Goal: Task Accomplishment & Management: Use online tool/utility

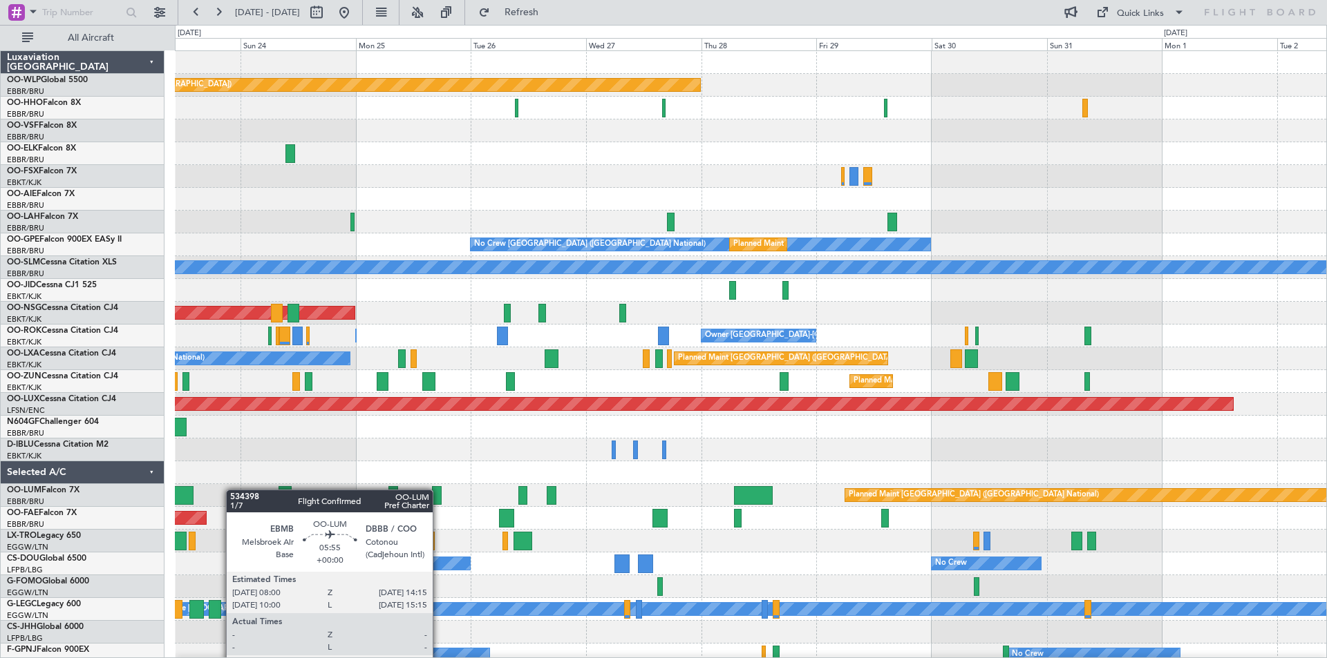
click at [175, 507] on div "Planned Maint [GEOGRAPHIC_DATA] ([GEOGRAPHIC_DATA]) No Crew [GEOGRAPHIC_DATA] (…" at bounding box center [663, 342] width 1327 height 634
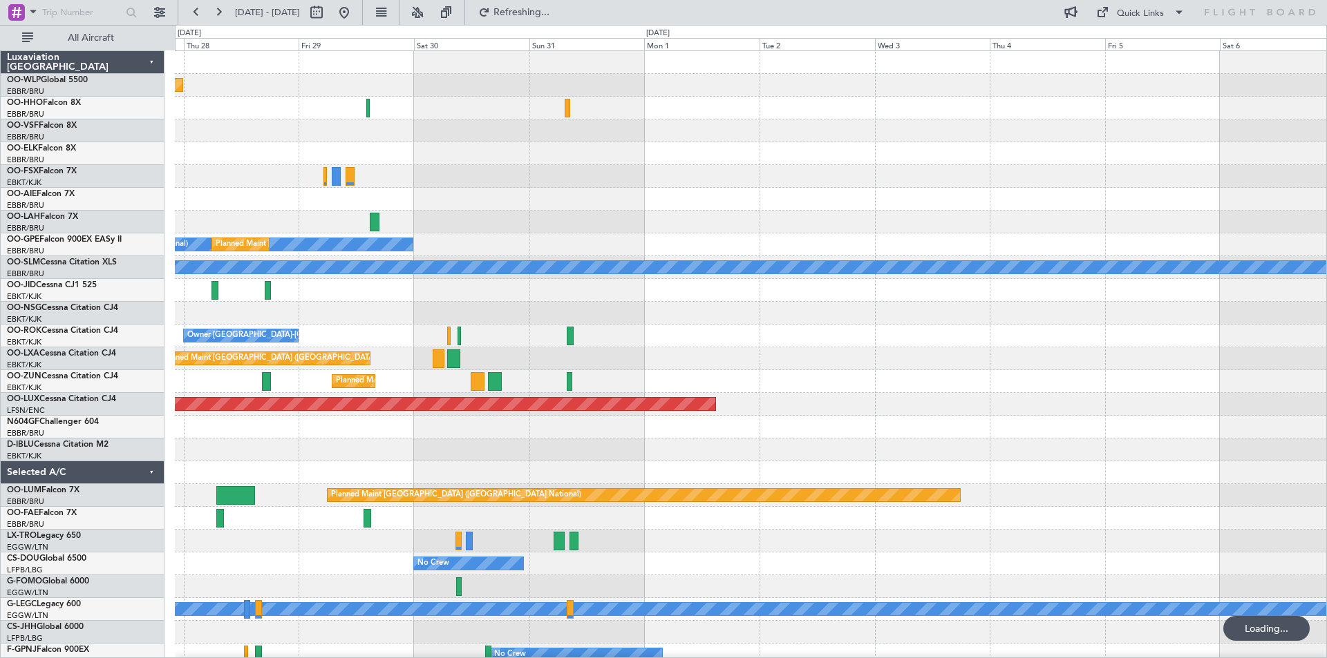
click at [605, 477] on div "Planned Maint [GEOGRAPHIC_DATA] ([GEOGRAPHIC_DATA]) No Crew [GEOGRAPHIC_DATA] (…" at bounding box center [750, 393] width 1151 height 684
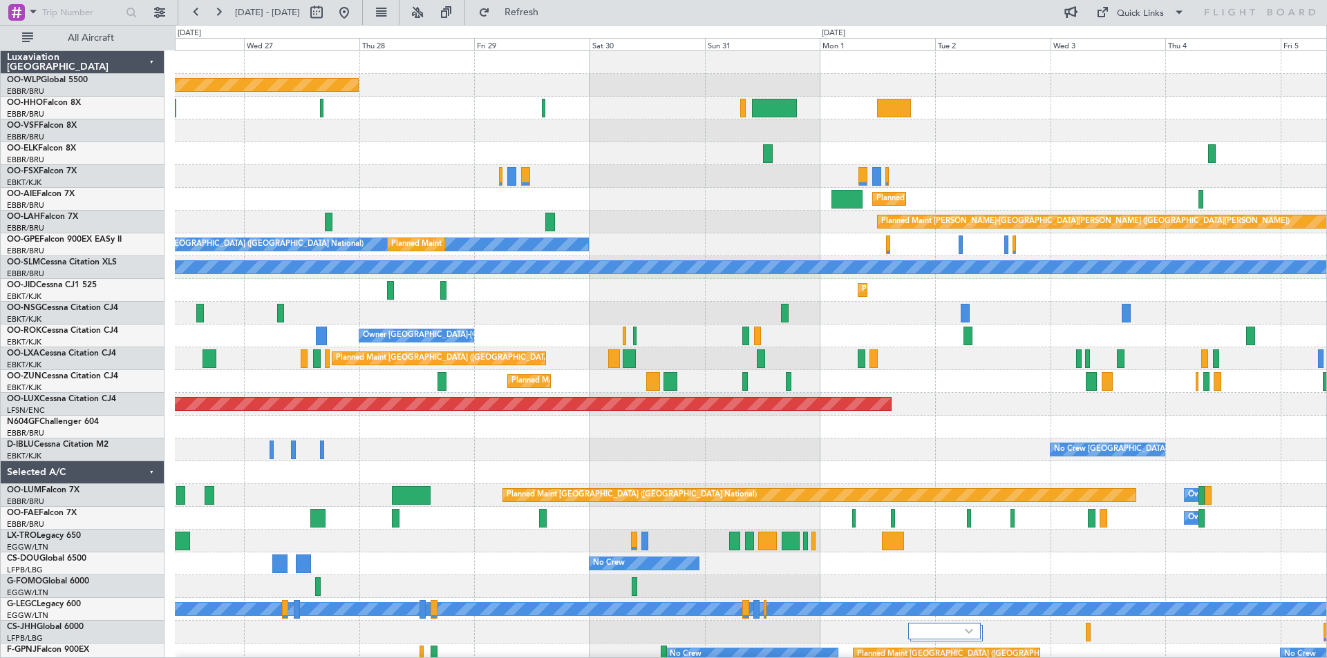
click at [594, 435] on div at bounding box center [750, 427] width 1151 height 23
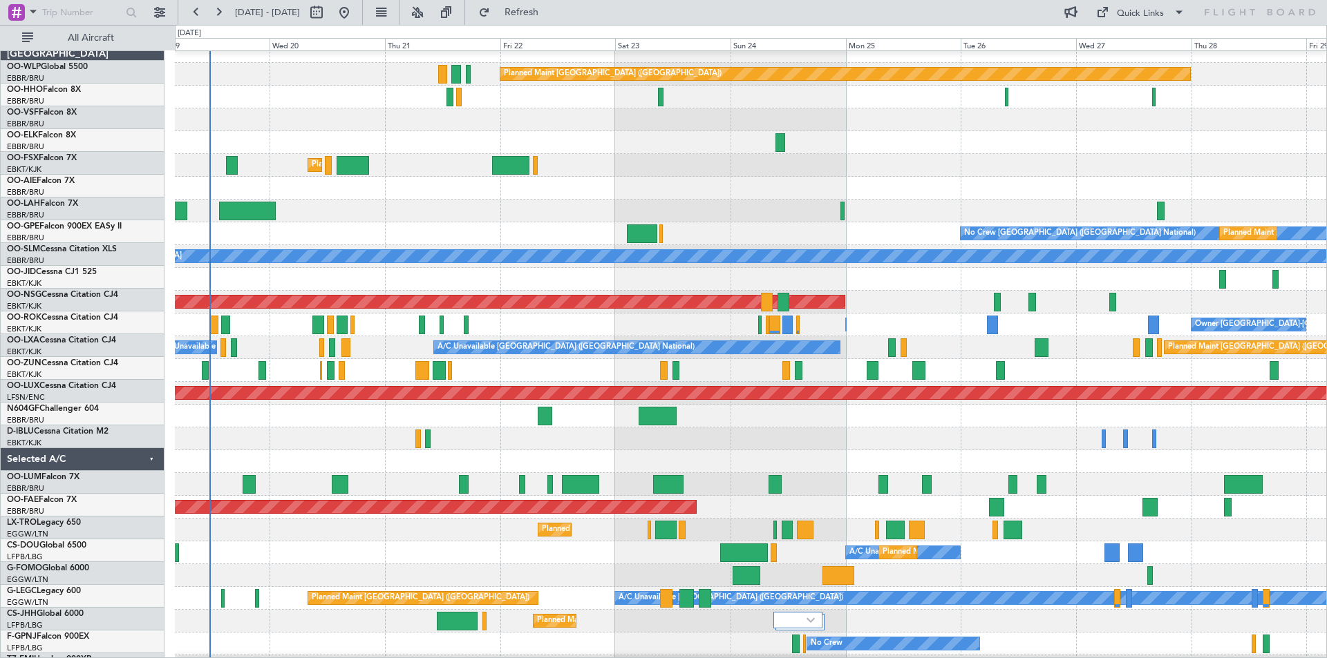
click at [1326, 428] on html "[DATE] - [DATE] Refresh Quick Links All Aircraft Planned Maint [GEOGRAPHIC_DATA…" at bounding box center [663, 329] width 1327 height 658
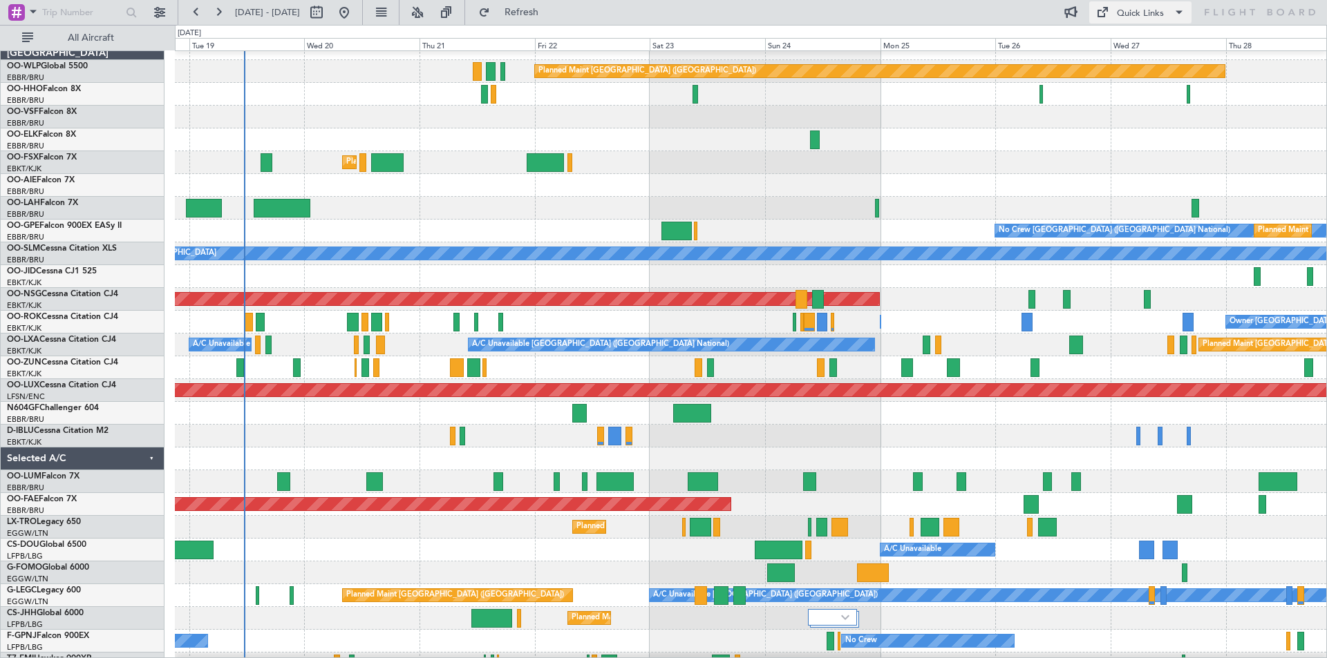
click at [1141, 19] on div "Quick Links" at bounding box center [1140, 14] width 47 height 14
click at [866, 19] on div at bounding box center [663, 329] width 1327 height 658
click at [1101, 8] on span at bounding box center [1101, 12] width 17 height 17
click at [576, 463] on div at bounding box center [663, 329] width 1327 height 658
click at [545, 18] on button "Refresh" at bounding box center [513, 12] width 83 height 22
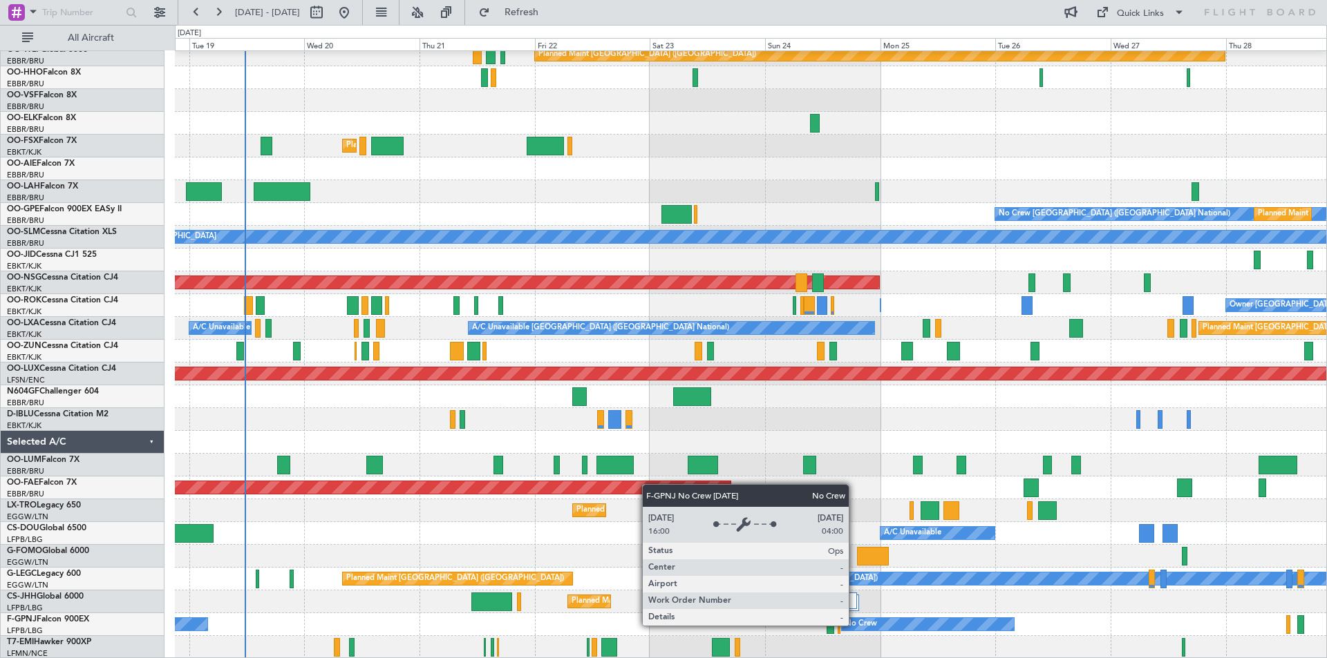
scroll to position [0, 0]
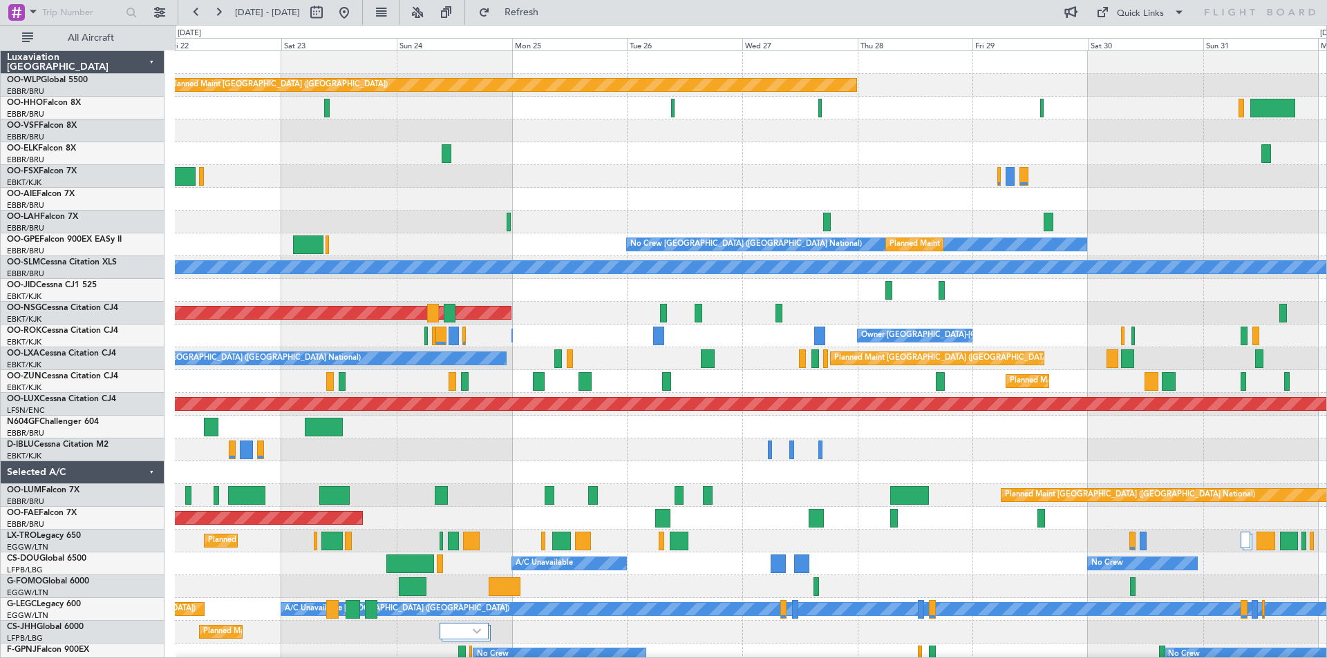
click at [798, 202] on div "Planned Maint Berlin (Brandenburg) Planned Maint Kortrijk-Wevelgem Planned Main…" at bounding box center [750, 370] width 1151 height 638
click at [1123, 9] on div "Quick Links" at bounding box center [1140, 14] width 47 height 14
click at [1128, 46] on button "Trip Builder" at bounding box center [1141, 45] width 104 height 33
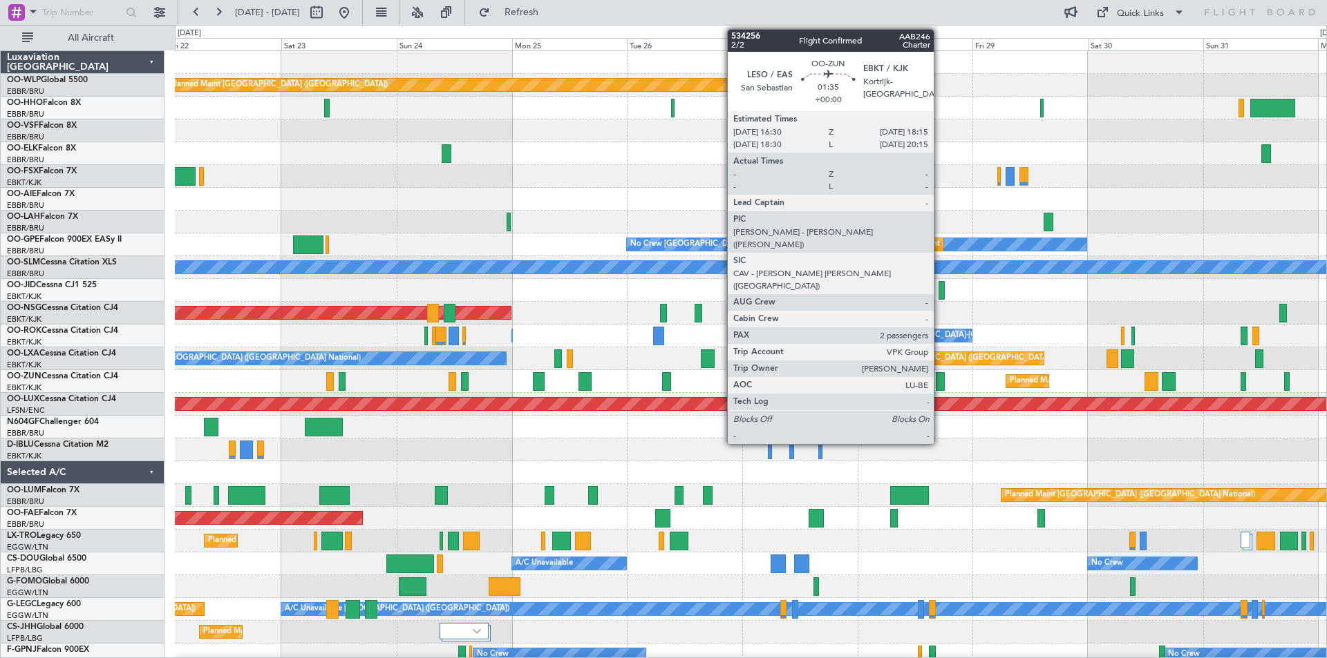
click at [940, 378] on div at bounding box center [940, 381] width 9 height 19
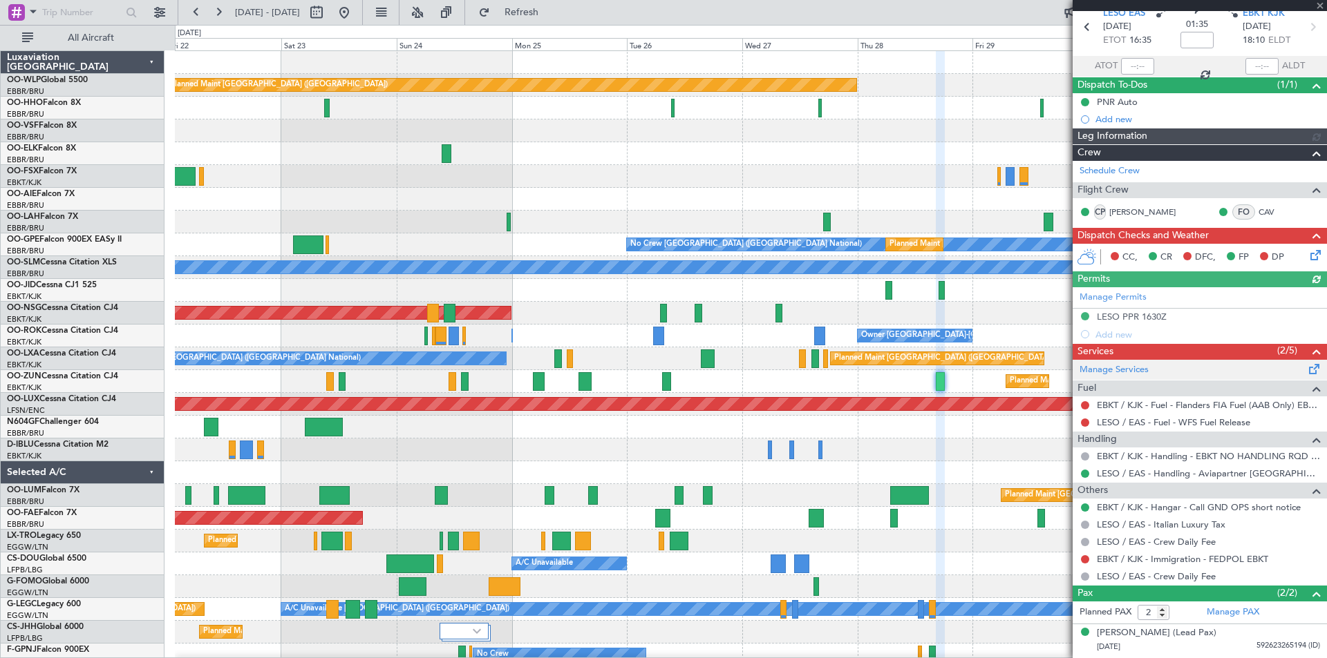
scroll to position [86, 0]
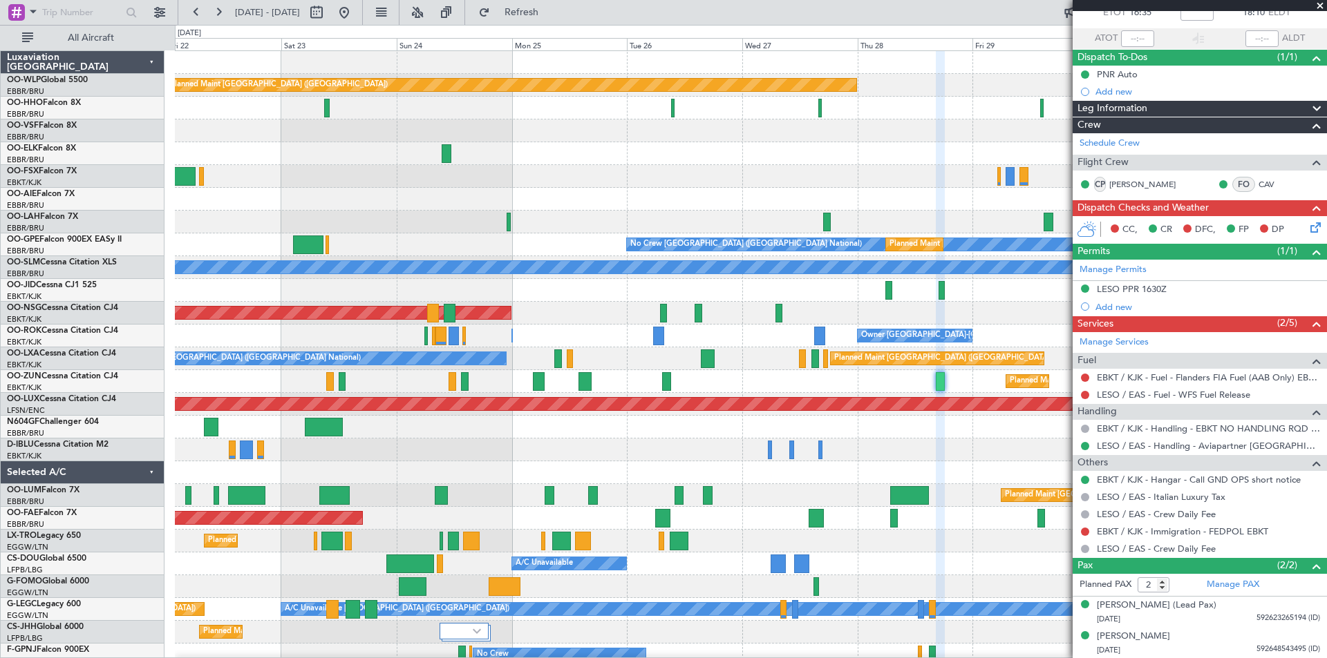
click at [1322, 6] on span at bounding box center [1320, 6] width 14 height 12
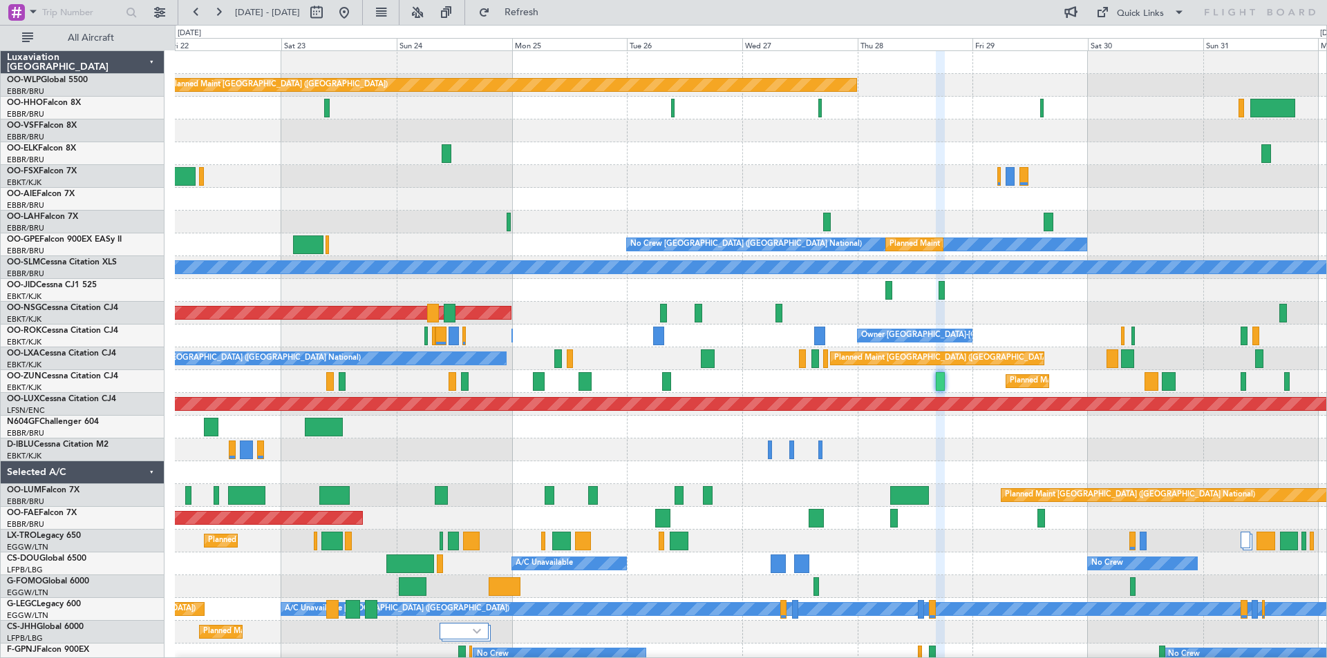
type input "0"
click at [1109, 17] on span at bounding box center [1101, 12] width 17 height 17
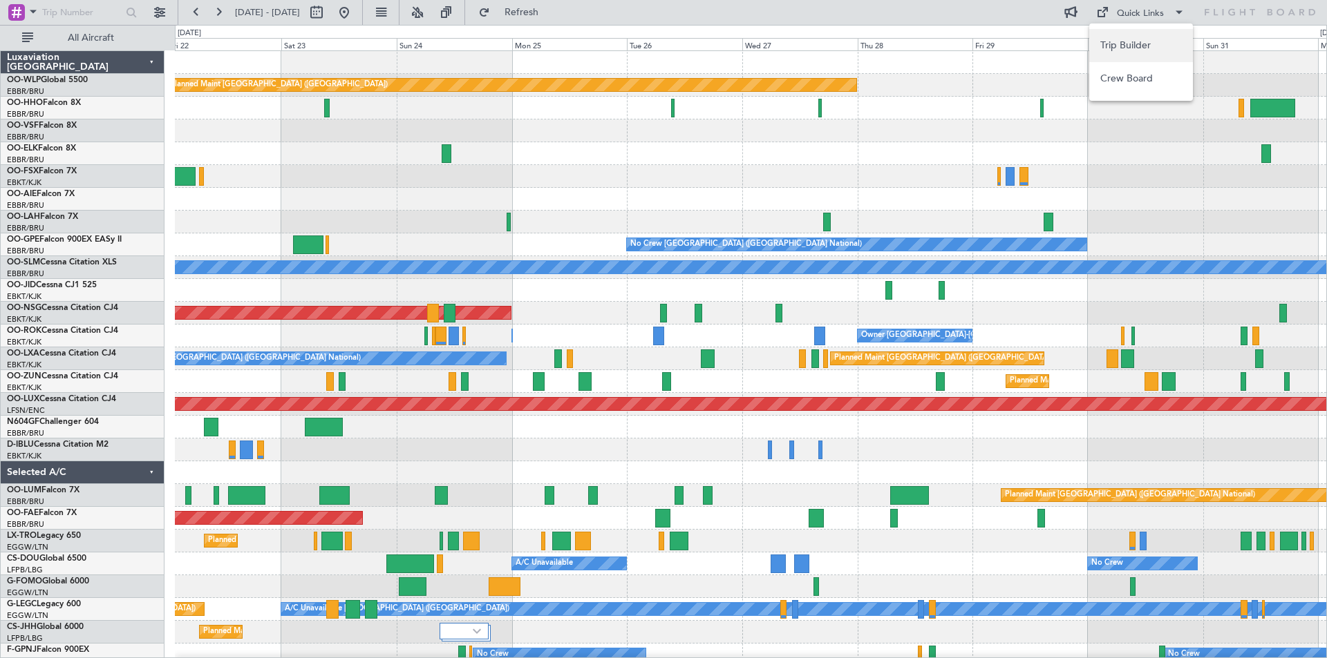
click at [1109, 49] on button "Trip Builder" at bounding box center [1141, 45] width 104 height 33
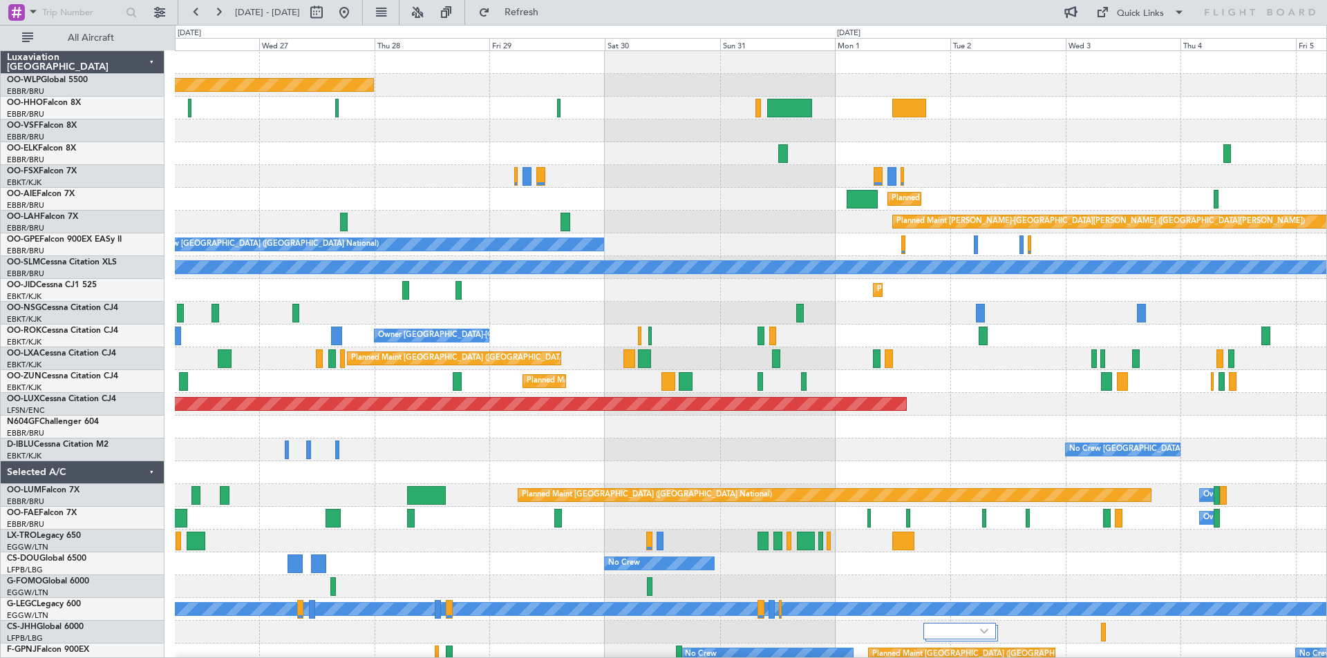
click at [515, 225] on div "Planned Maint Berlin (Brandenburg) Planned Maint London (Farnborough) Planned M…" at bounding box center [750, 404] width 1151 height 707
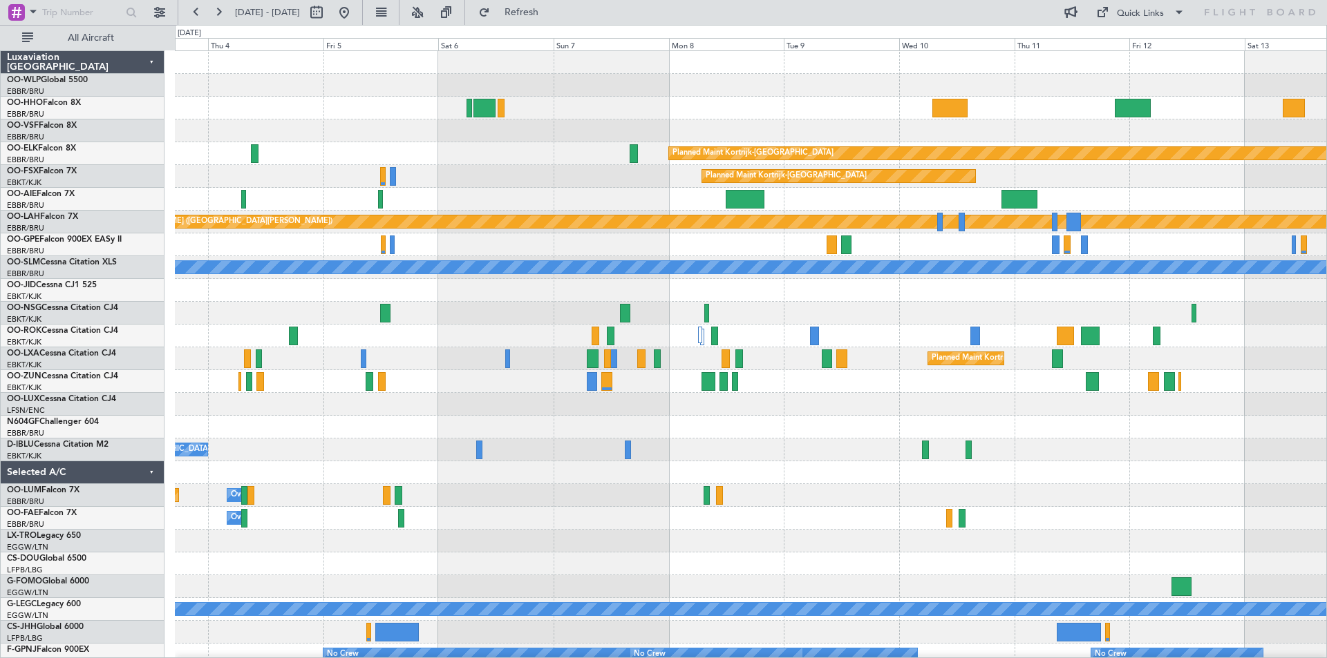
click at [0, 415] on div "Planned Maint Kortrijk-Wevelgem Planned Maint Kortrijk-Wevelgem Planned Maint L…" at bounding box center [663, 342] width 1327 height 634
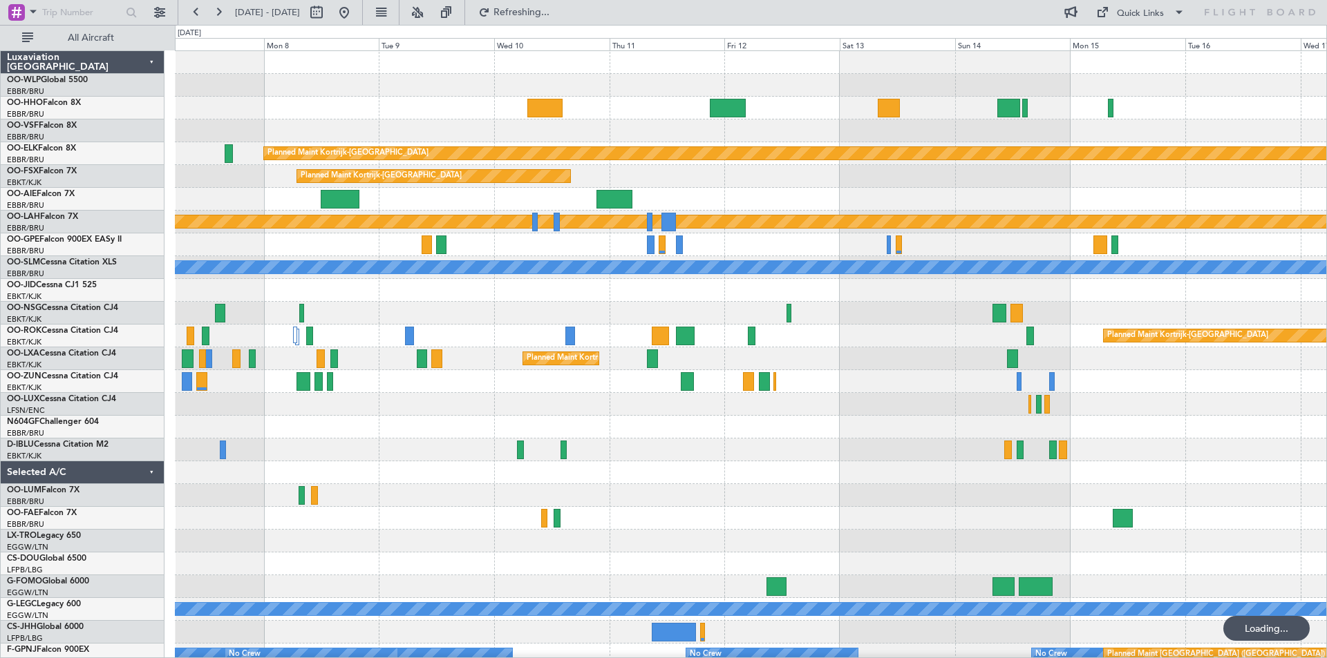
click at [737, 455] on div at bounding box center [750, 450] width 1151 height 23
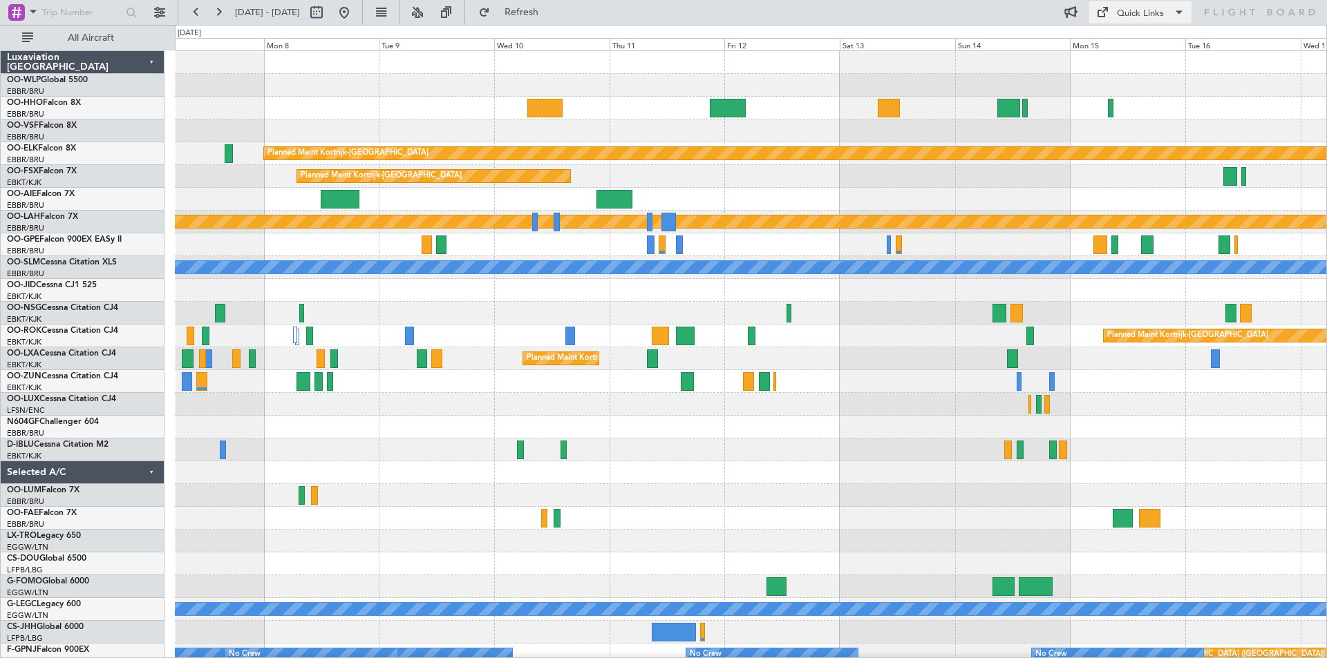
click at [1150, 12] on div "Quick Links" at bounding box center [1140, 14] width 47 height 14
click at [1146, 45] on button "Trip Builder" at bounding box center [1141, 45] width 104 height 33
click at [158, 9] on button at bounding box center [160, 12] width 22 height 22
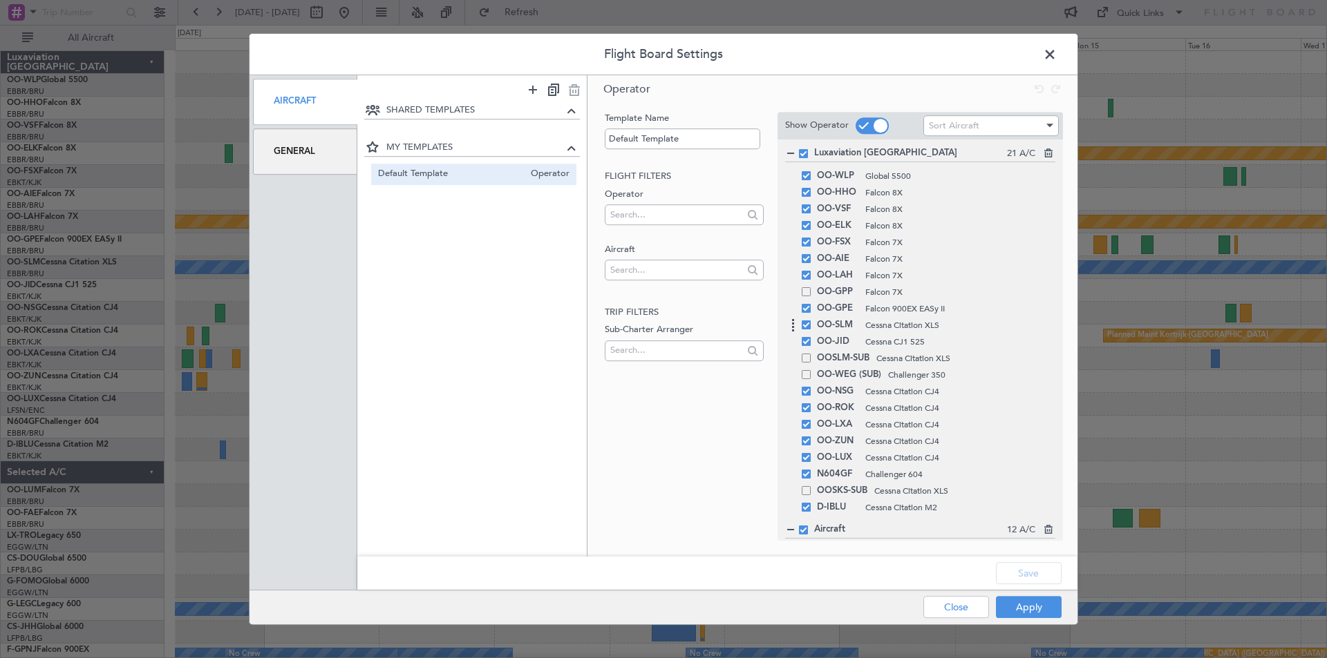
click at [805, 328] on span at bounding box center [805, 325] width 9 height 9
click at [811, 321] on input "checkbox" at bounding box center [811, 321] width 0 height 0
click at [1036, 573] on button "Save" at bounding box center [1029, 573] width 66 height 22
click at [1019, 610] on button "Apply" at bounding box center [1029, 607] width 66 height 22
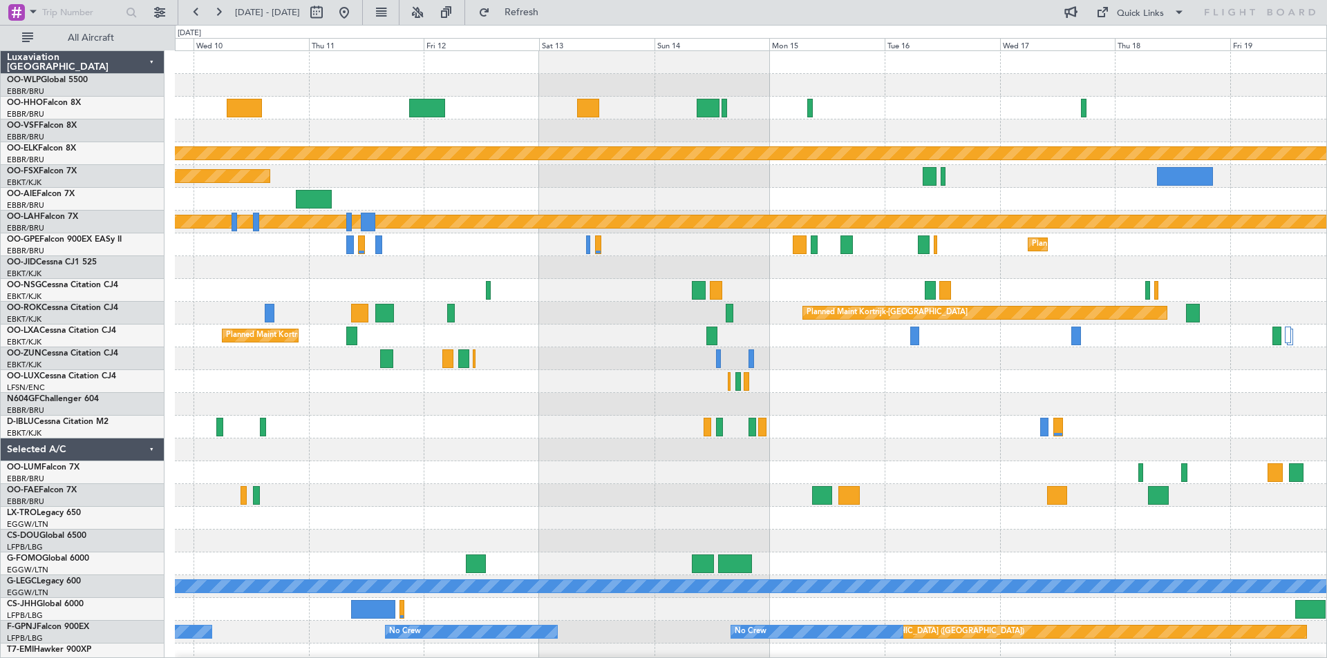
click at [762, 361] on div "Planned Maint Kortrijk-Wevelgem Planned Maint Kortrijk-Wevelgem Planned Maint A…" at bounding box center [750, 359] width 1151 height 616
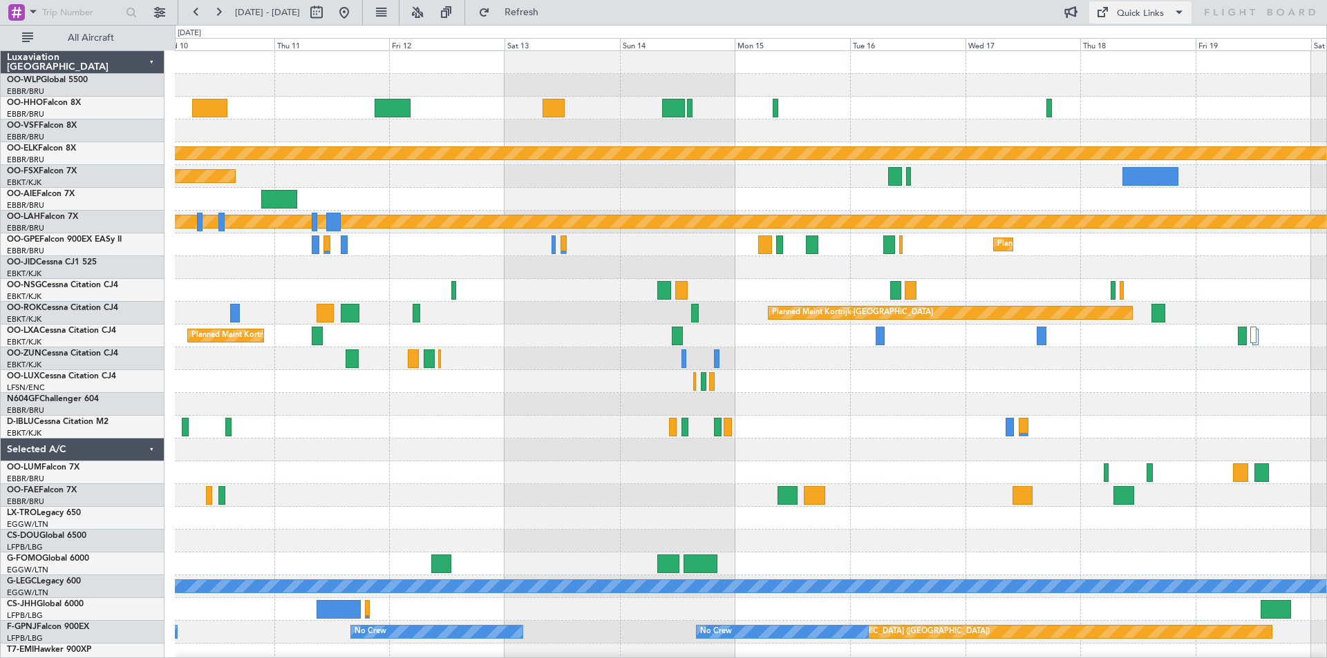
click at [1139, 12] on div "Quick Links" at bounding box center [1140, 14] width 47 height 14
click at [1133, 44] on button "Trip Builder" at bounding box center [1141, 45] width 104 height 33
click at [555, 22] on button "Refresh" at bounding box center [513, 12] width 83 height 22
click at [551, 8] on span "Refresh" at bounding box center [522, 13] width 58 height 10
click at [551, 15] on span "Refresh" at bounding box center [522, 13] width 58 height 10
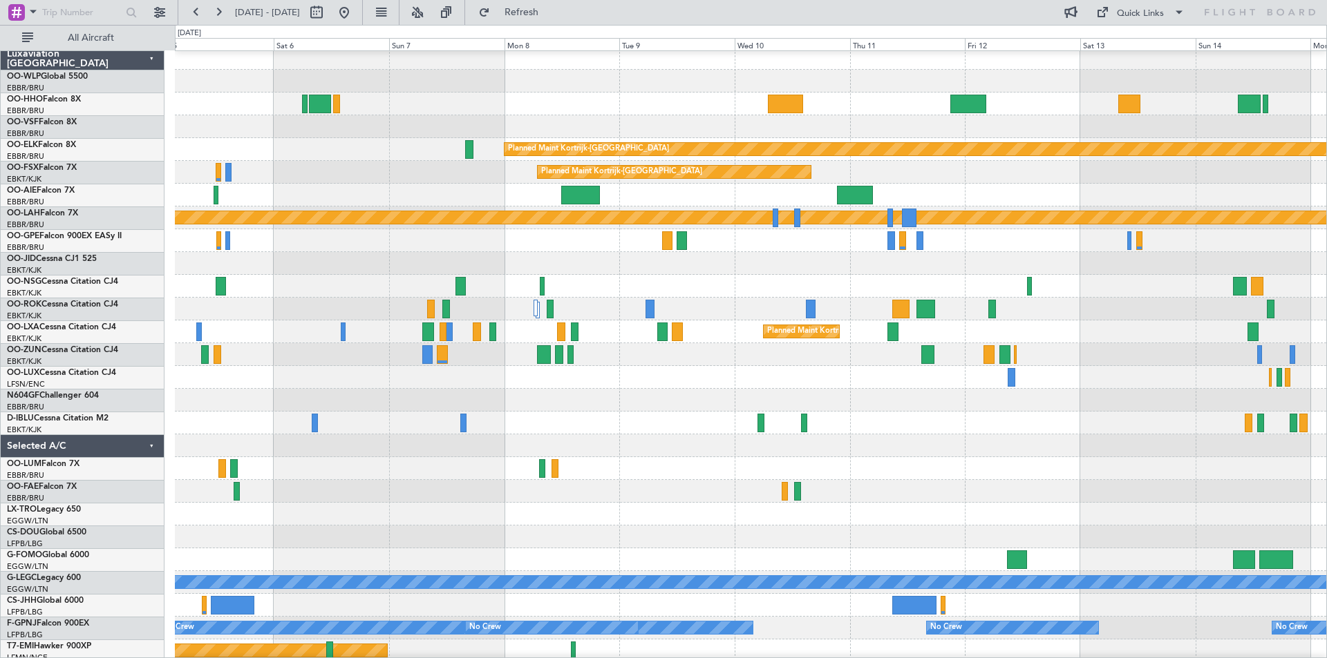
scroll to position [4, 0]
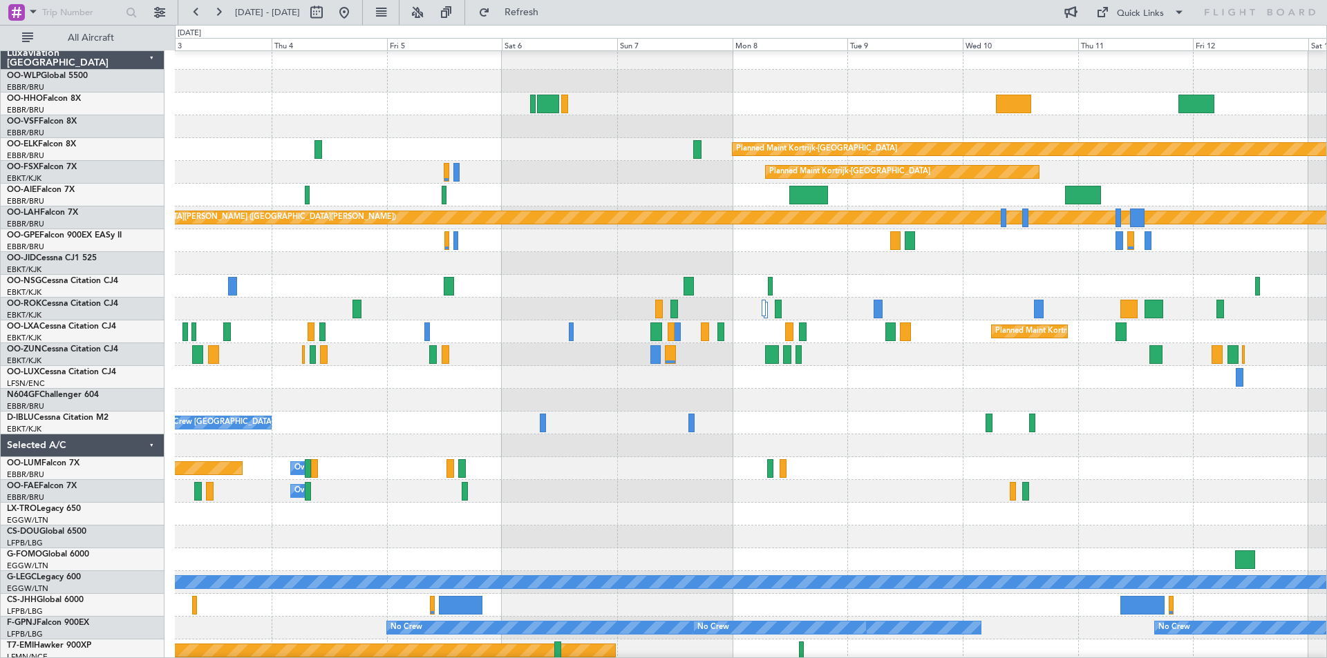
click at [1302, 416] on div "No Crew [GEOGRAPHIC_DATA] ([GEOGRAPHIC_DATA] National)" at bounding box center [750, 423] width 1151 height 23
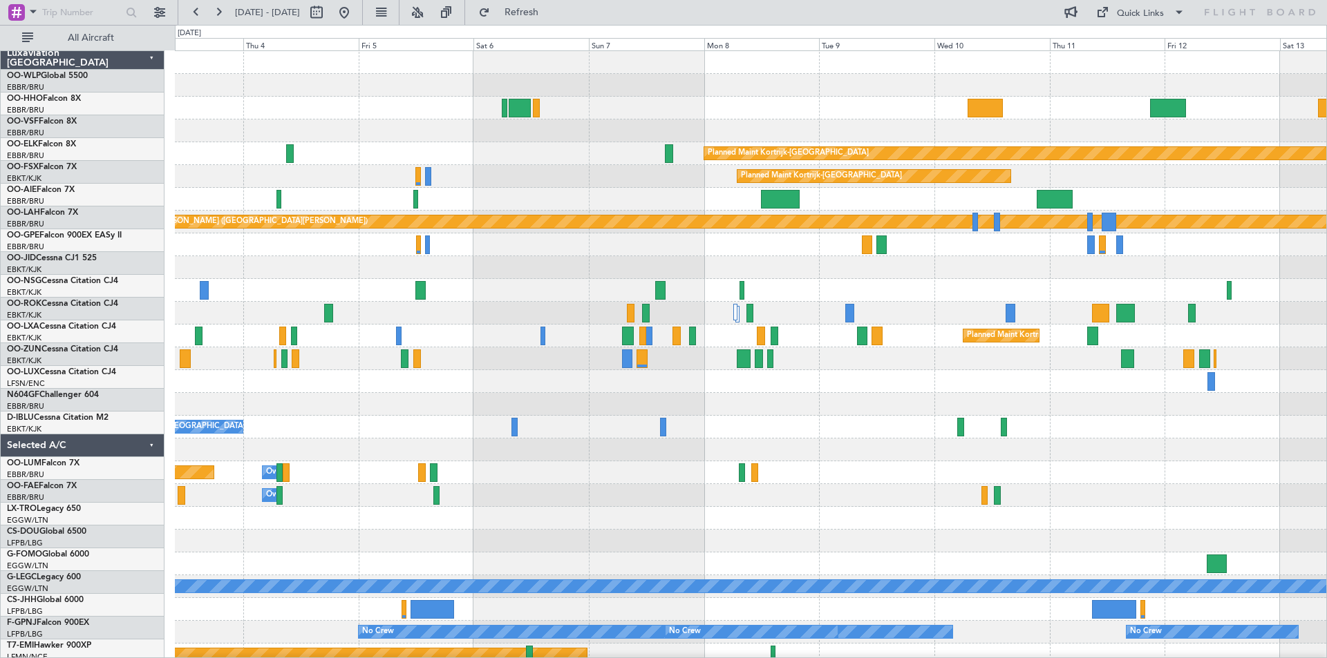
scroll to position [0, 0]
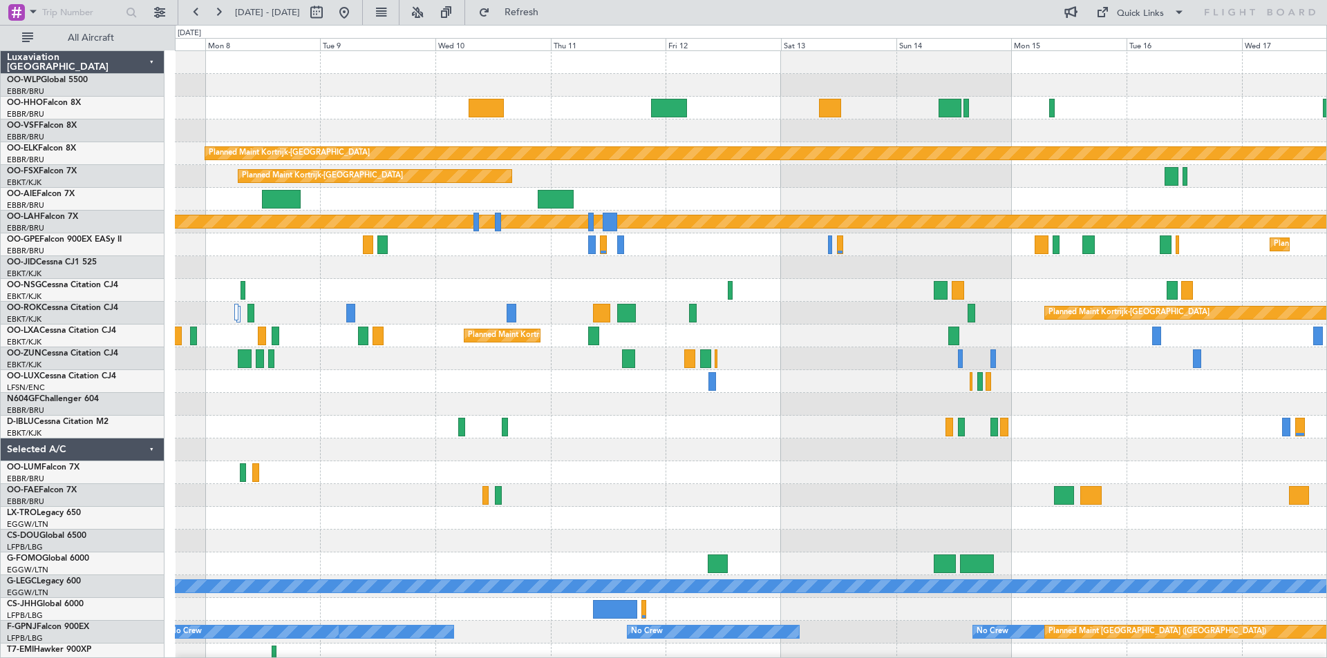
click at [387, 440] on div "Planned Maint Kortrijk-Wevelgem Planned Maint Kortrijk-Wevelgem Planned Maint A…" at bounding box center [750, 381] width 1151 height 661
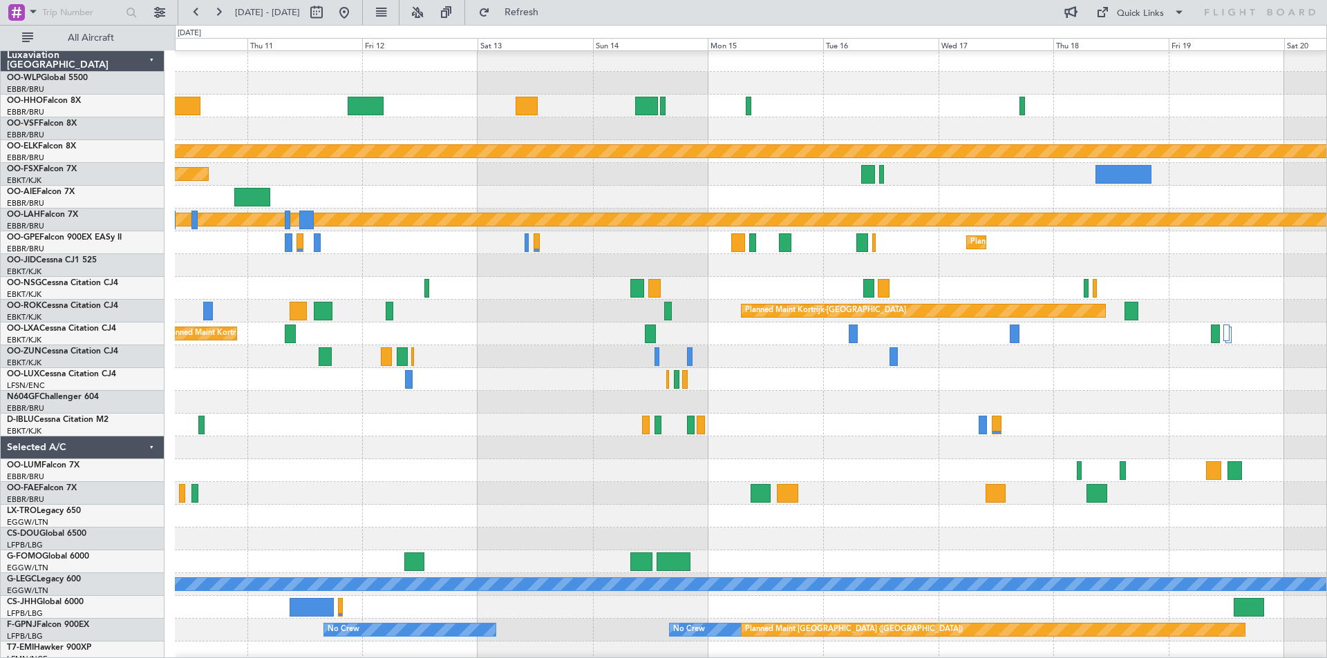
click at [885, 418] on div at bounding box center [750, 425] width 1151 height 23
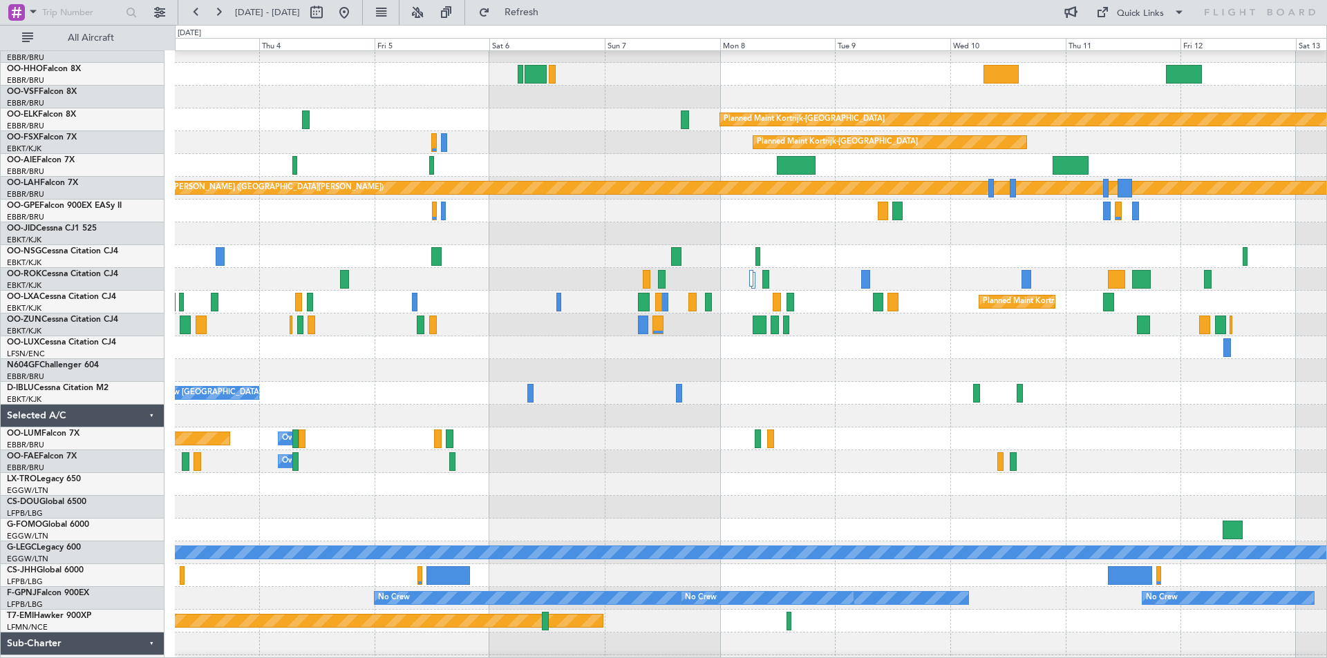
click at [1326, 281] on html "10 Sep 2025 - 20 Sep 2025 Refresh Quick Links All Aircraft Planned Maint Kortri…" at bounding box center [663, 329] width 1327 height 658
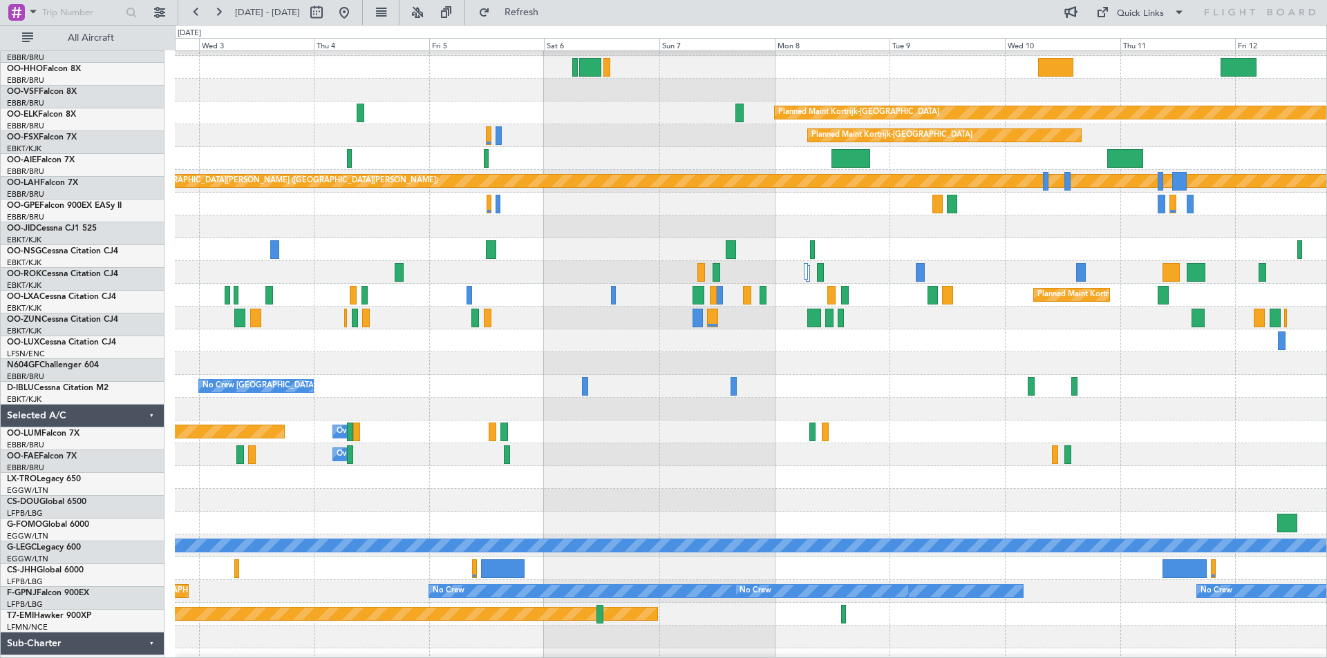
scroll to position [53, 0]
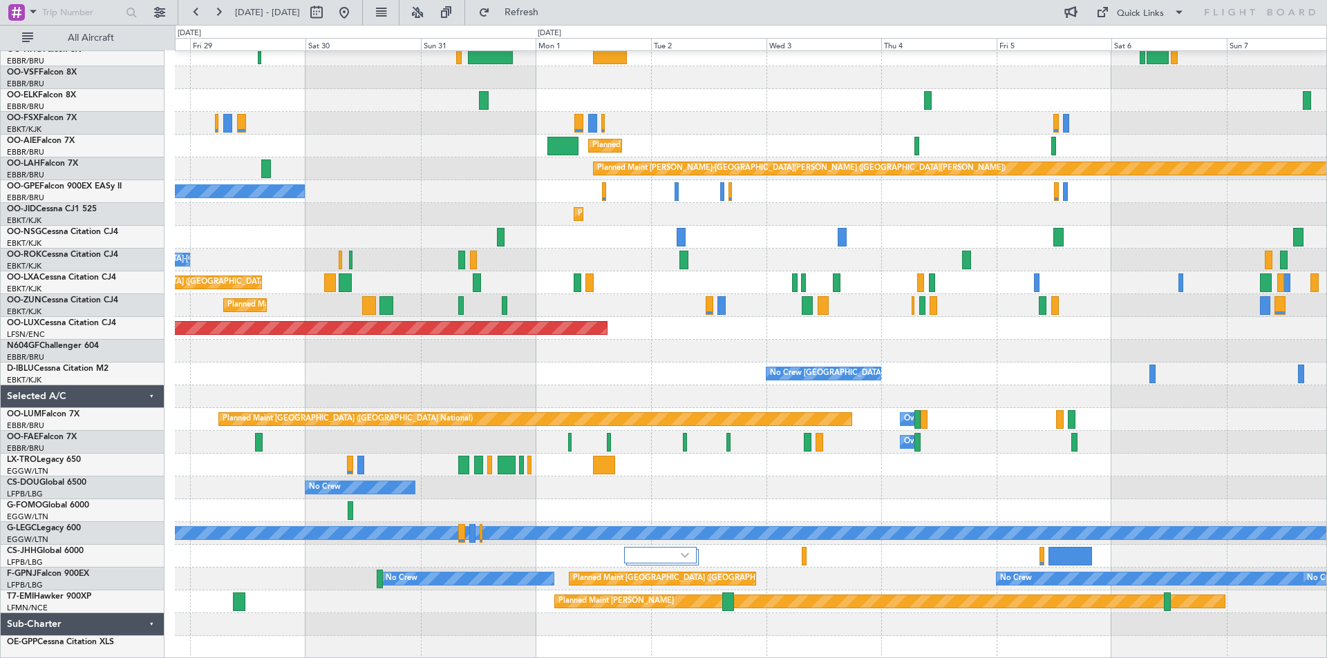
click at [1137, 330] on div "Planned Maint Berlin (Brandenburg) Planned Maint Kortrijk-Wevelgem Planned Main…" at bounding box center [750, 328] width 1151 height 661
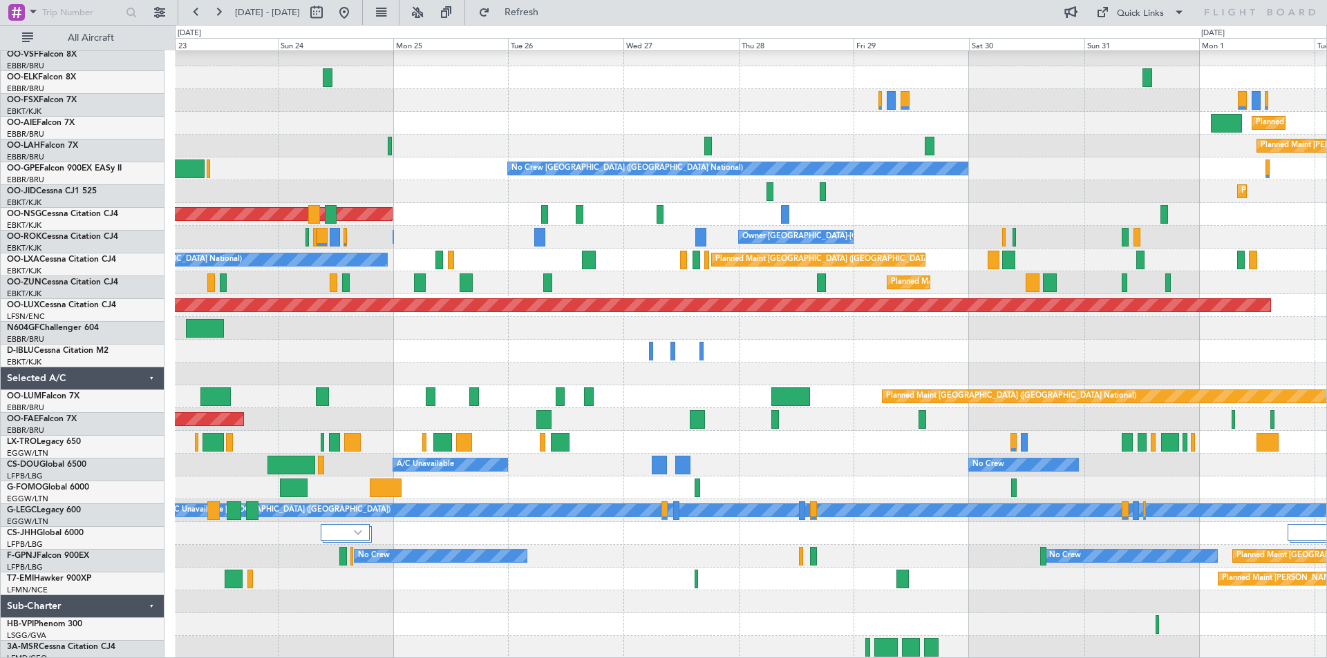
scroll to position [76, 0]
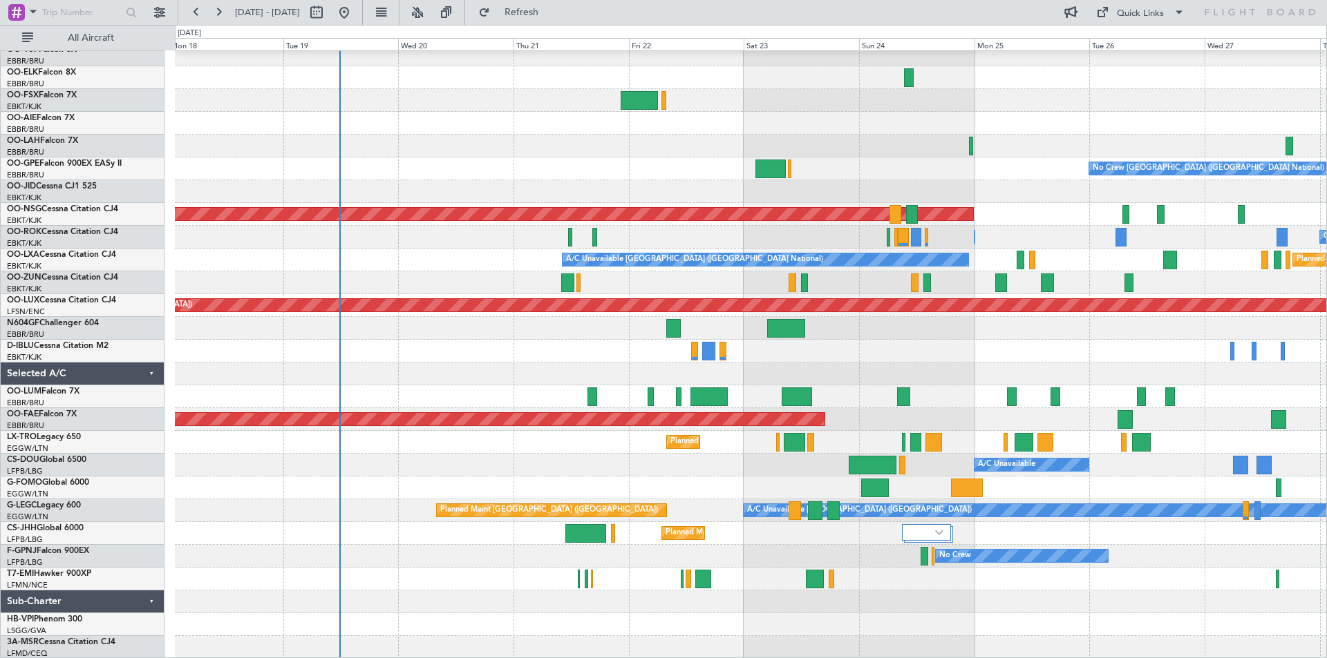
click at [1153, 354] on div "No Crew Brussels (Brussels National) Planned Maint Brussels (Brussels National)…" at bounding box center [750, 317] width 1151 height 684
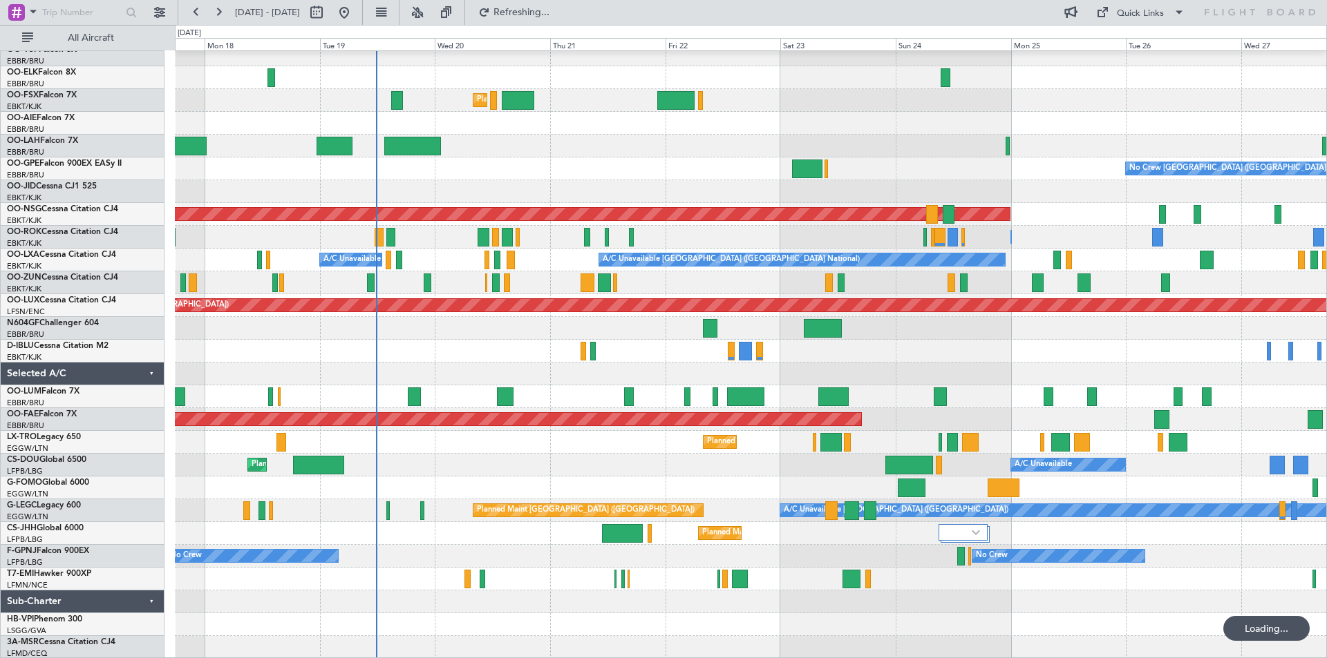
scroll to position [8, 0]
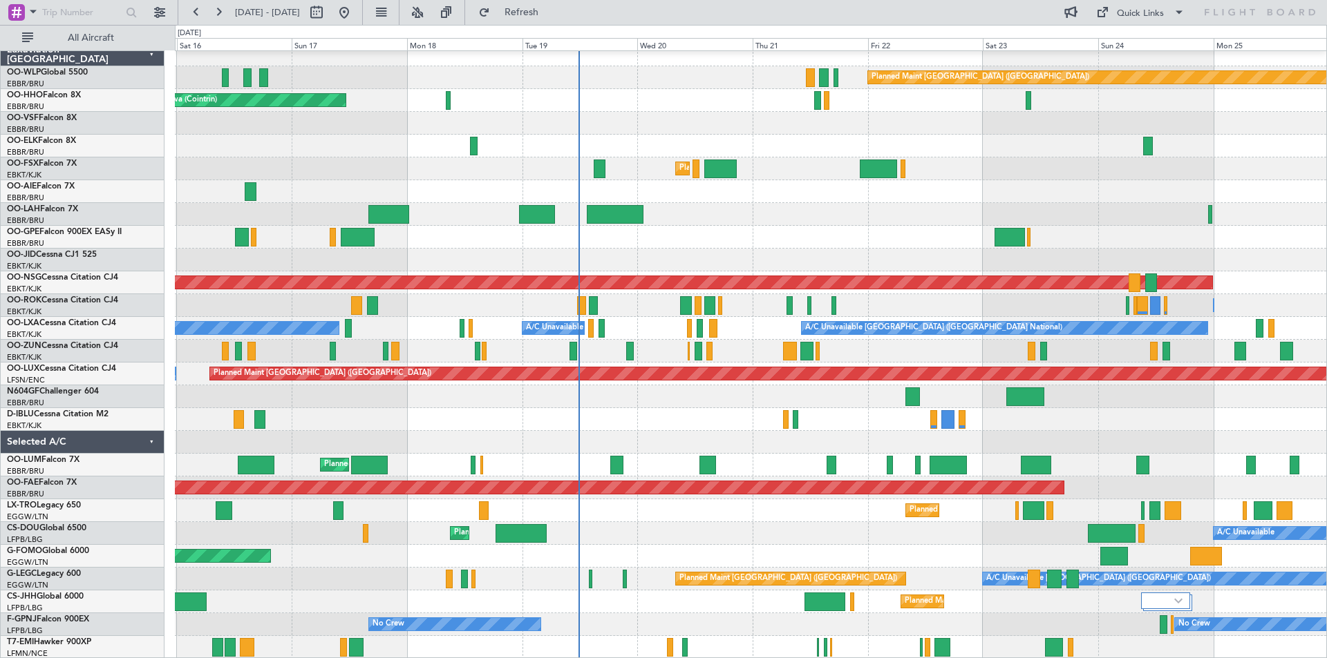
click at [750, 327] on div "A/C Unavailable Brussels (Brussels National) A/C Unavailable Brussels (Brussels…" at bounding box center [750, 328] width 1151 height 23
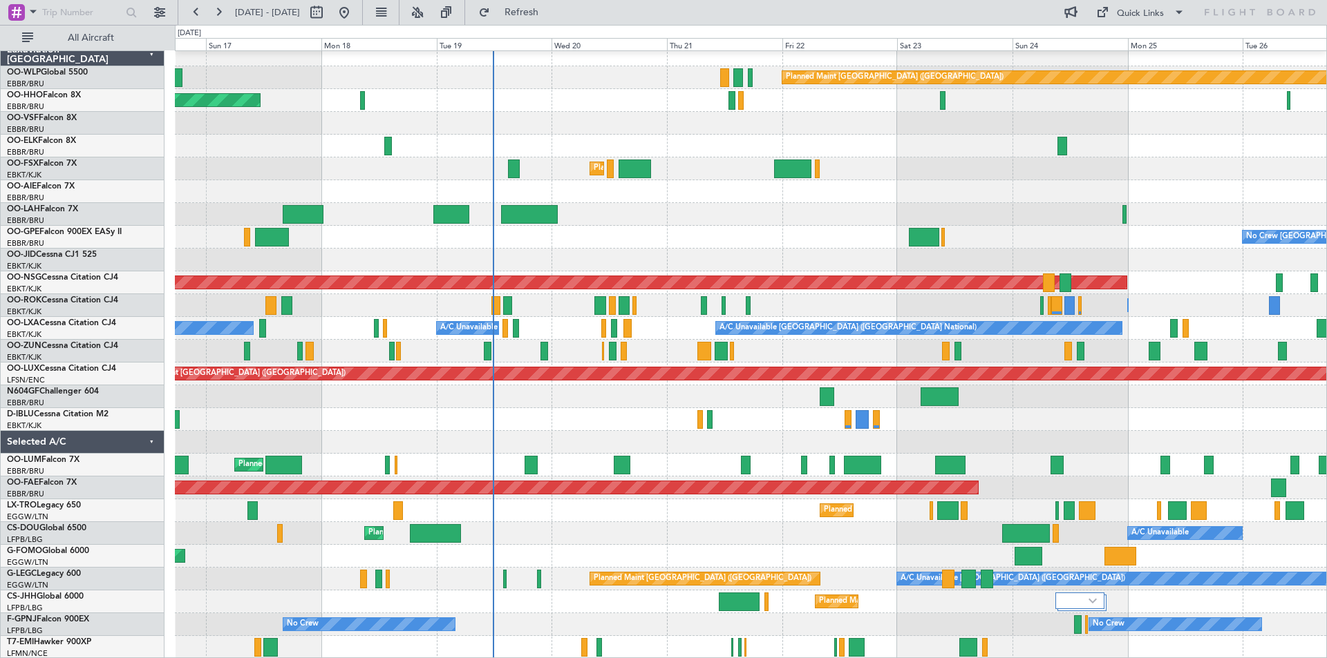
click at [576, 257] on div at bounding box center [750, 260] width 1151 height 23
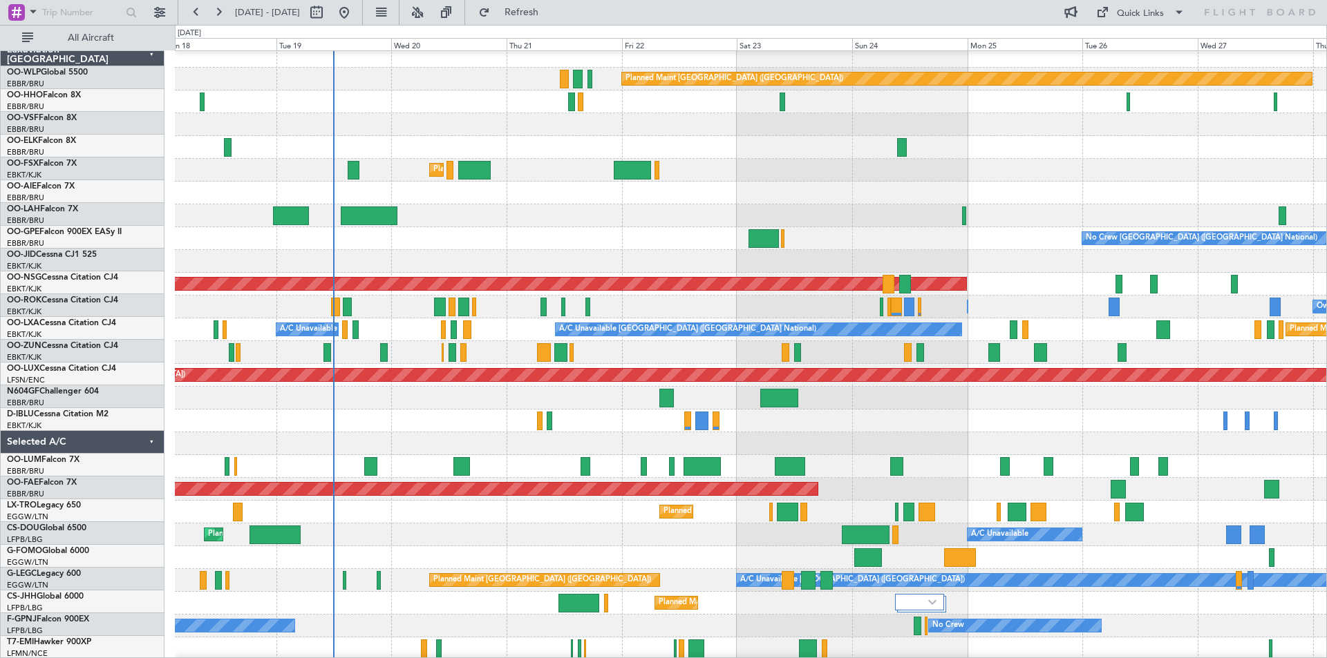
scroll to position [6, 0]
click at [745, 304] on div "Owner Kortrijk-Wevelgem Owner Kortrijk-Wevelgem" at bounding box center [750, 307] width 1151 height 23
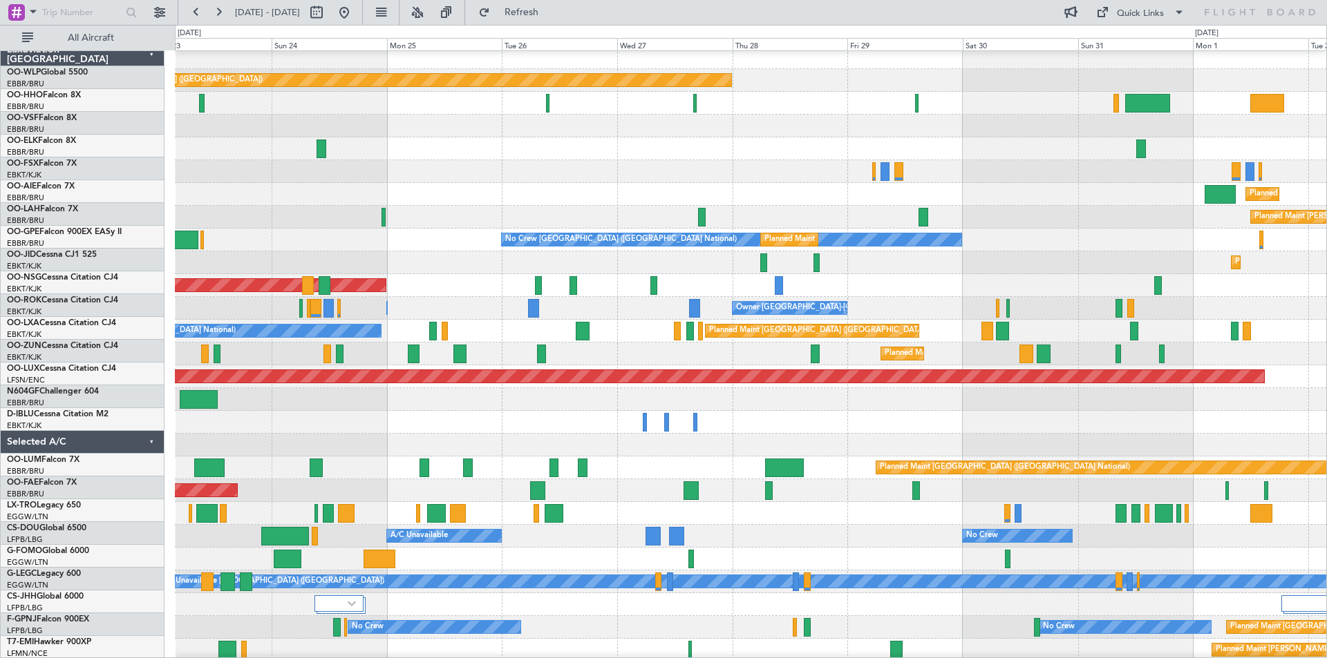
scroll to position [5, 0]
click at [466, 419] on div "No Crew [GEOGRAPHIC_DATA] ([GEOGRAPHIC_DATA] National)" at bounding box center [750, 422] width 1151 height 23
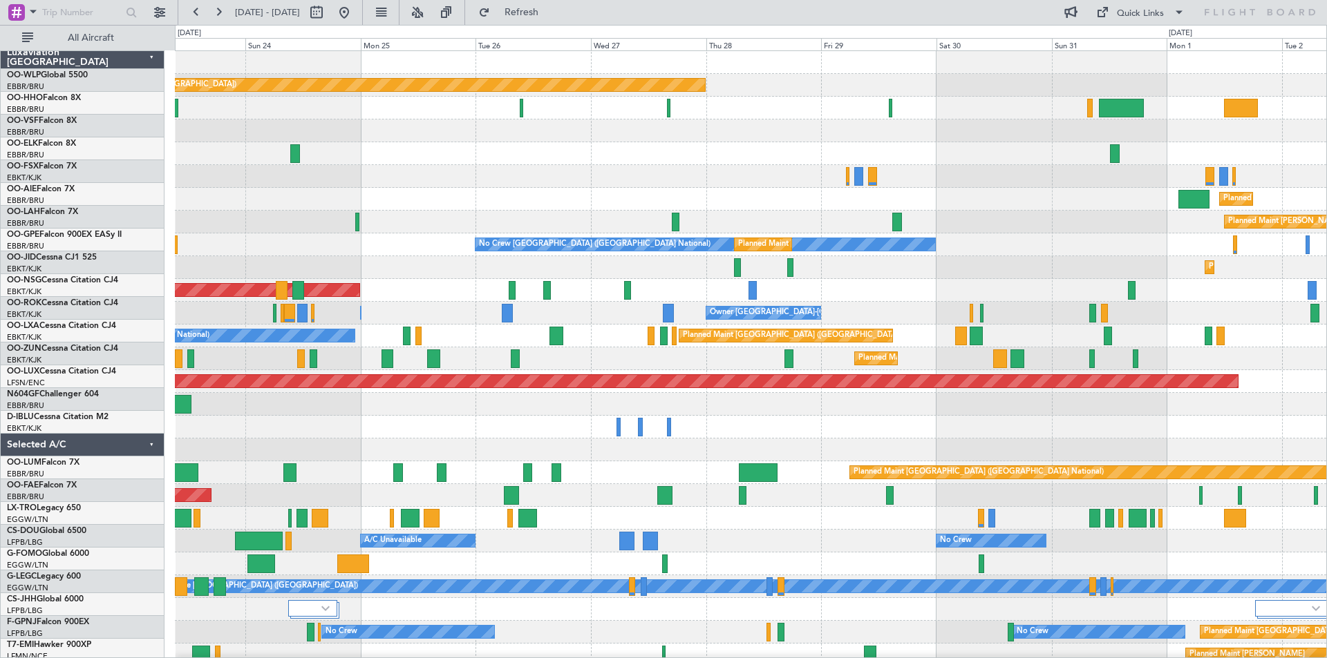
scroll to position [0, 0]
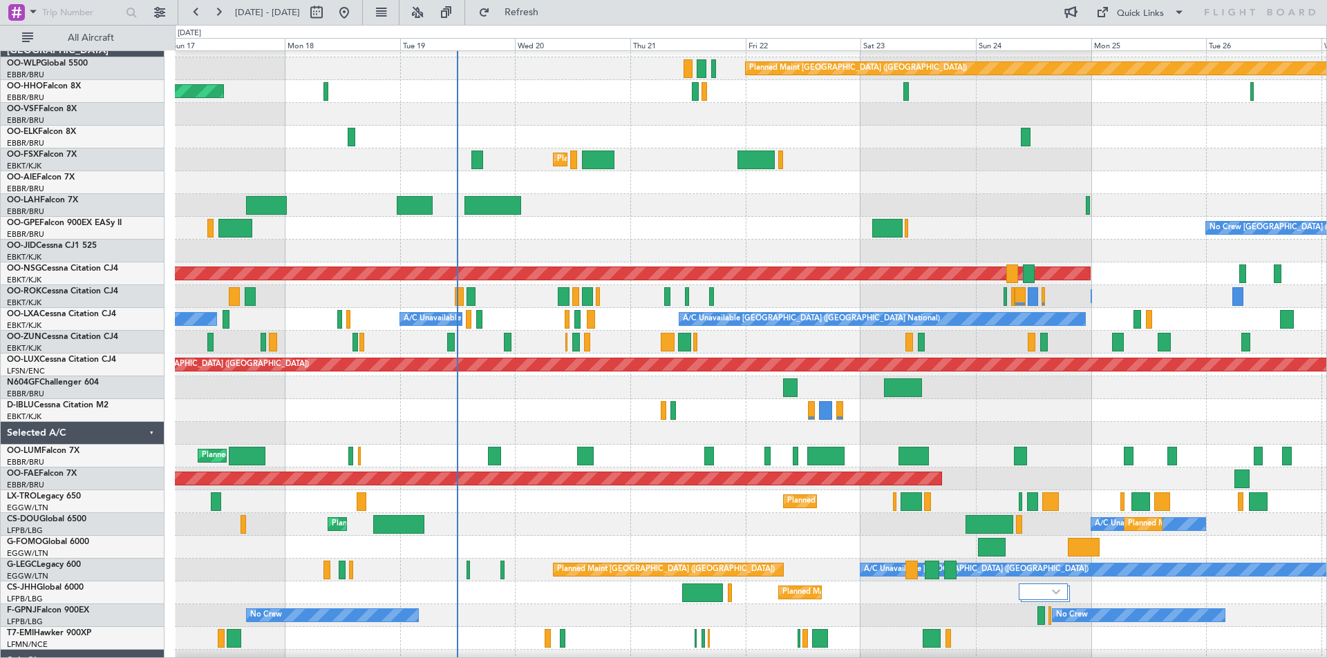
click at [1326, 415] on html "23 Aug 2025 - 02 Sep 2025 Refresh Quick Links All Aircraft Planned Maint Berlin…" at bounding box center [663, 329] width 1327 height 658
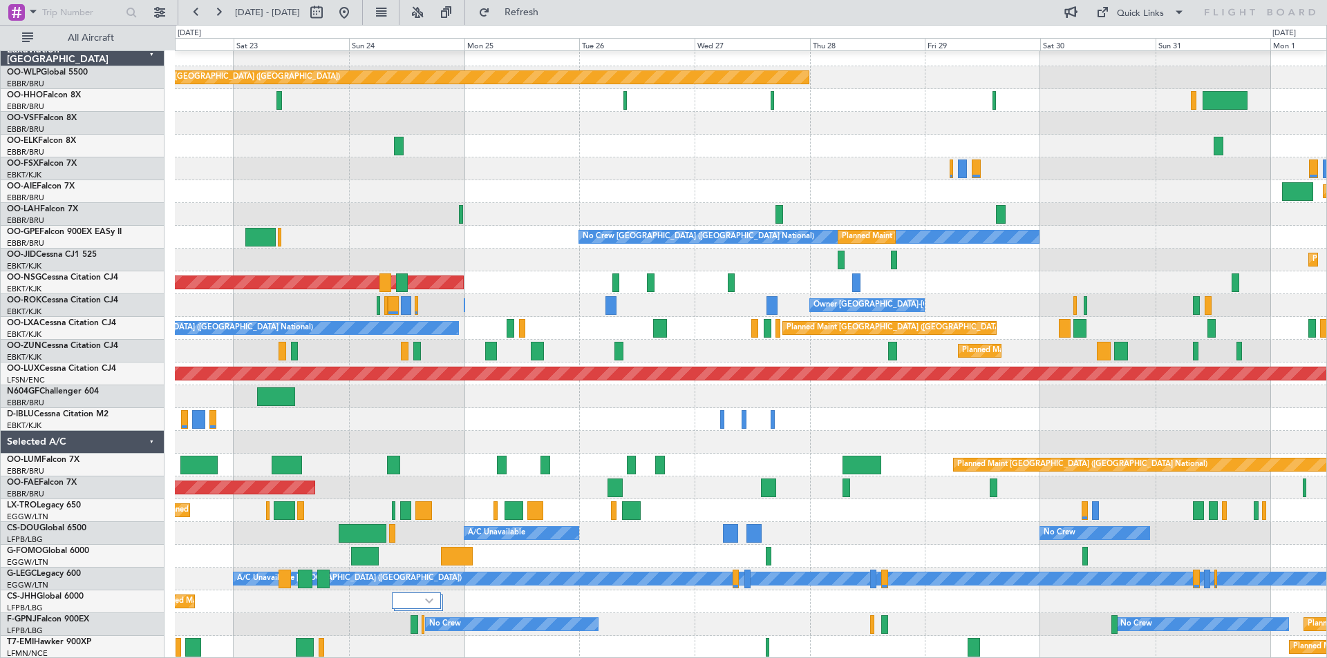
scroll to position [7, 0]
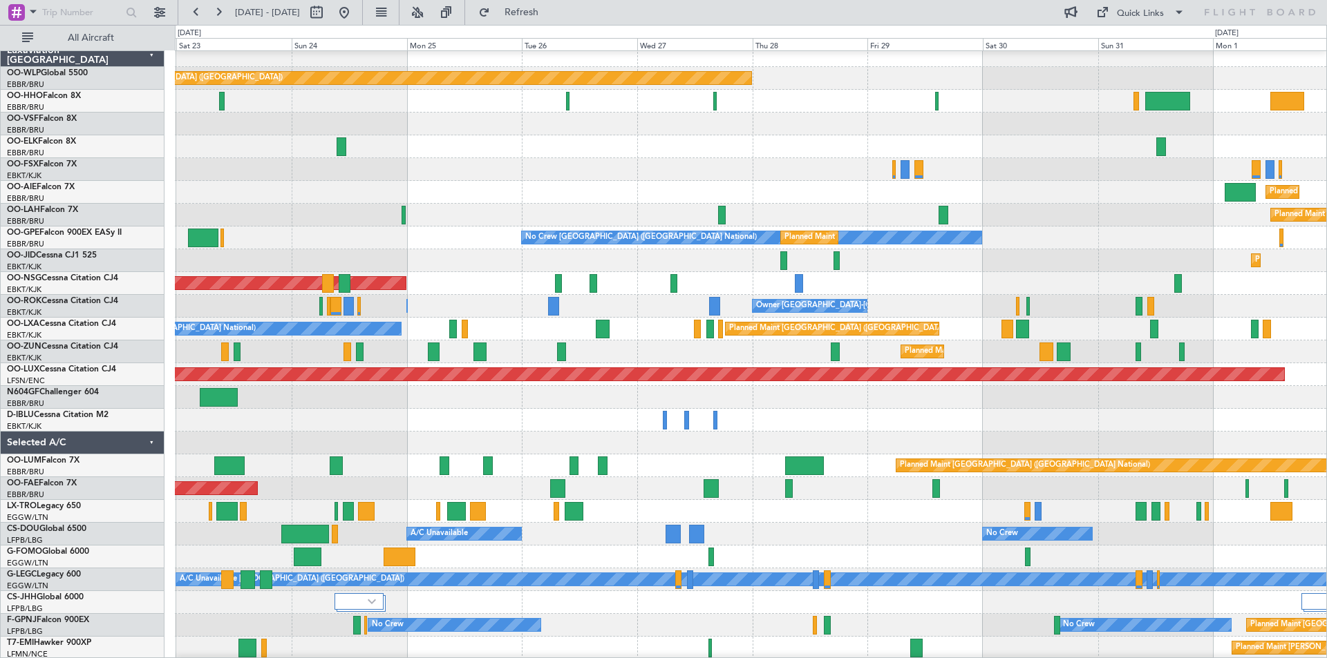
click at [437, 425] on div "No Crew [GEOGRAPHIC_DATA] ([GEOGRAPHIC_DATA] National)" at bounding box center [750, 420] width 1151 height 23
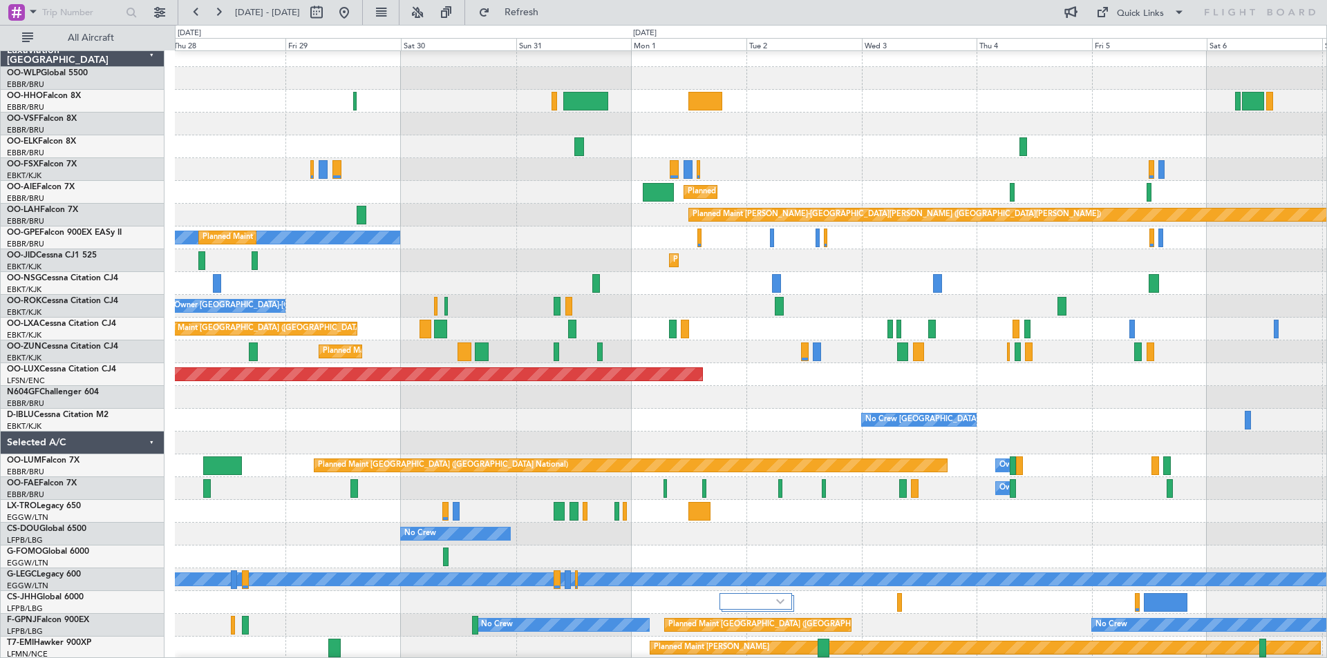
click at [361, 296] on div "Owner [GEOGRAPHIC_DATA]-[GEOGRAPHIC_DATA]" at bounding box center [750, 306] width 1151 height 23
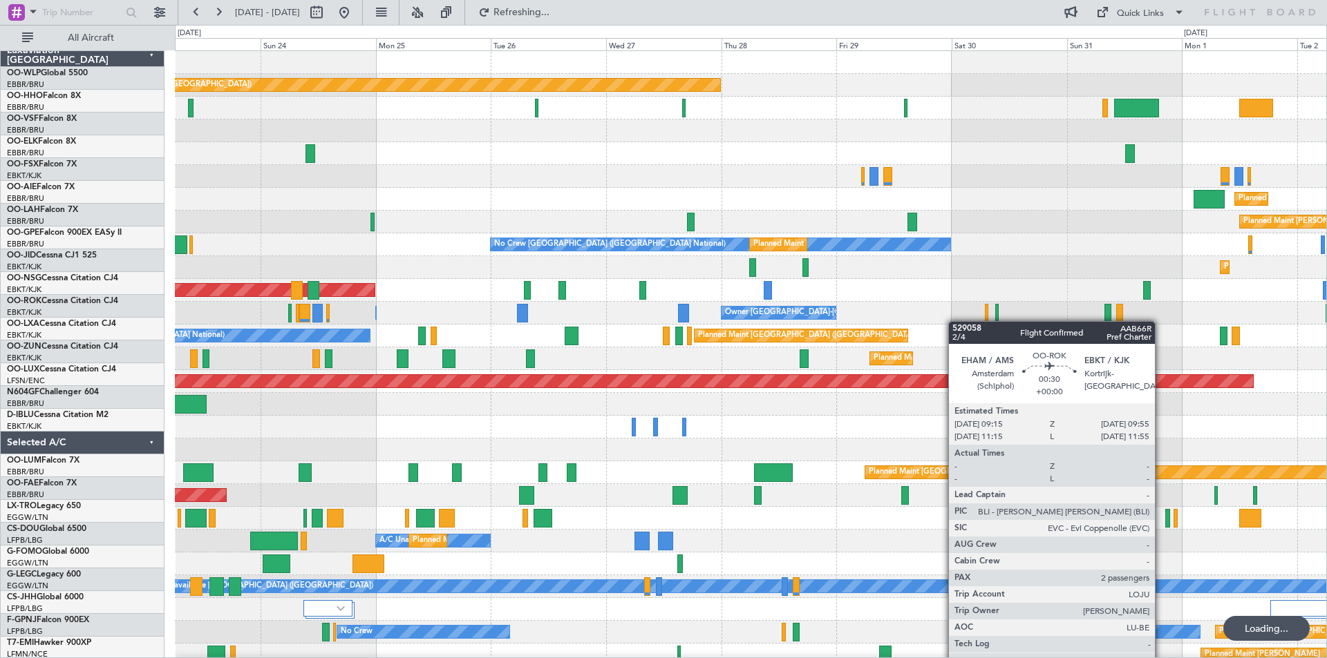
scroll to position [0, 0]
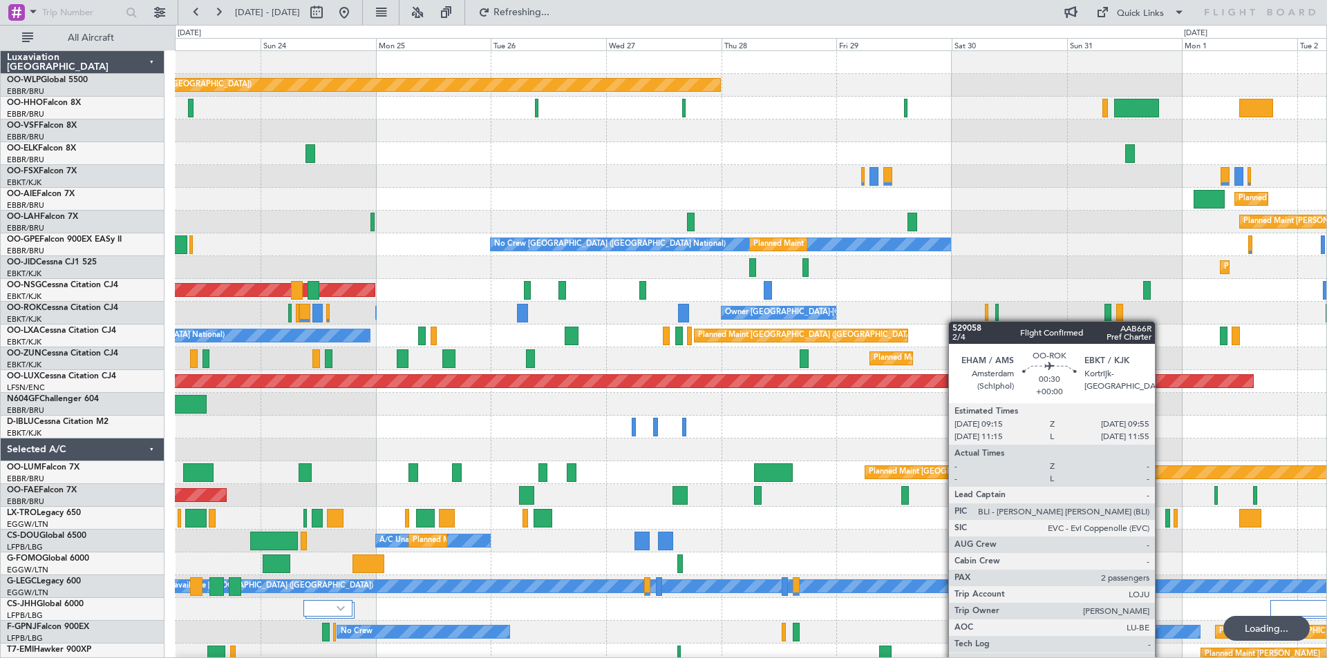
click at [998, 321] on div "Planned Maint Berlin (Brandenburg) Planned Maint London (Farnborough) Planned M…" at bounding box center [750, 393] width 1151 height 684
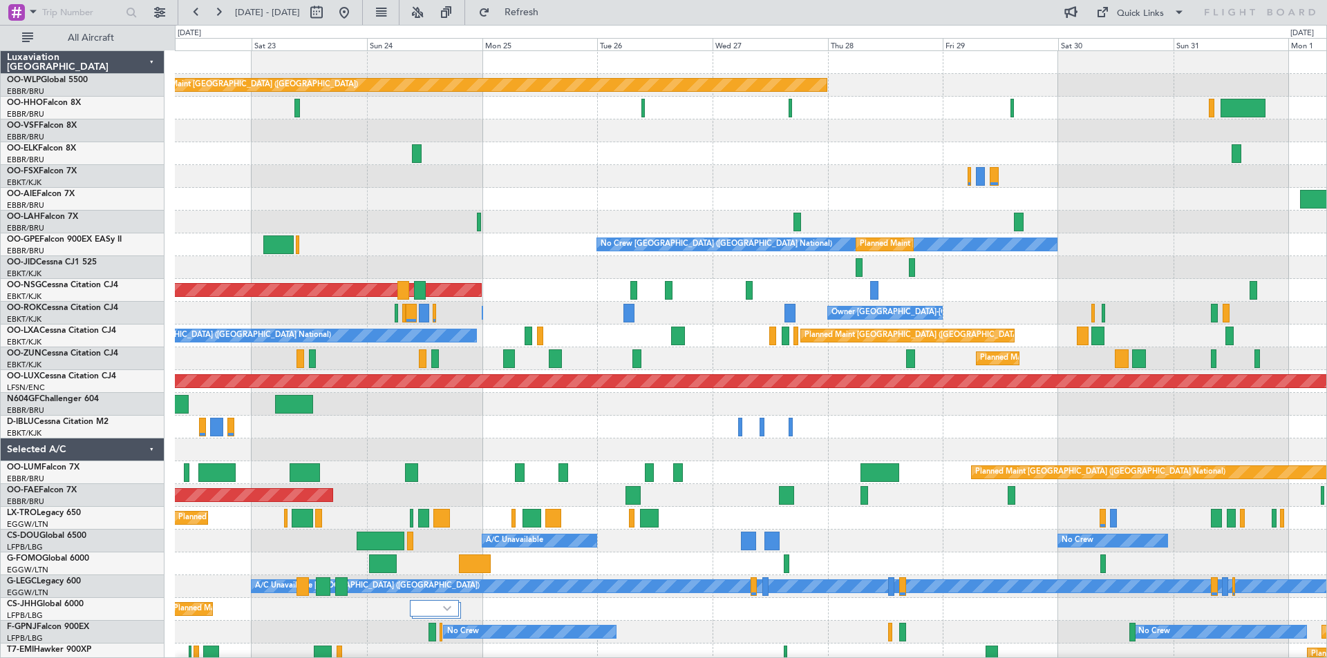
click at [947, 183] on div "Planned Maint Kortrijk-[GEOGRAPHIC_DATA]" at bounding box center [750, 176] width 1151 height 23
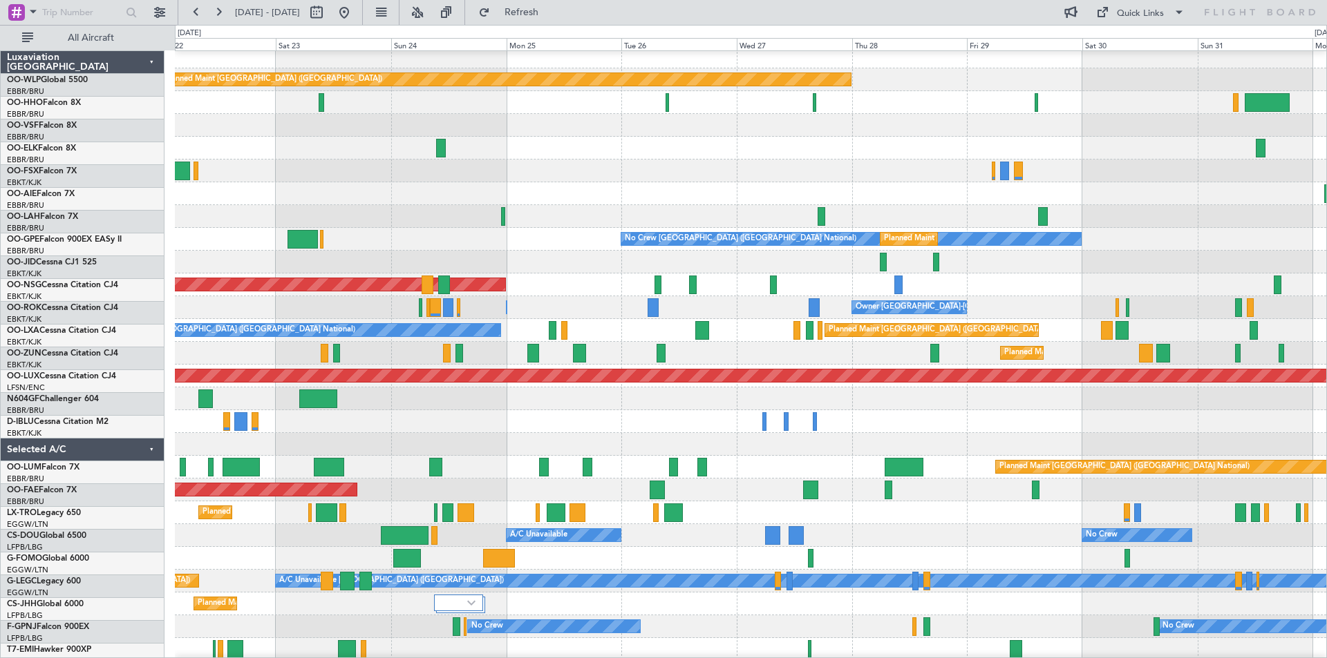
scroll to position [12, 0]
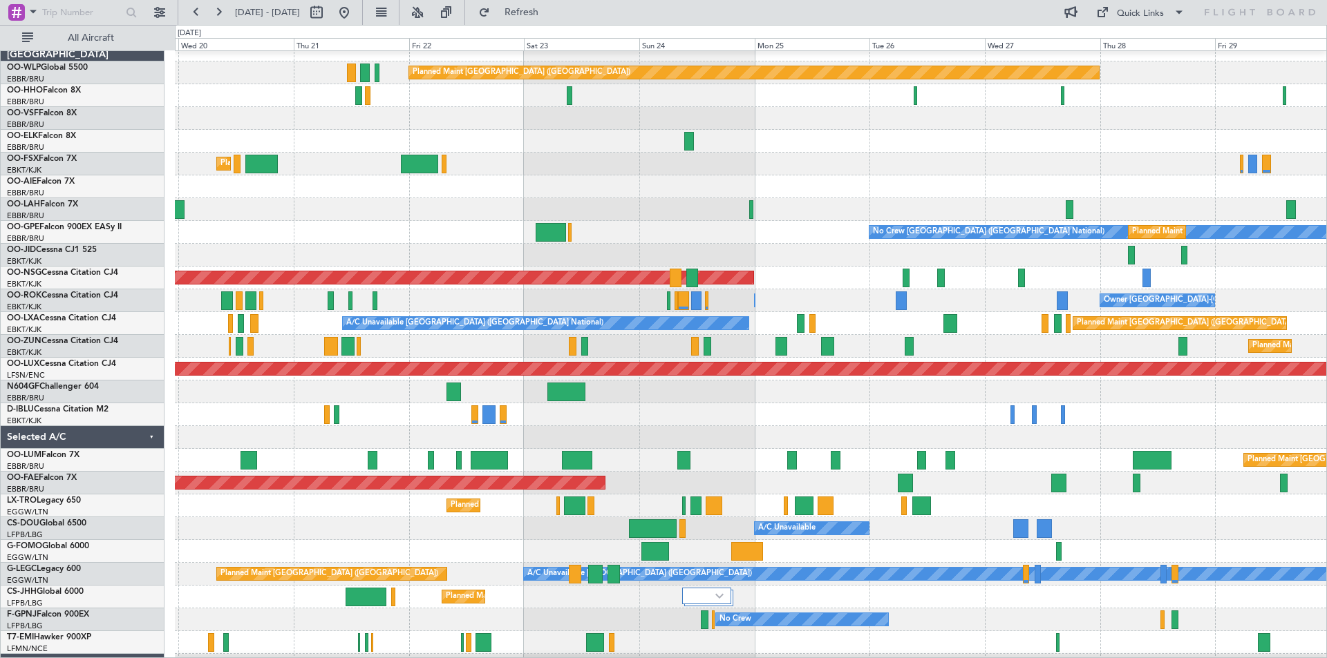
click at [810, 245] on div "Planned Maint Kortrijk-[GEOGRAPHIC_DATA]" at bounding box center [750, 255] width 1151 height 23
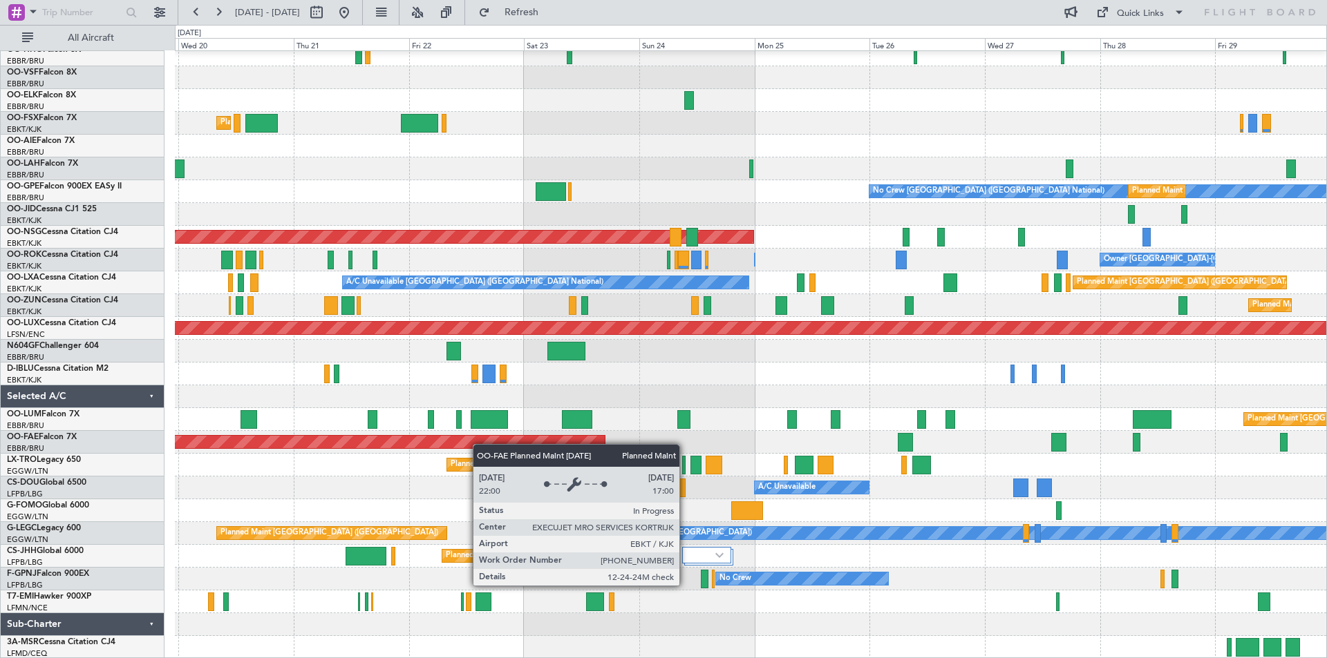
scroll to position [0, 0]
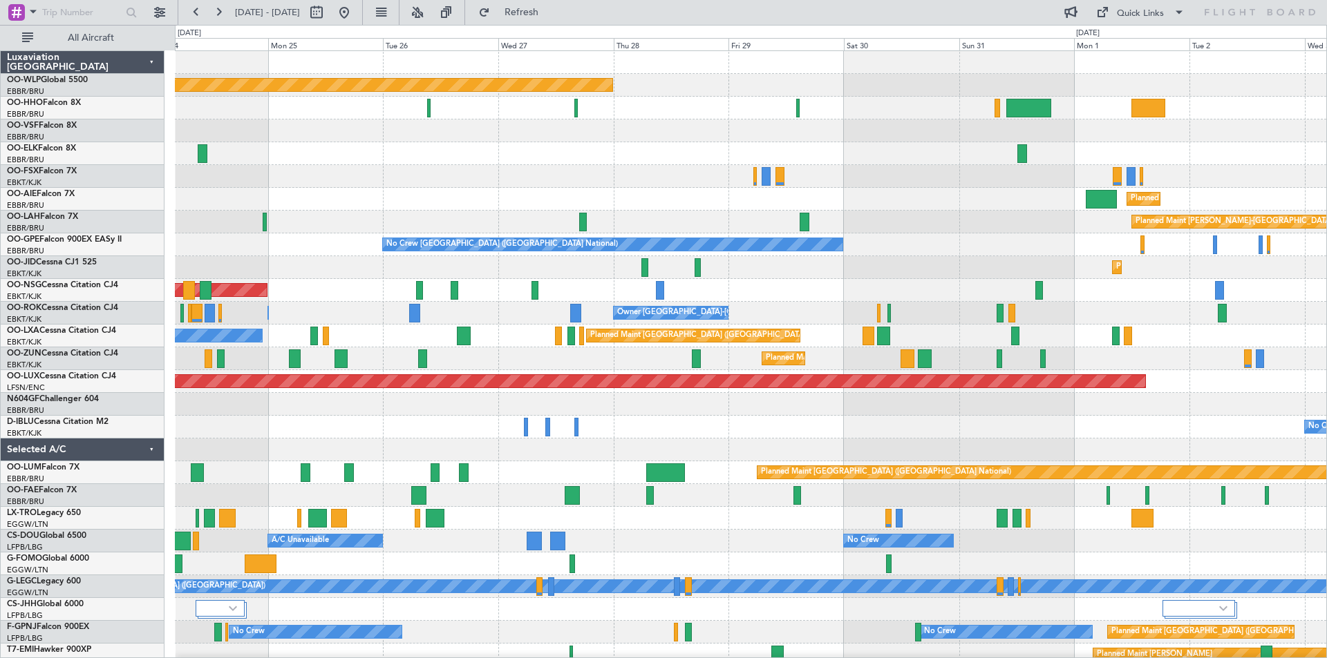
click at [582, 460] on div at bounding box center [750, 450] width 1151 height 23
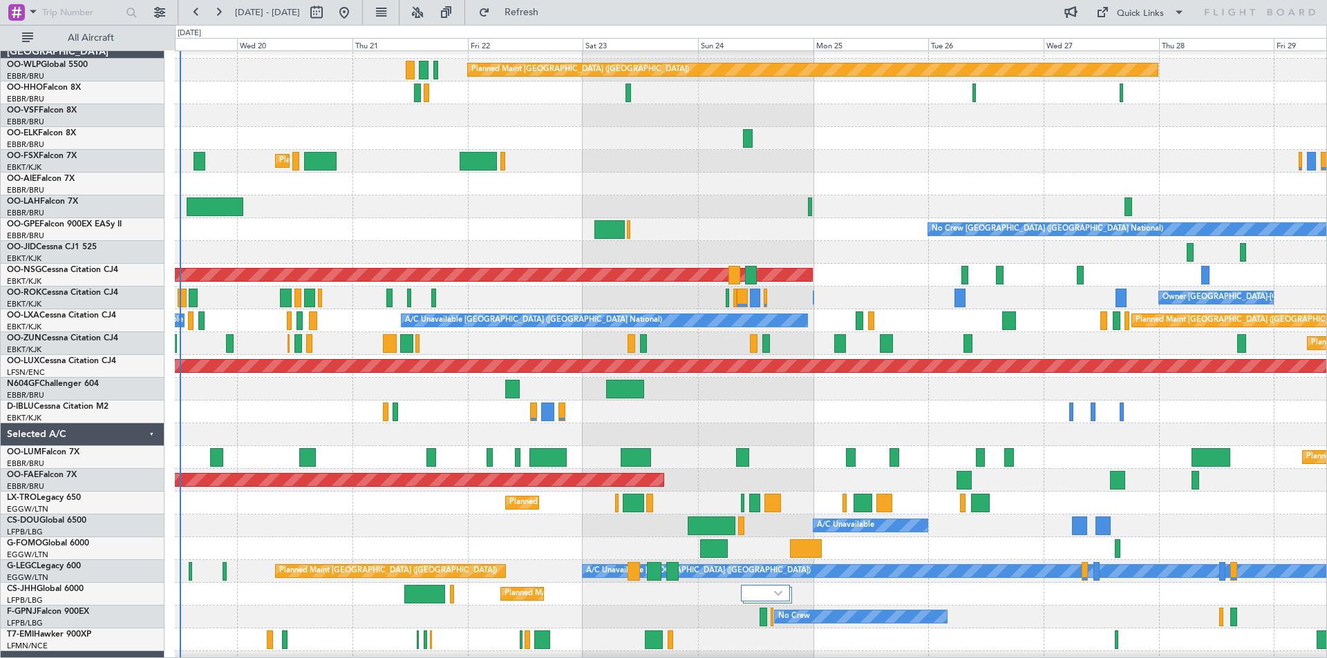
click at [844, 392] on div at bounding box center [750, 389] width 1151 height 23
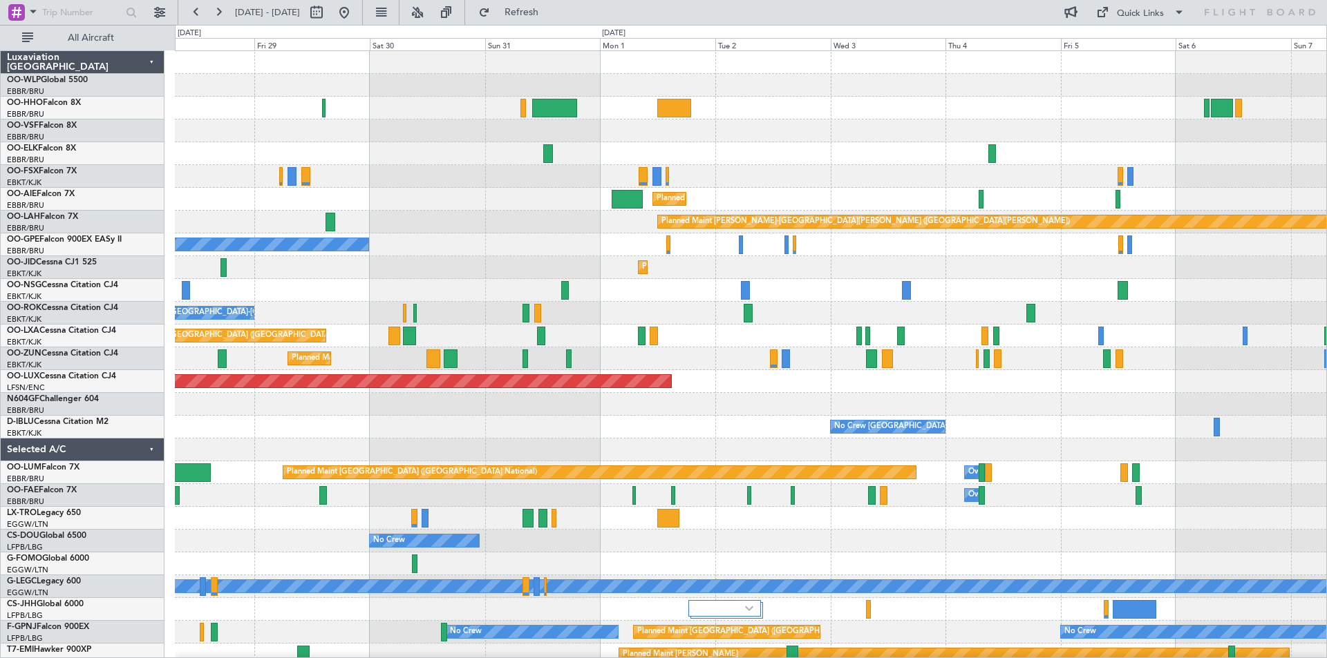
click at [0, 402] on div "Planned Maint Berlin (Brandenburg) Planned Maint Kortrijk-Wevelgem Planned Main…" at bounding box center [663, 342] width 1327 height 634
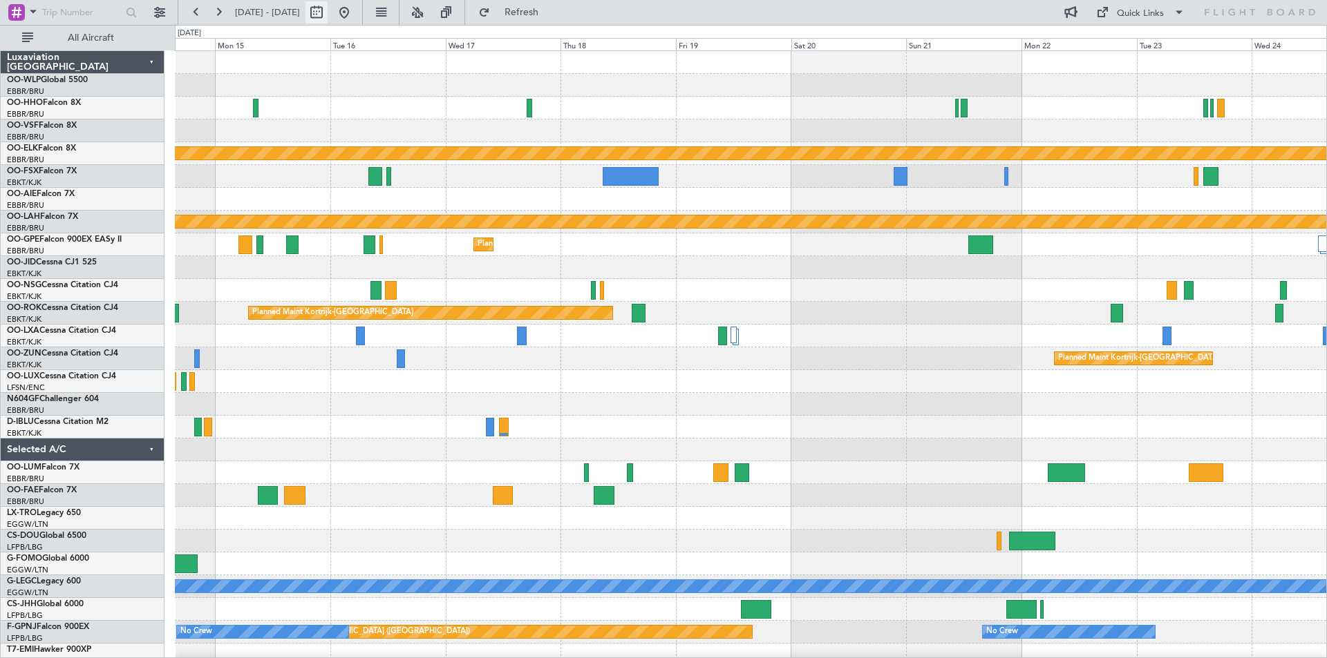
click at [328, 2] on button at bounding box center [316, 12] width 22 height 22
select select "9"
select select "2025"
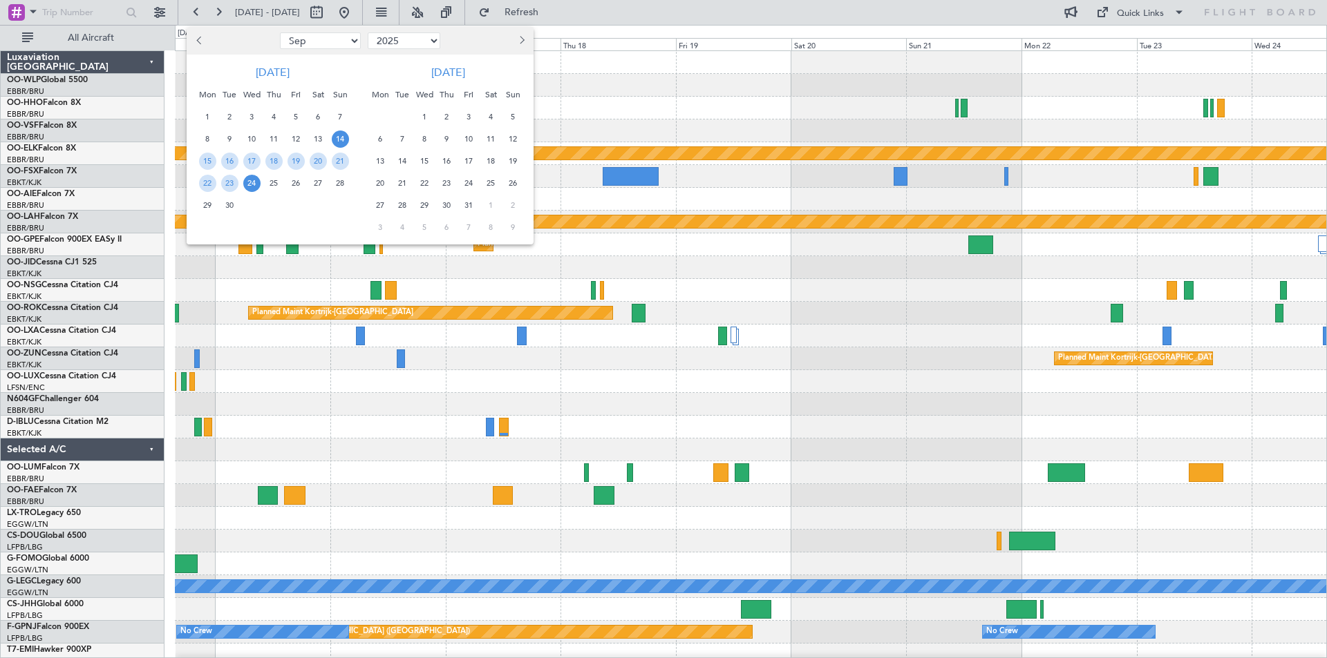
click at [515, 155] on span "19" at bounding box center [512, 161] width 17 height 17
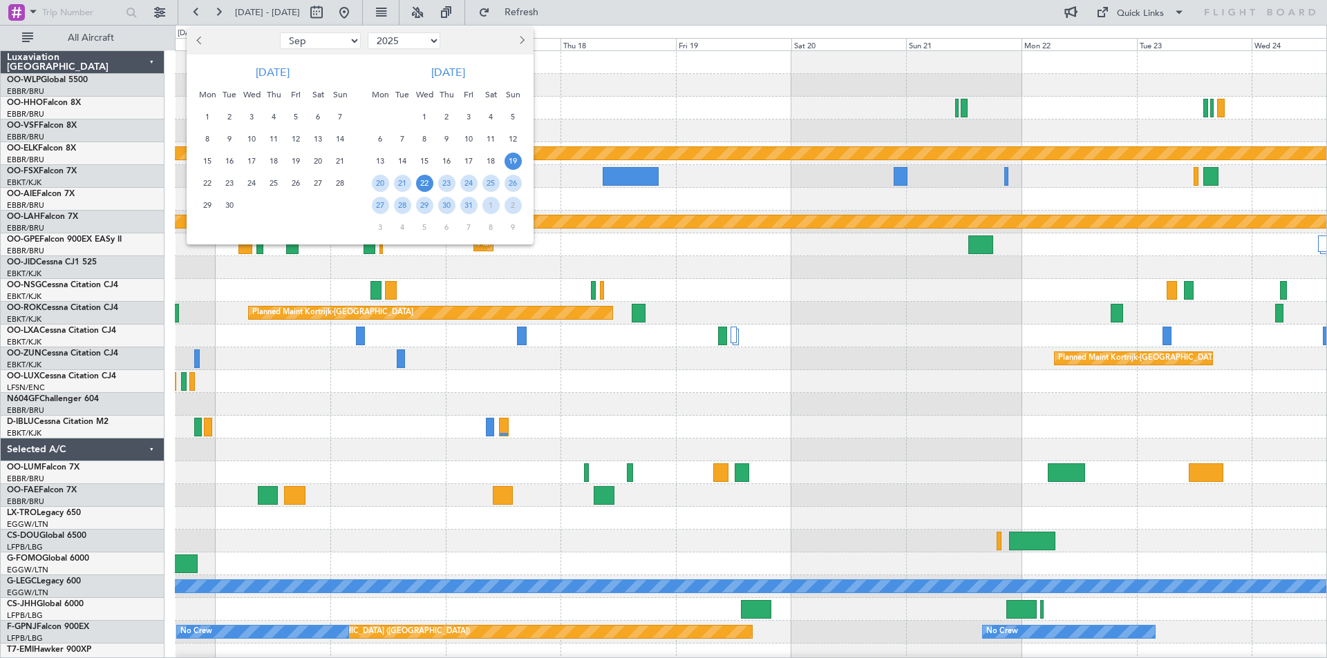
click at [428, 184] on span "22" at bounding box center [424, 183] width 17 height 17
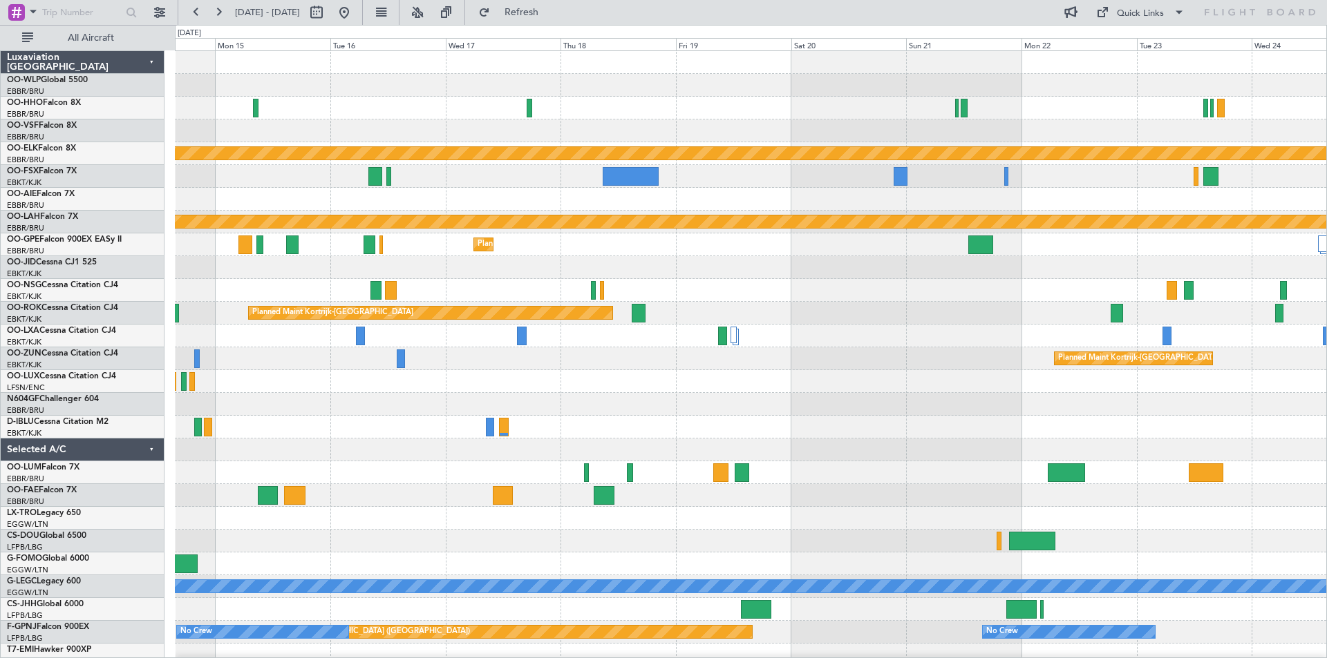
select select "10"
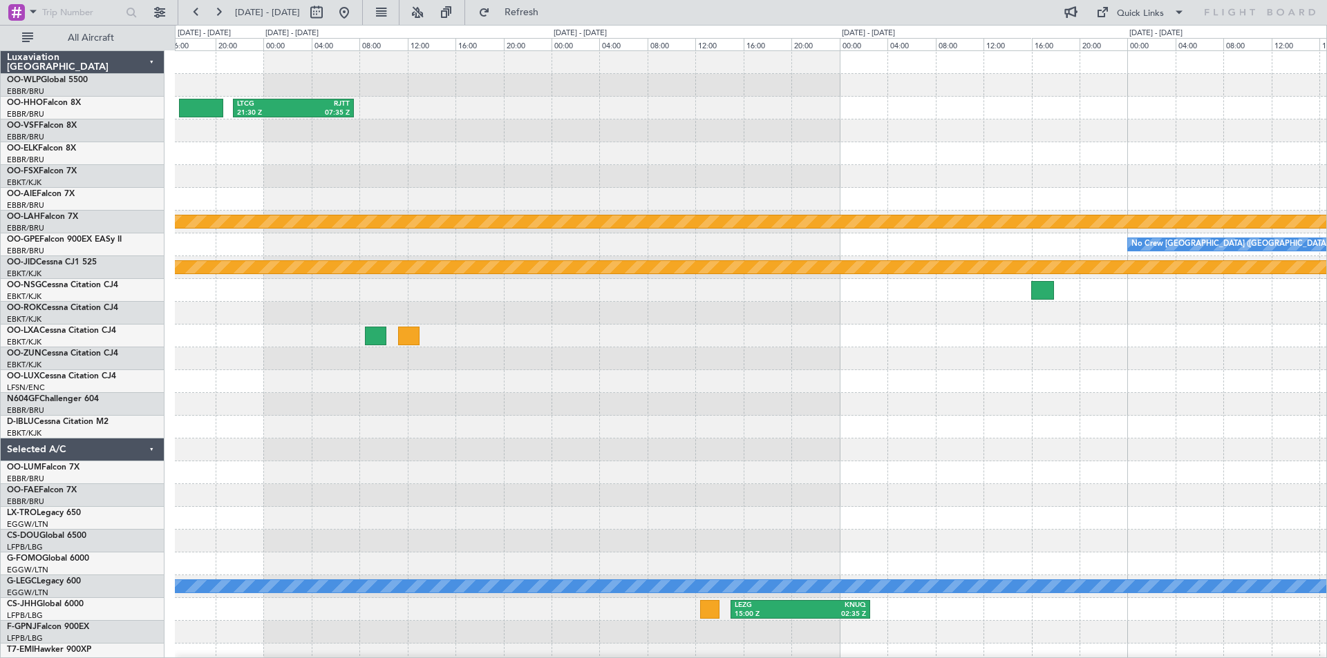
click at [740, 424] on div "LTCG 21:30 Z RJTT 07:35 Z 2 Flight Legs Planned Maint Brussels (Brussels Nation…" at bounding box center [750, 359] width 1151 height 616
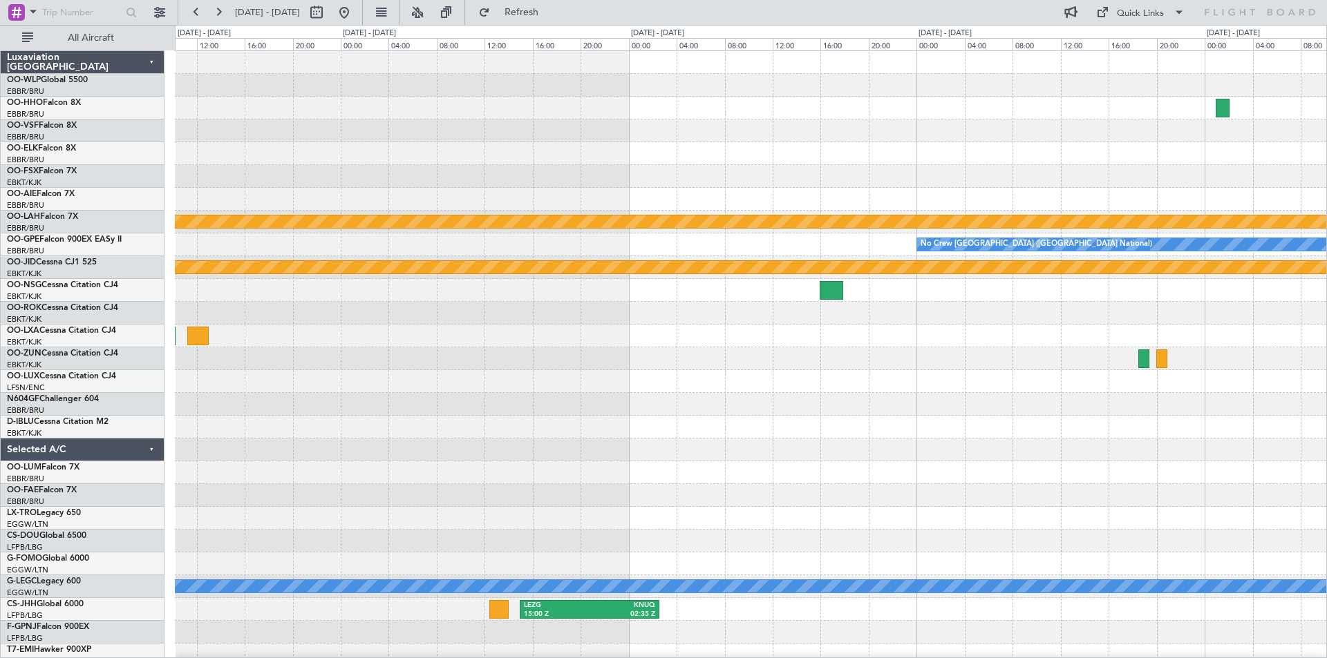
scroll to position [8, 0]
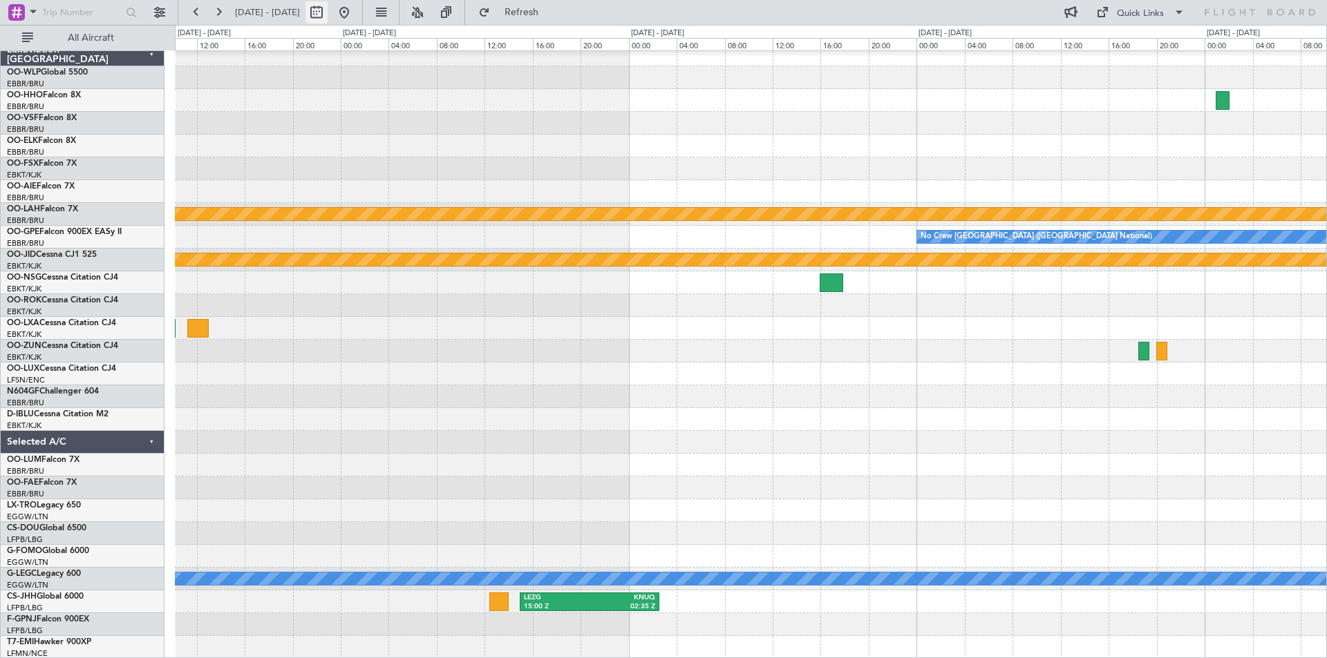
click at [328, 11] on button at bounding box center [316, 12] width 22 height 22
select select "10"
select select "2025"
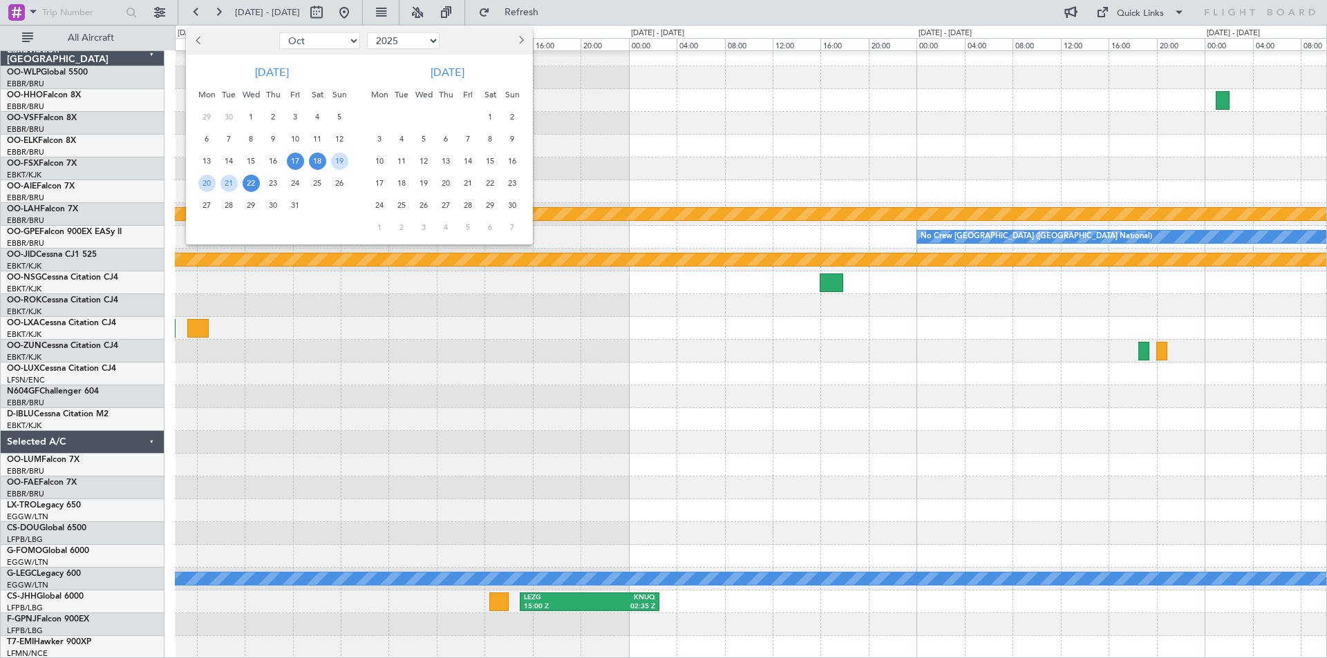
click at [298, 164] on span "17" at bounding box center [295, 161] width 17 height 17
click at [291, 203] on span "31" at bounding box center [295, 205] width 17 height 17
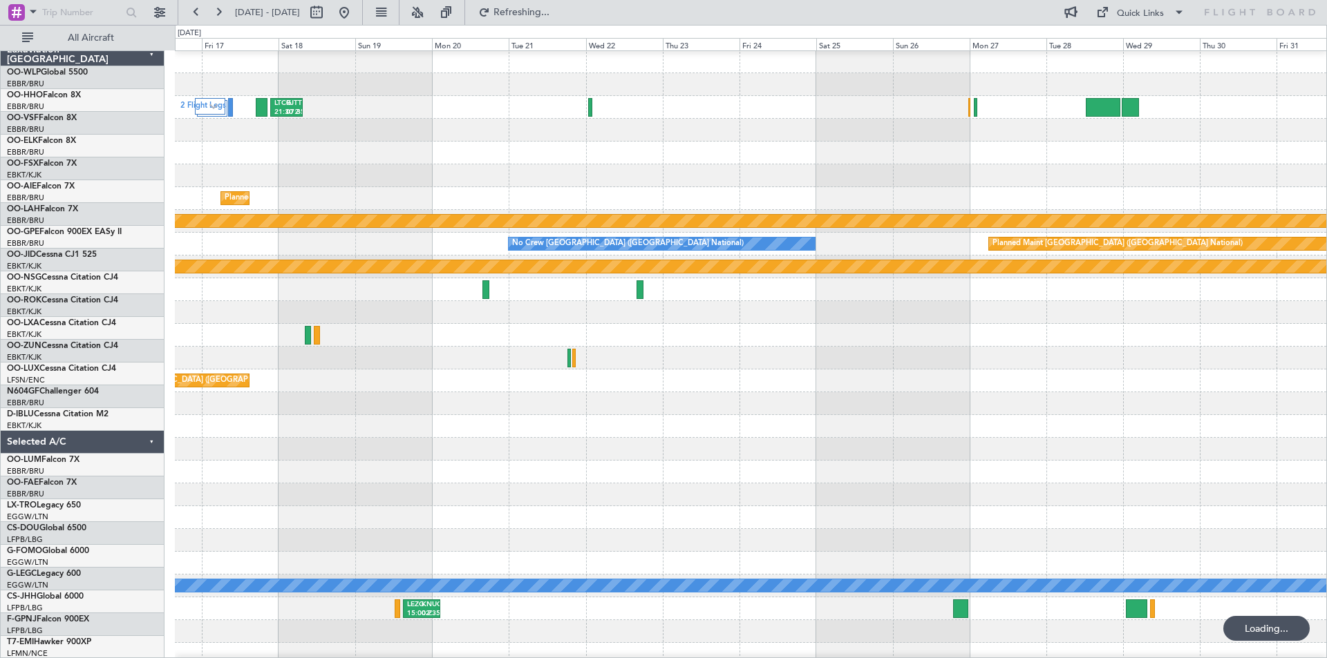
scroll to position [0, 0]
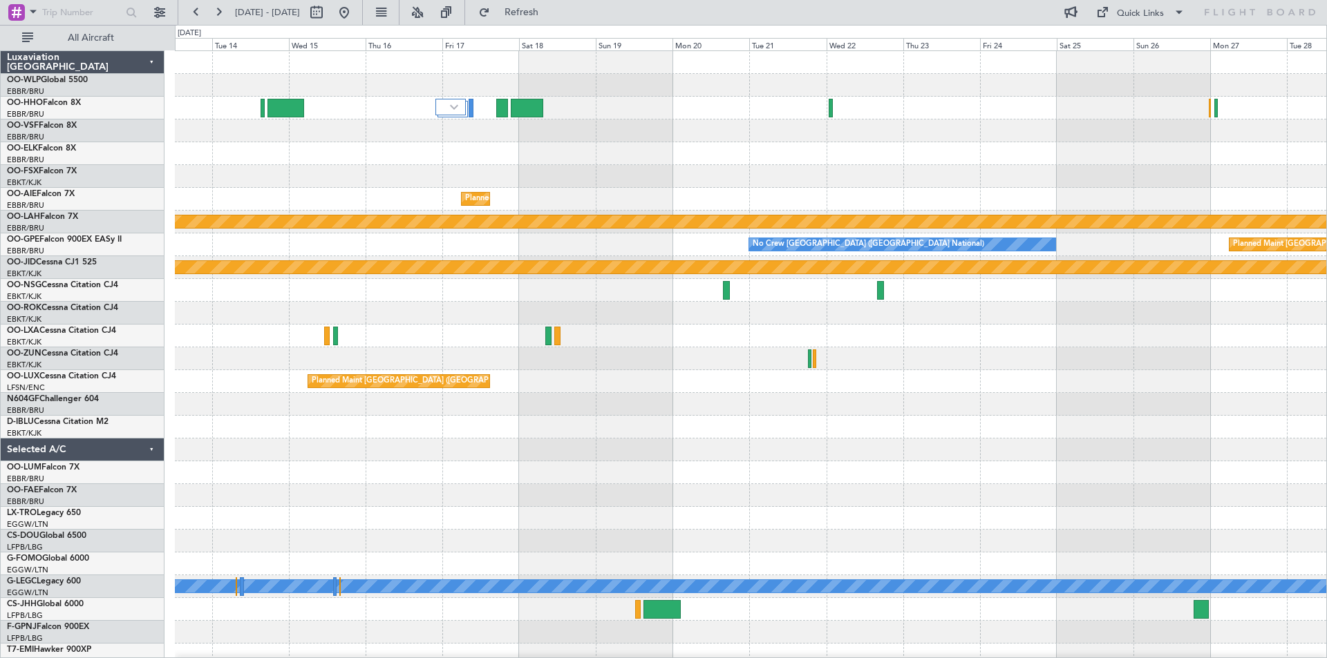
click at [739, 481] on div at bounding box center [750, 473] width 1151 height 23
click at [328, 16] on button at bounding box center [316, 12] width 22 height 22
select select "10"
select select "2025"
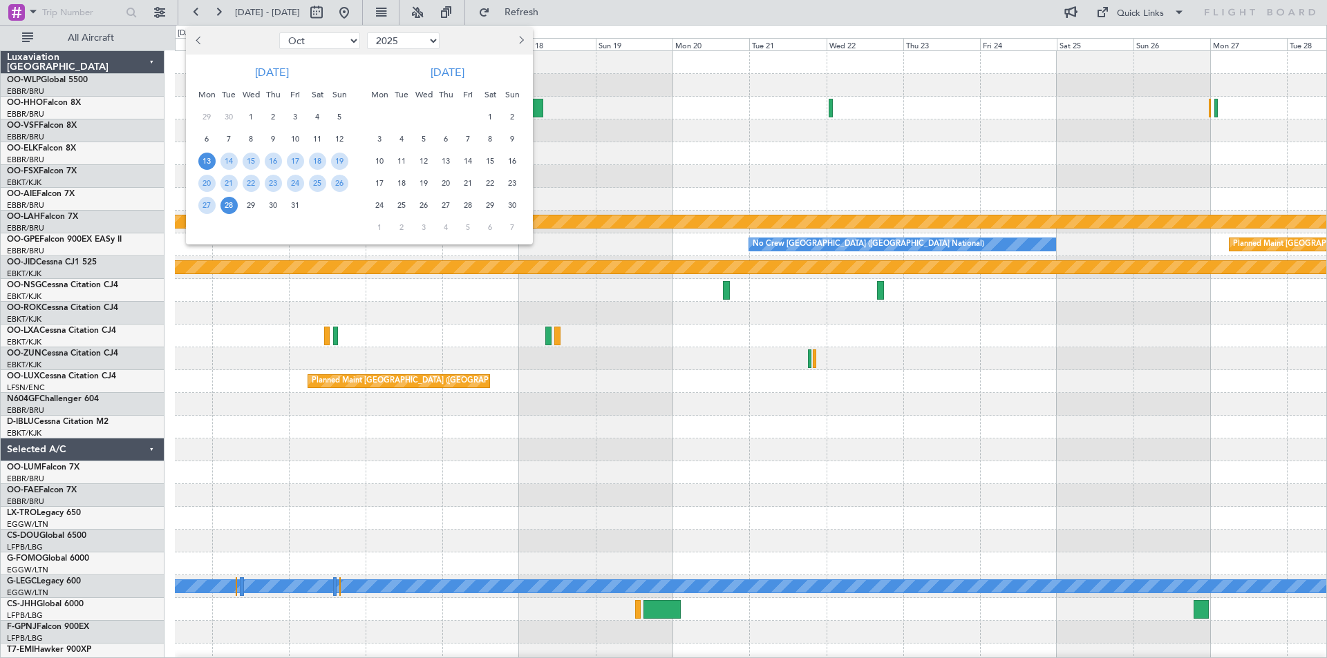
click at [408, 12] on div at bounding box center [663, 329] width 1327 height 658
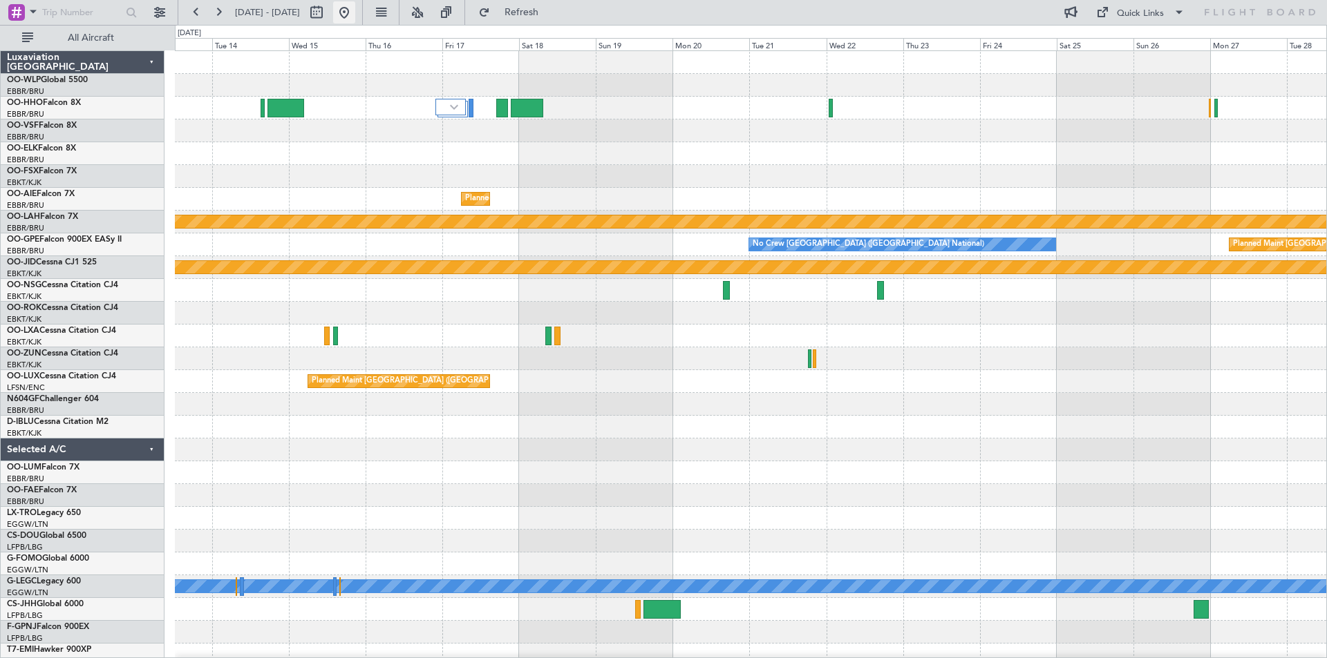
click at [355, 8] on button at bounding box center [344, 12] width 22 height 22
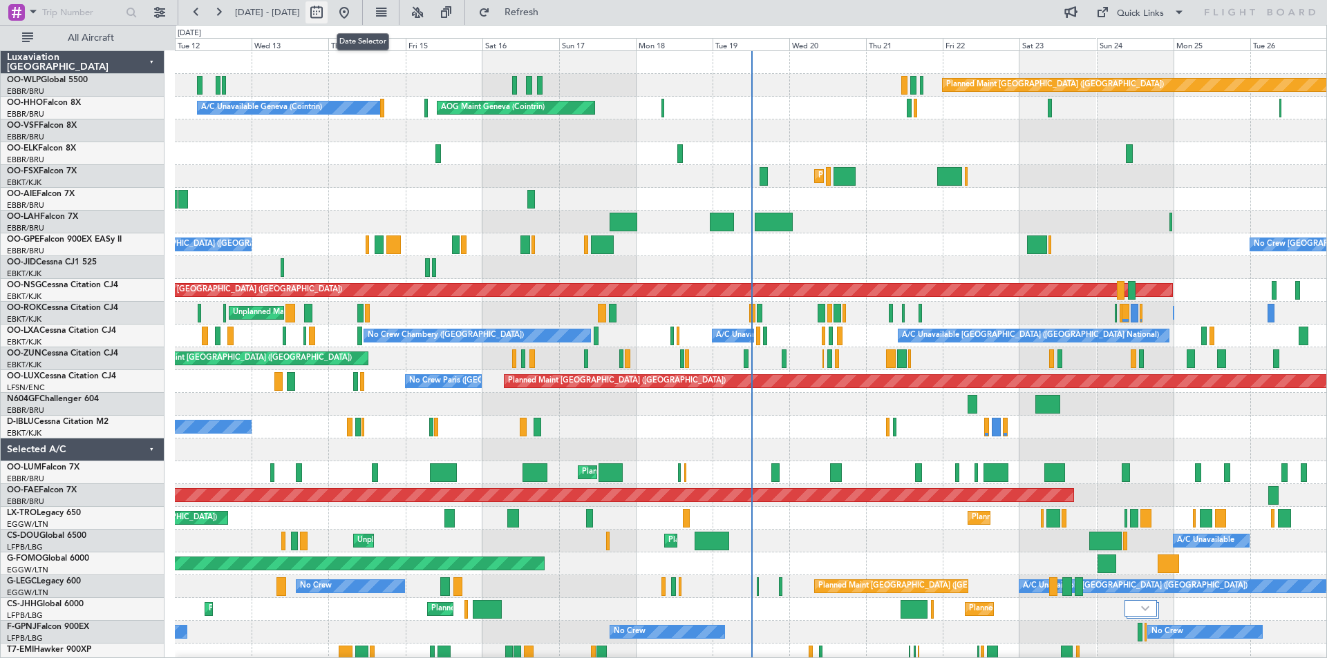
click at [328, 22] on button at bounding box center [316, 12] width 22 height 22
select select "8"
select select "2025"
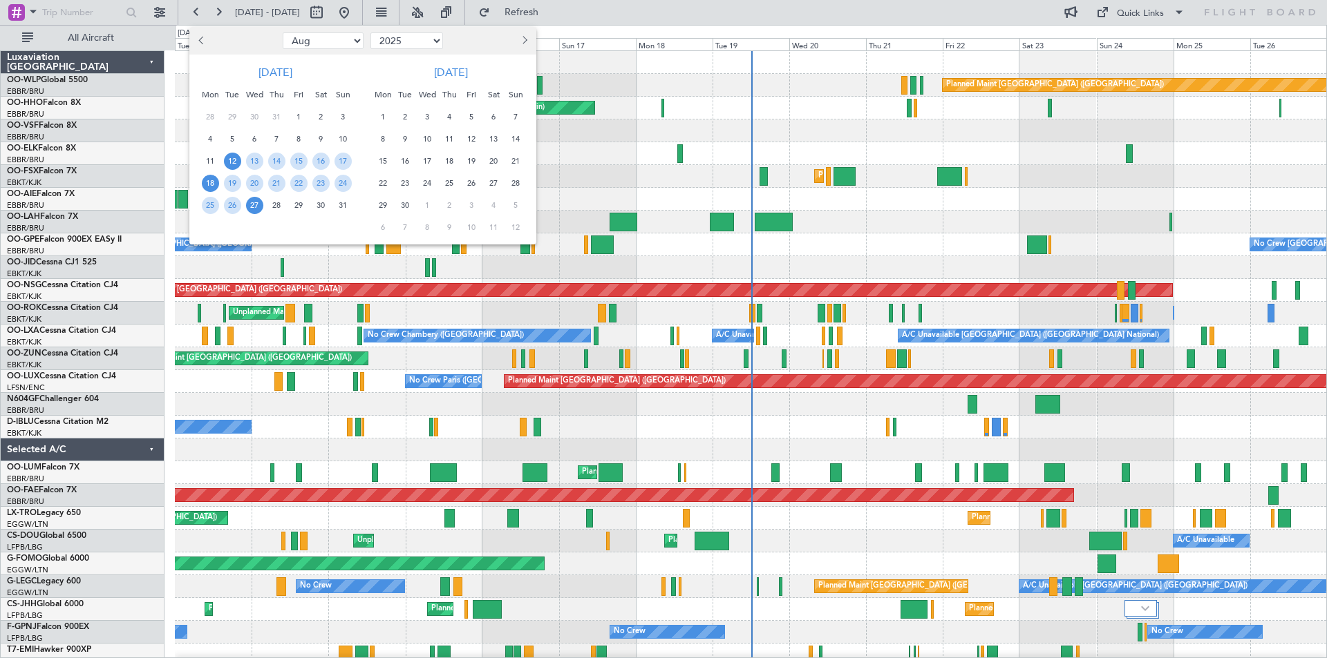
click at [206, 182] on span "18" at bounding box center [210, 183] width 17 height 17
click at [384, 117] on span "1" at bounding box center [382, 116] width 17 height 17
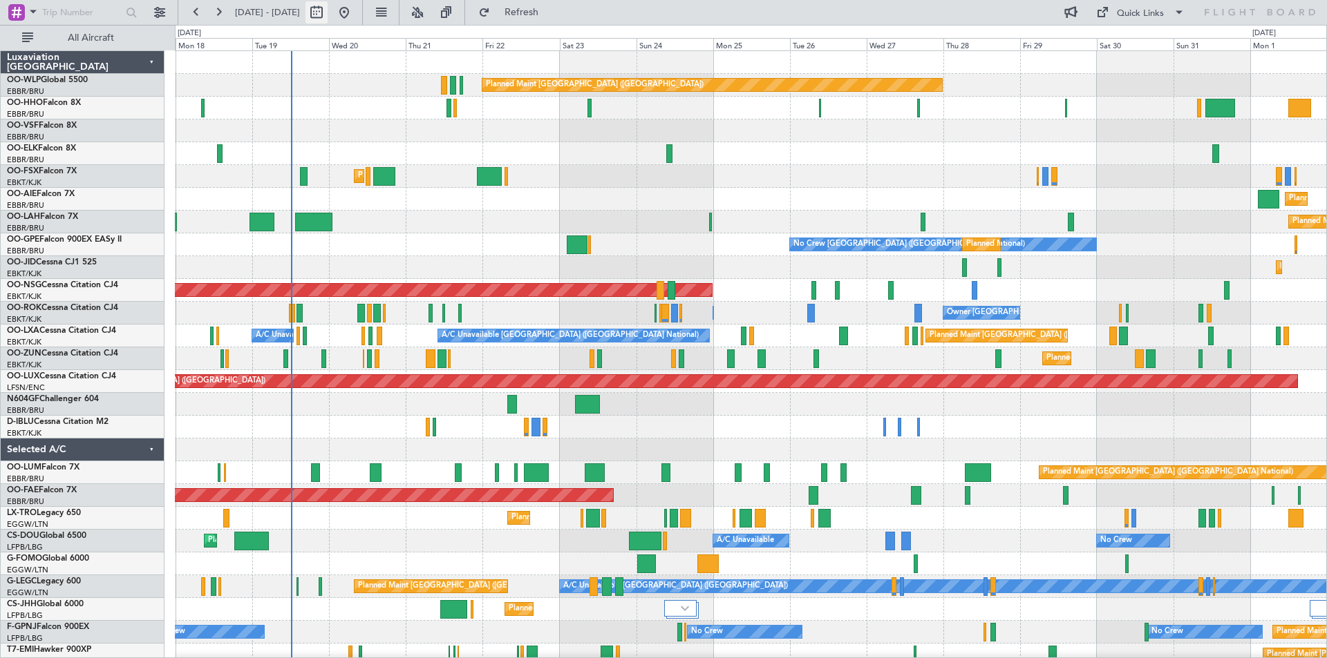
click at [328, 12] on button at bounding box center [316, 12] width 22 height 22
select select "8"
select select "2025"
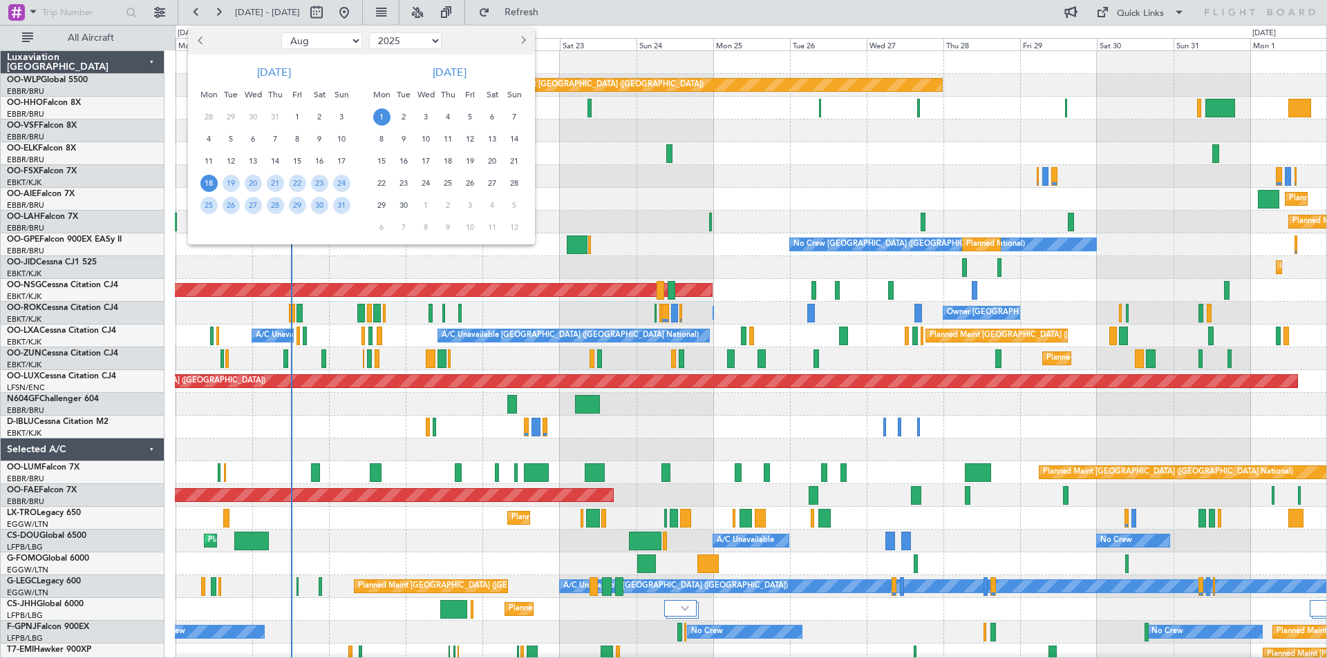
click at [193, 41] on div at bounding box center [233, 41] width 90 height 22
click at [199, 28] on div "Jan Feb Mar Apr May Jun [DATE] Aug Sep Oct Nov [DATE] 2016 2017 2018 2019 2020 …" at bounding box center [361, 41] width 347 height 28
click at [201, 37] on span "Previous month" at bounding box center [202, 40] width 8 height 8
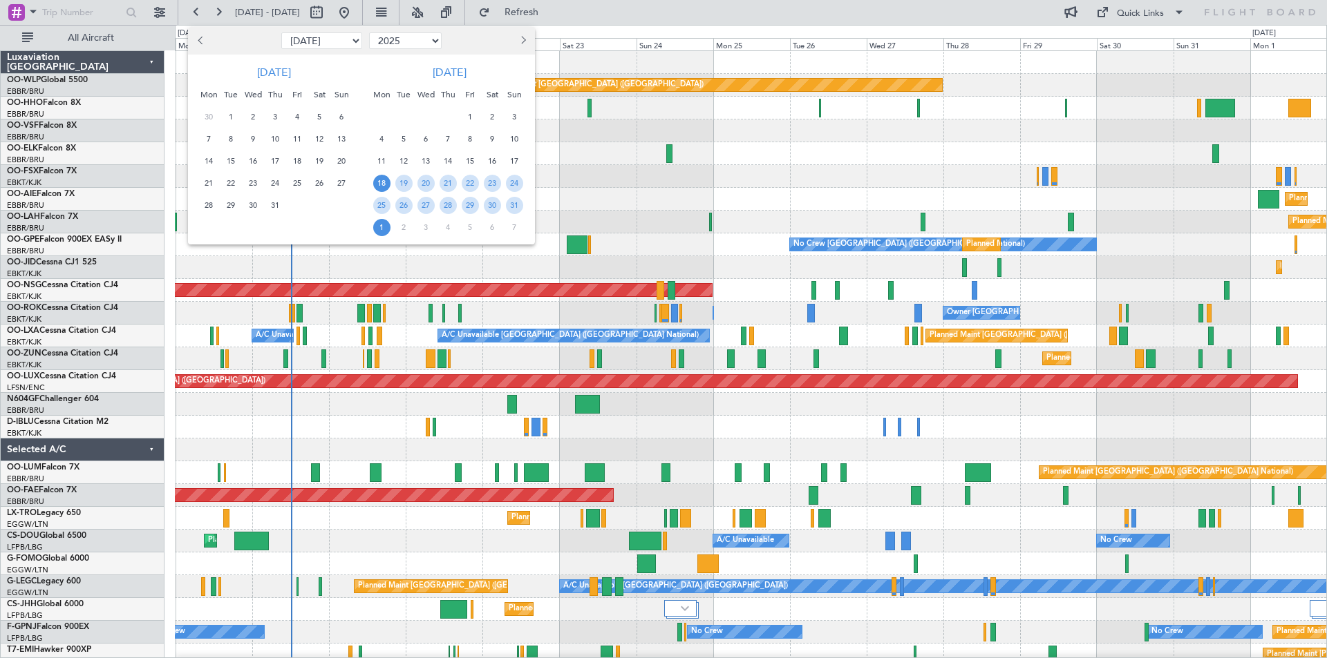
click at [201, 37] on span "Previous month" at bounding box center [202, 40] width 8 height 8
select select "6"
click at [345, 119] on span "1" at bounding box center [341, 116] width 17 height 17
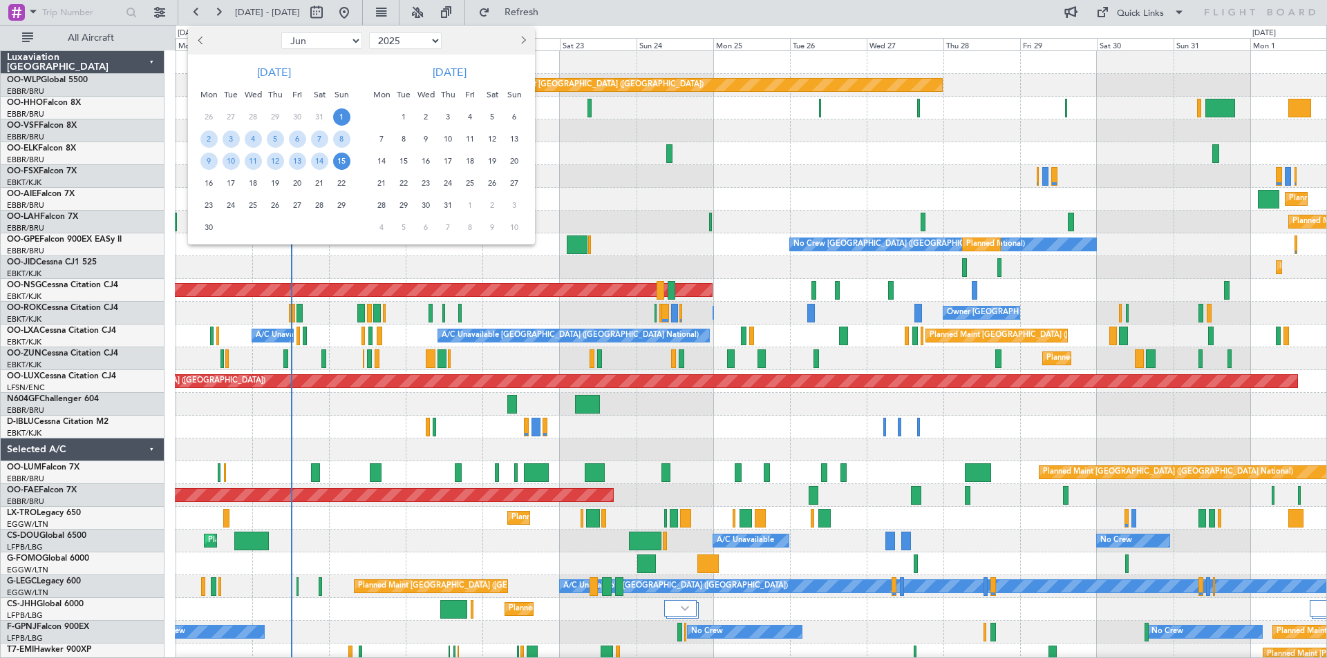
click at [343, 155] on span "15" at bounding box center [341, 161] width 17 height 17
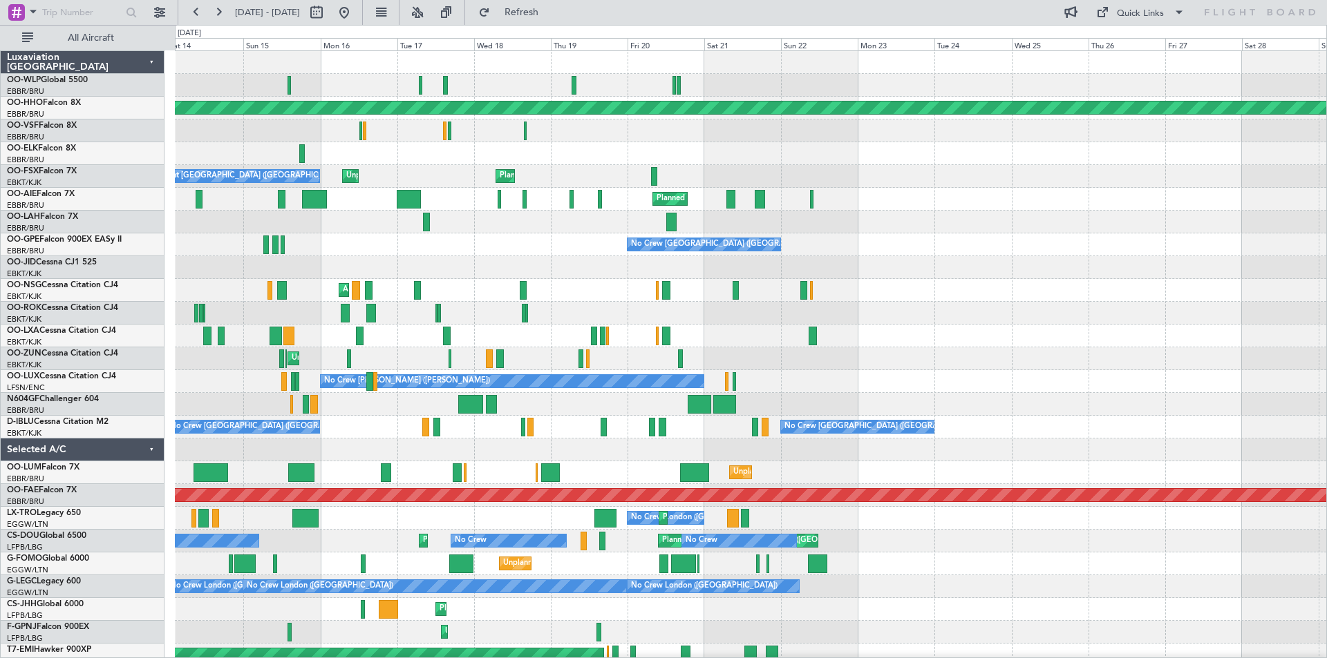
click at [0, 519] on div "Planned Maint Geneva (Cointrin) A/C Unavailable [GEOGRAPHIC_DATA] ([GEOGRAPHIC_…" at bounding box center [663, 342] width 1327 height 634
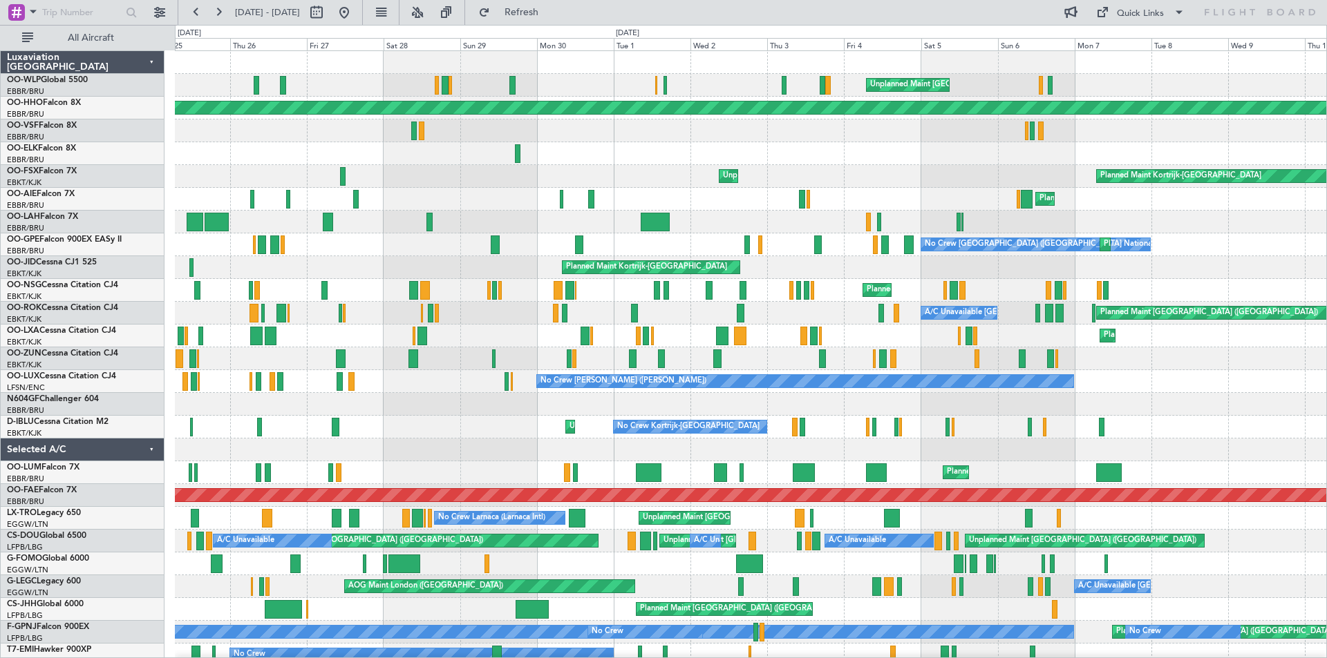
click at [114, 529] on div "Unplanned Maint [GEOGRAPHIC_DATA]-[GEOGRAPHIC_DATA] Planned Maint Geneva ([GEOG…" at bounding box center [663, 342] width 1327 height 634
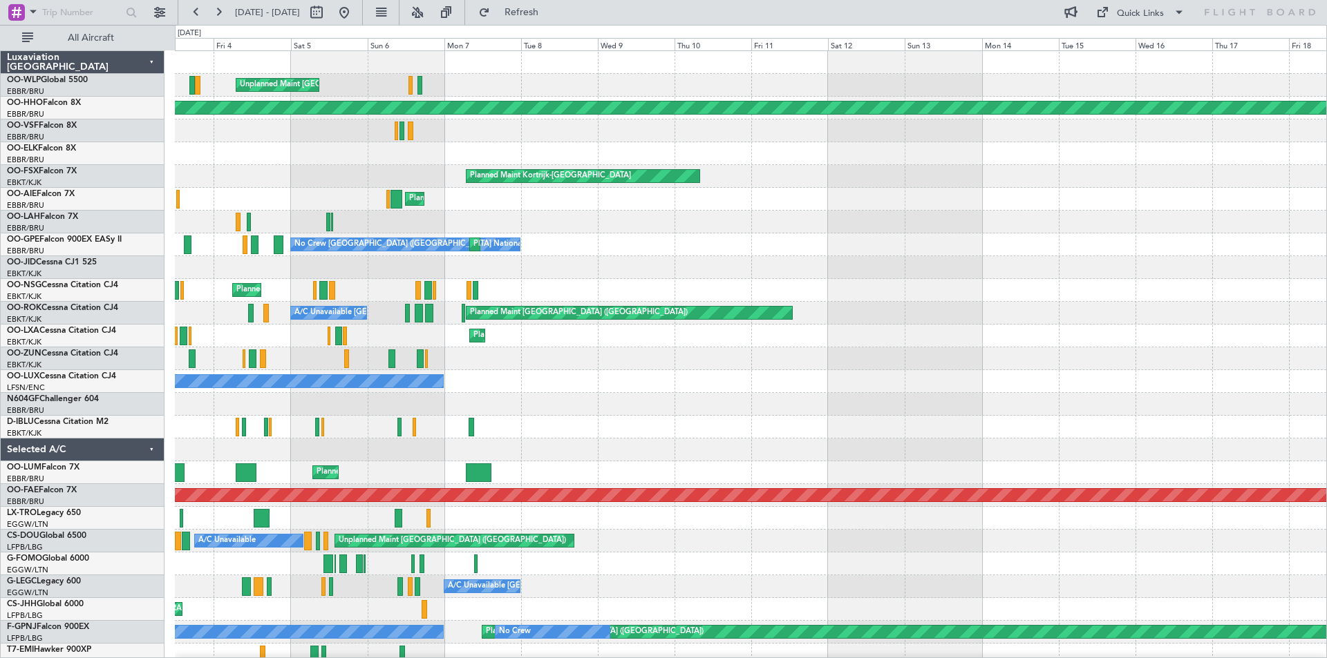
click at [428, 477] on div "Planned Maint [GEOGRAPHIC_DATA] ([GEOGRAPHIC_DATA] National)" at bounding box center [750, 473] width 1151 height 23
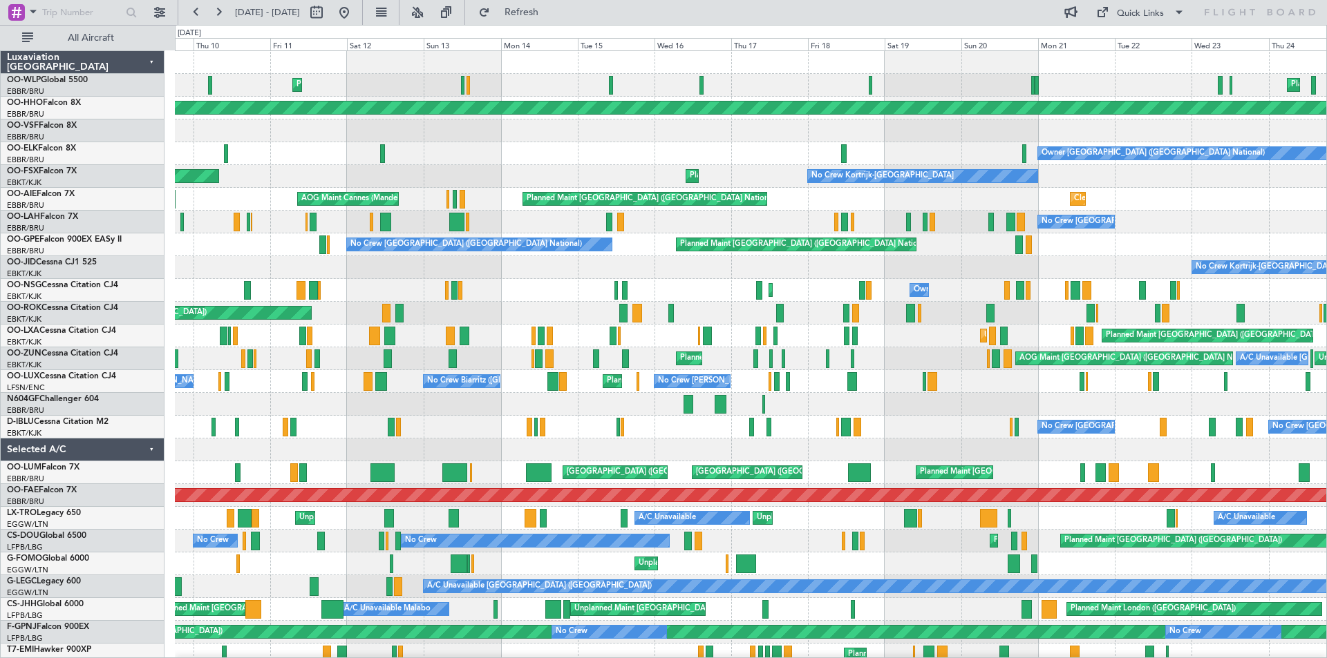
click at [583, 461] on div at bounding box center [750, 450] width 1151 height 23
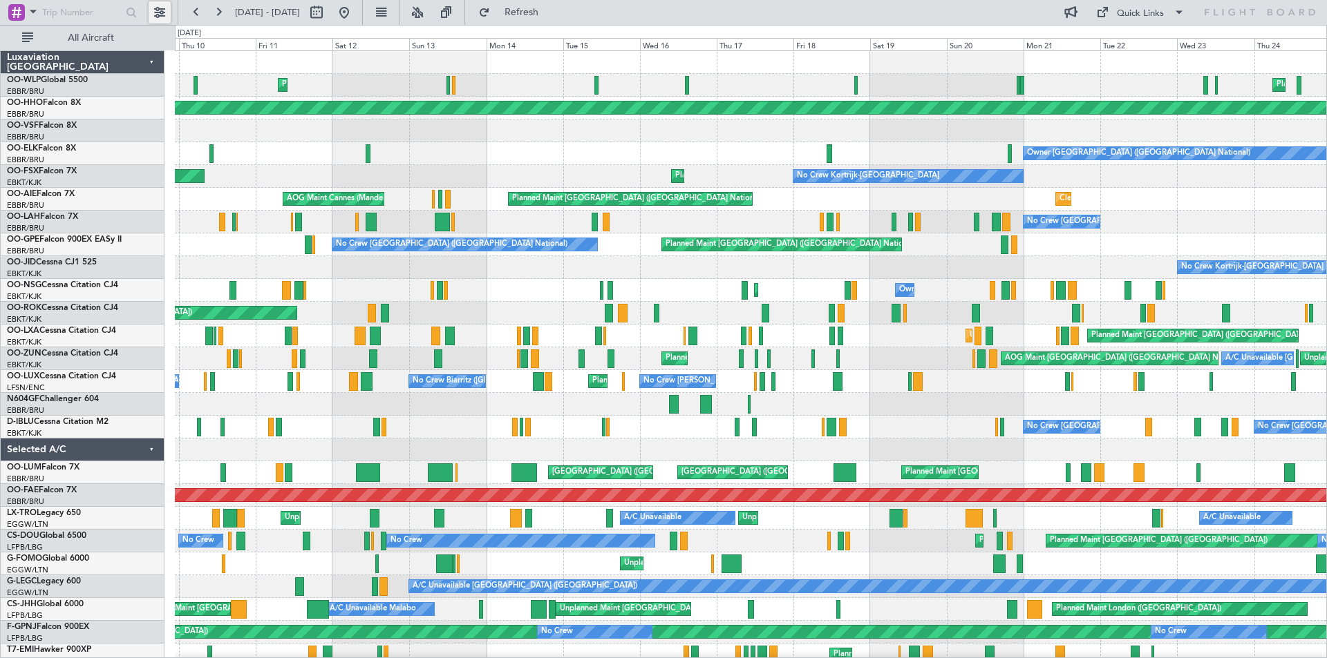
click at [158, 12] on button at bounding box center [160, 12] width 22 height 22
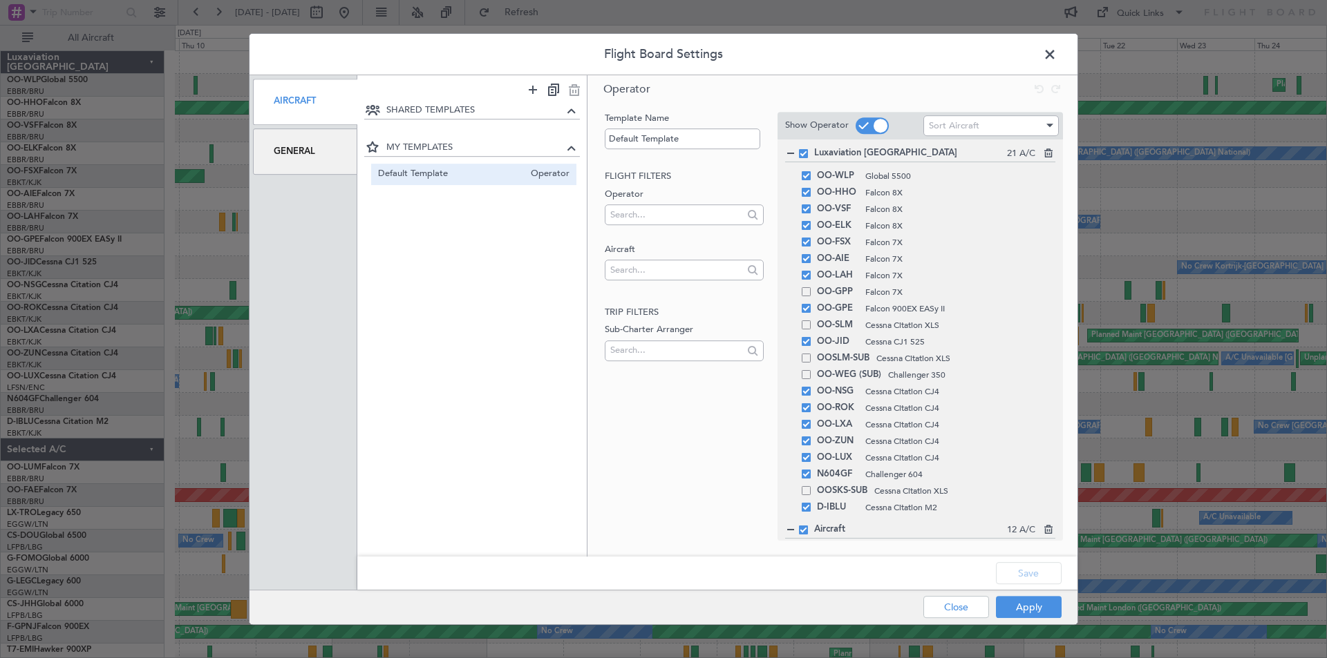
click at [303, 174] on div "General" at bounding box center [305, 152] width 104 height 46
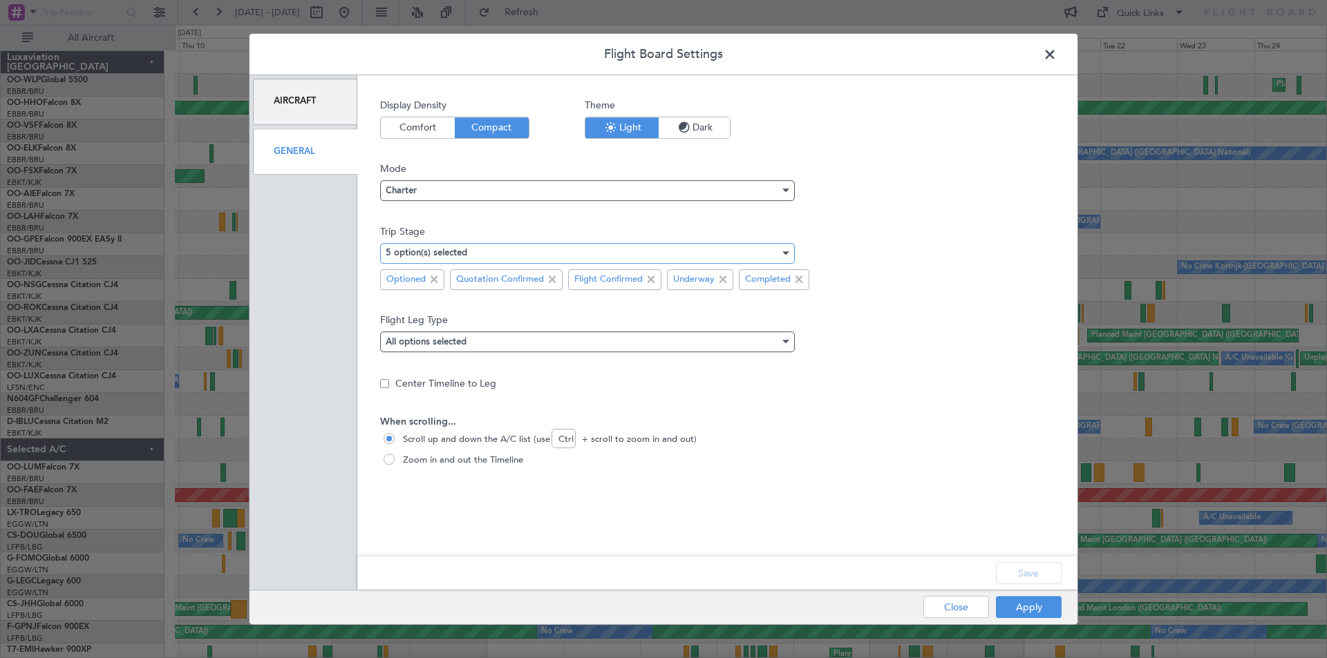
click at [504, 252] on div "5 option(s) selected" at bounding box center [583, 253] width 394 height 21
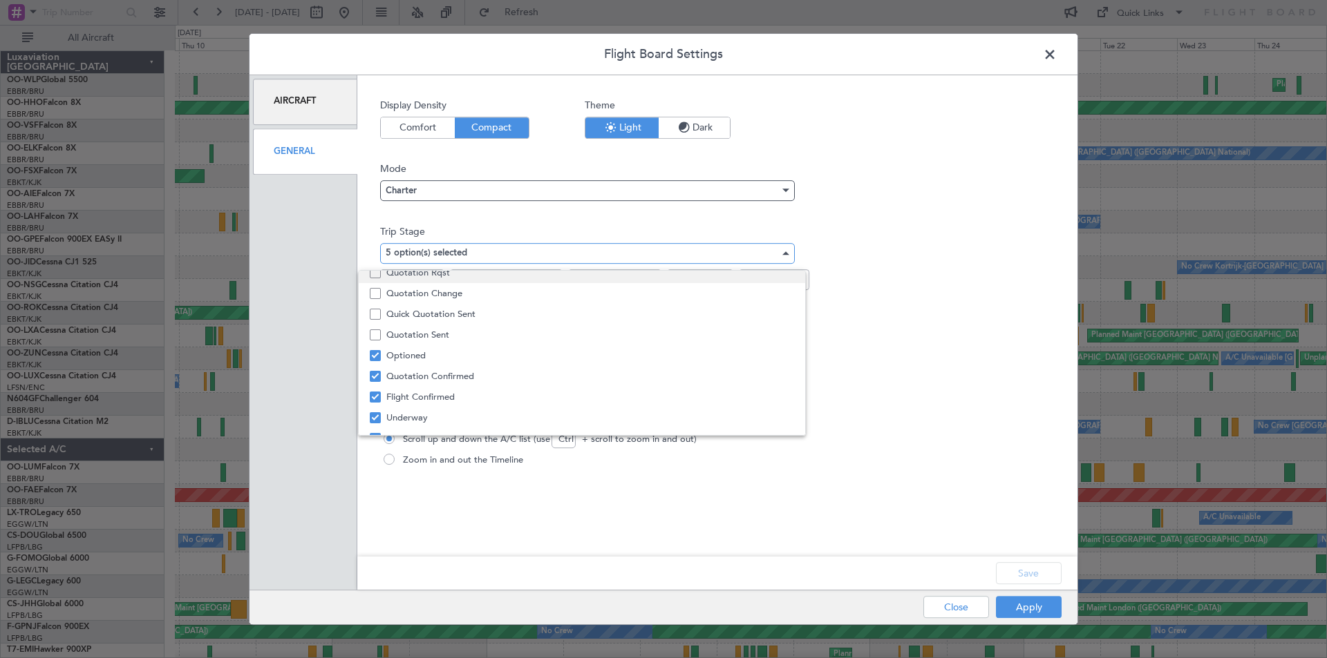
scroll to position [43, 0]
drag, startPoint x: 1057, startPoint y: 56, endPoint x: 1048, endPoint y: 57, distance: 9.1
click at [1054, 57] on div at bounding box center [663, 329] width 1327 height 658
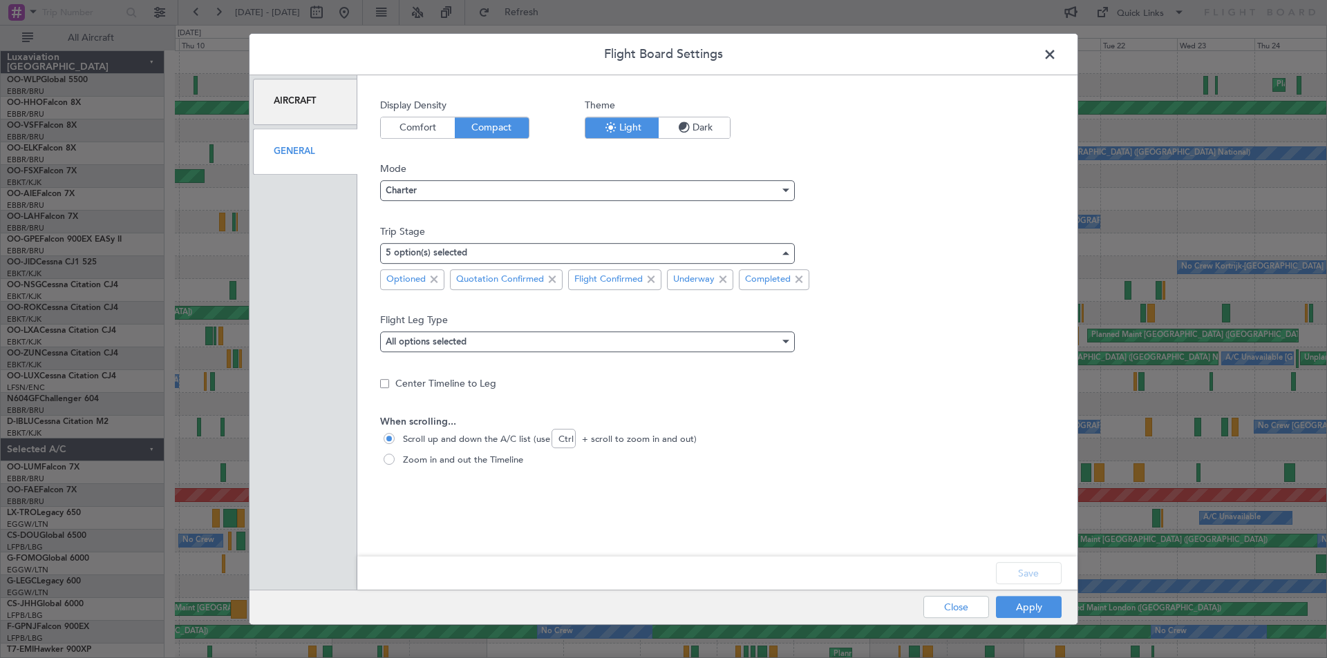
click at [1056, 57] on span at bounding box center [1056, 58] width 0 height 28
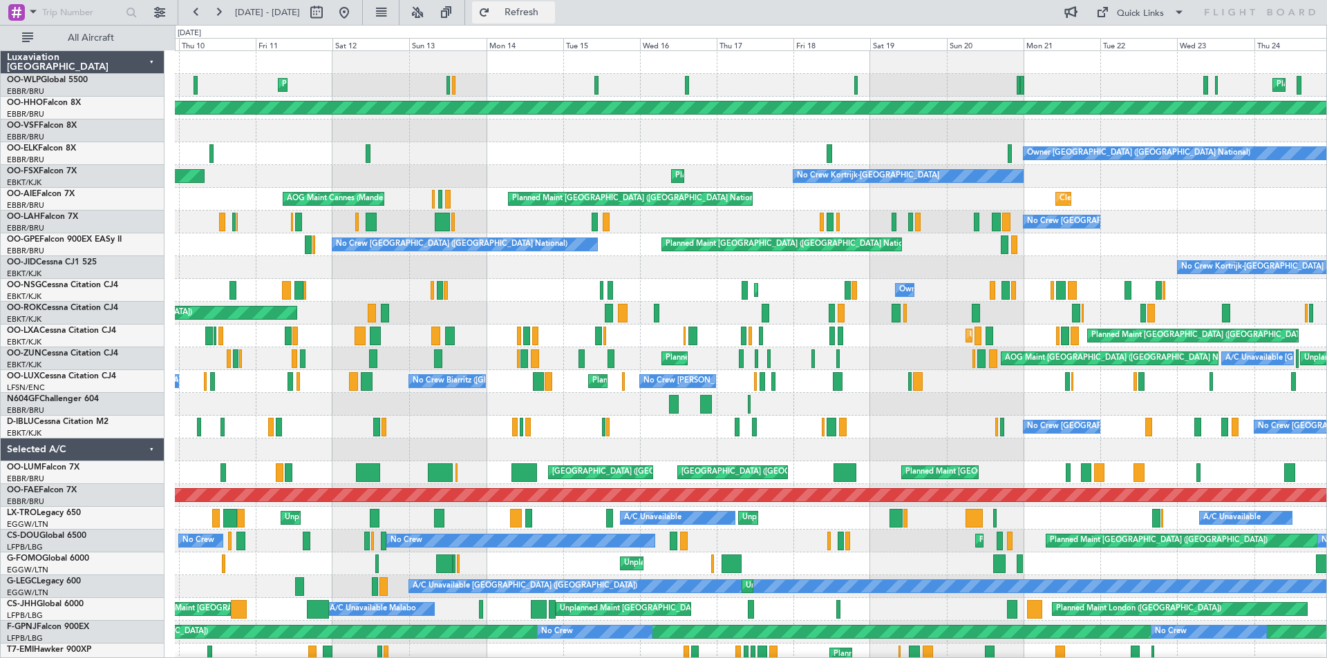
click at [534, 14] on span "Refresh" at bounding box center [522, 13] width 58 height 10
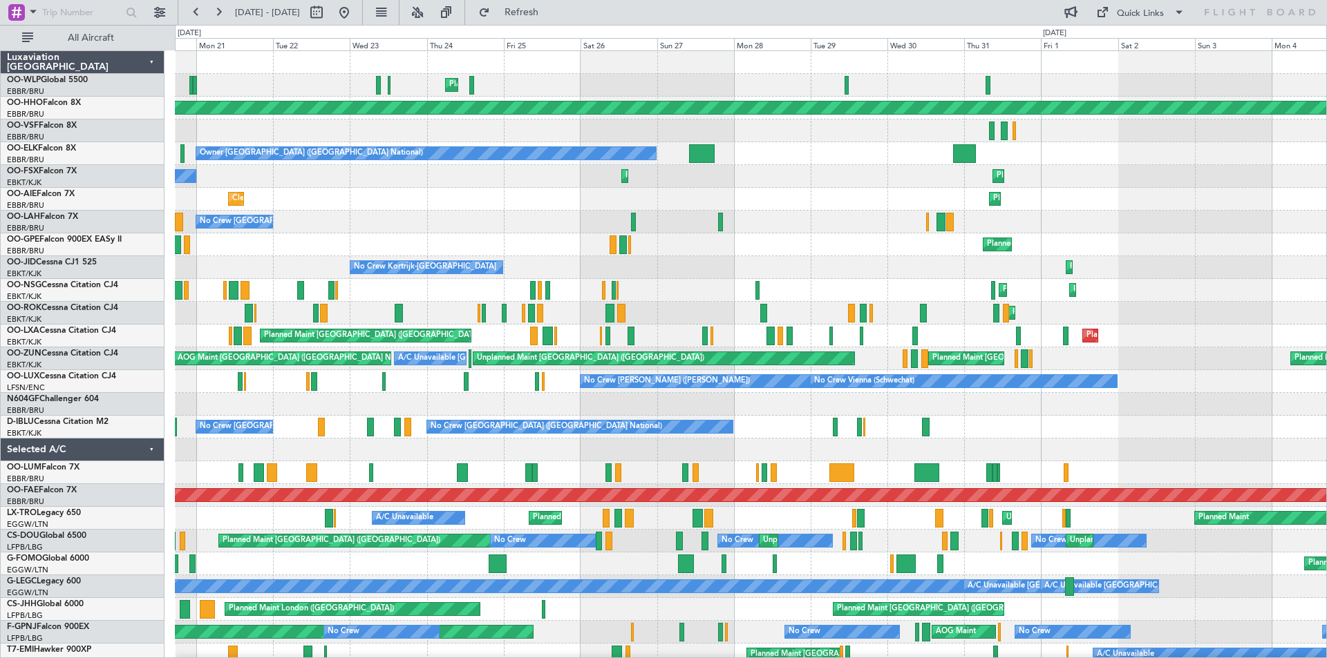
click at [78, 439] on div "Planned Maint Milan (Linate) Planned Maint Geneva ([GEOGRAPHIC_DATA]) Owner [GE…" at bounding box center [663, 342] width 1327 height 634
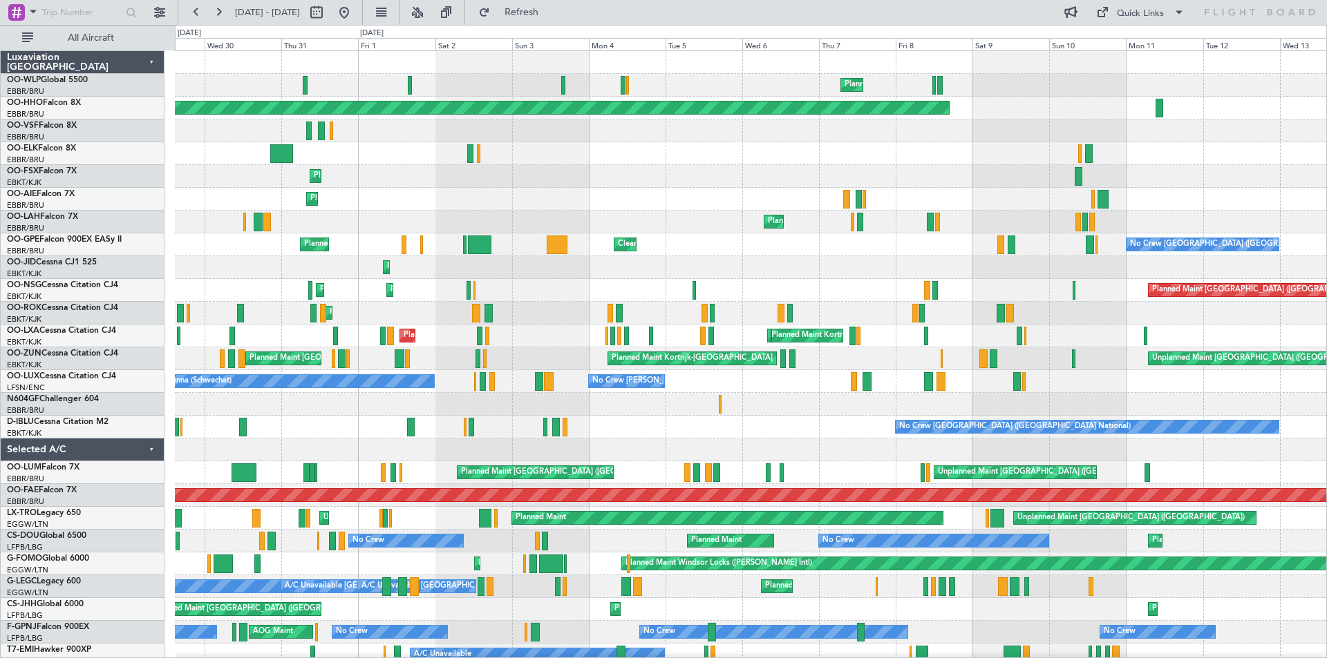
click at [394, 459] on div at bounding box center [750, 450] width 1151 height 23
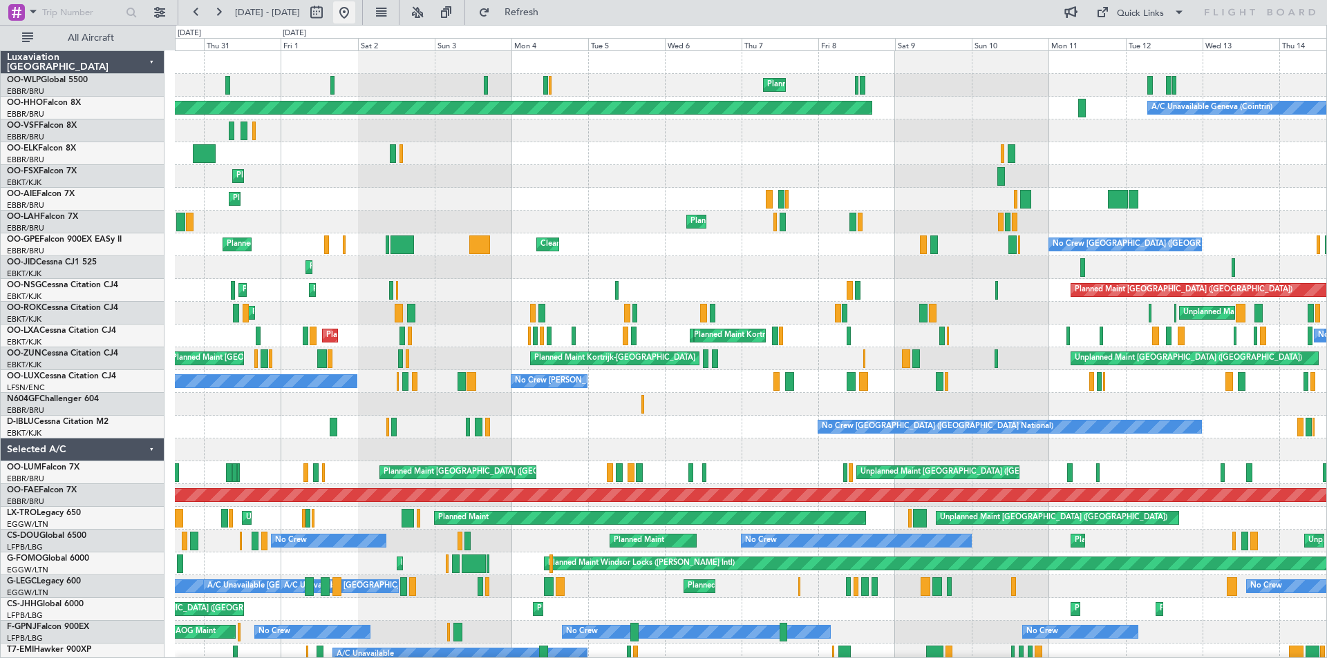
click at [355, 12] on button at bounding box center [344, 12] width 22 height 22
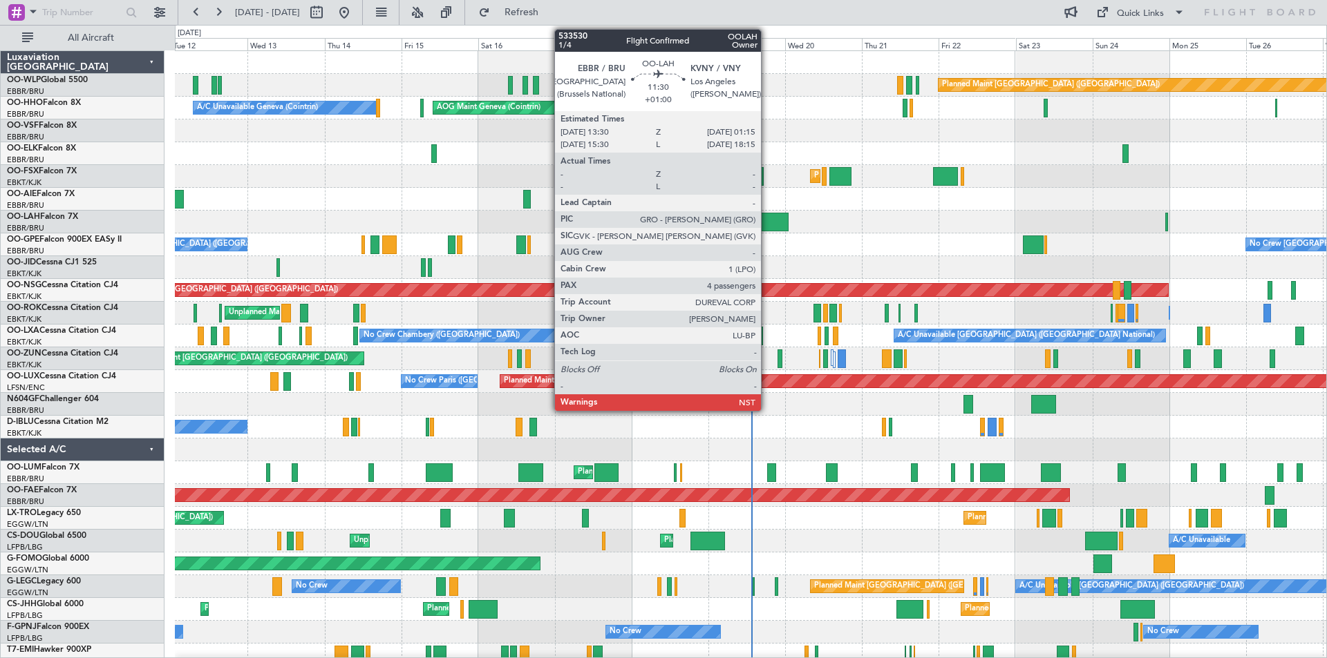
click at [767, 220] on div at bounding box center [770, 222] width 38 height 19
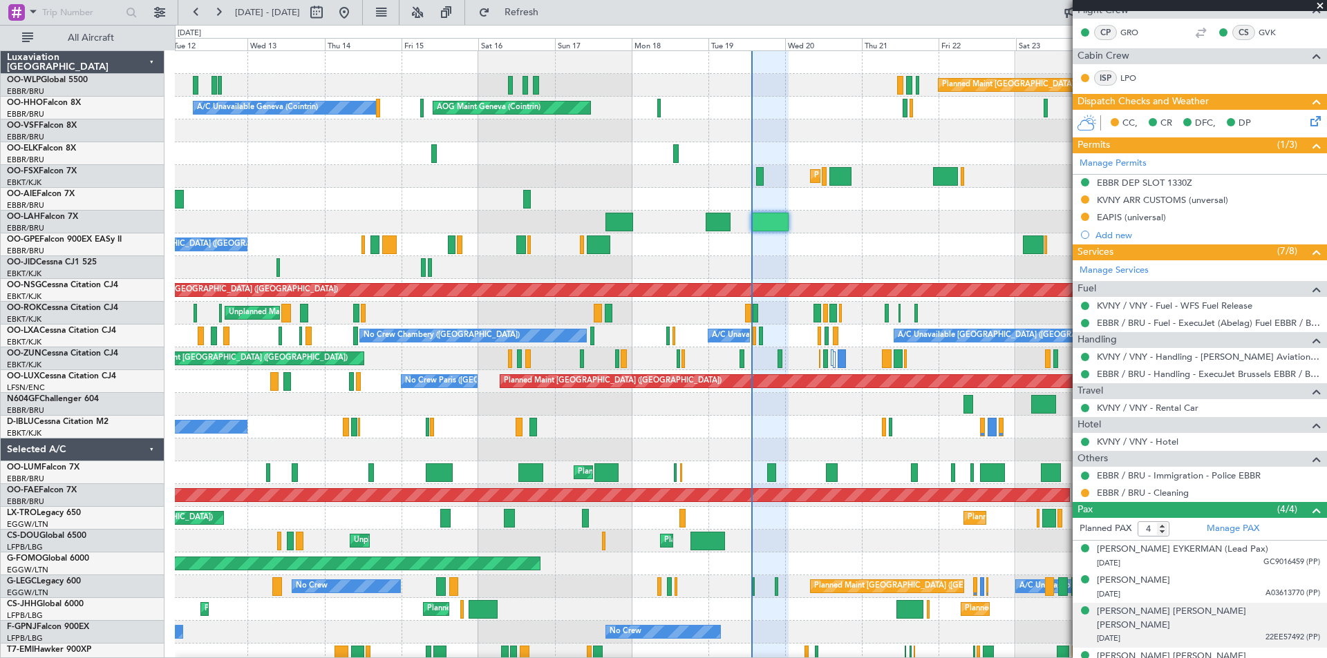
scroll to position [244, 0]
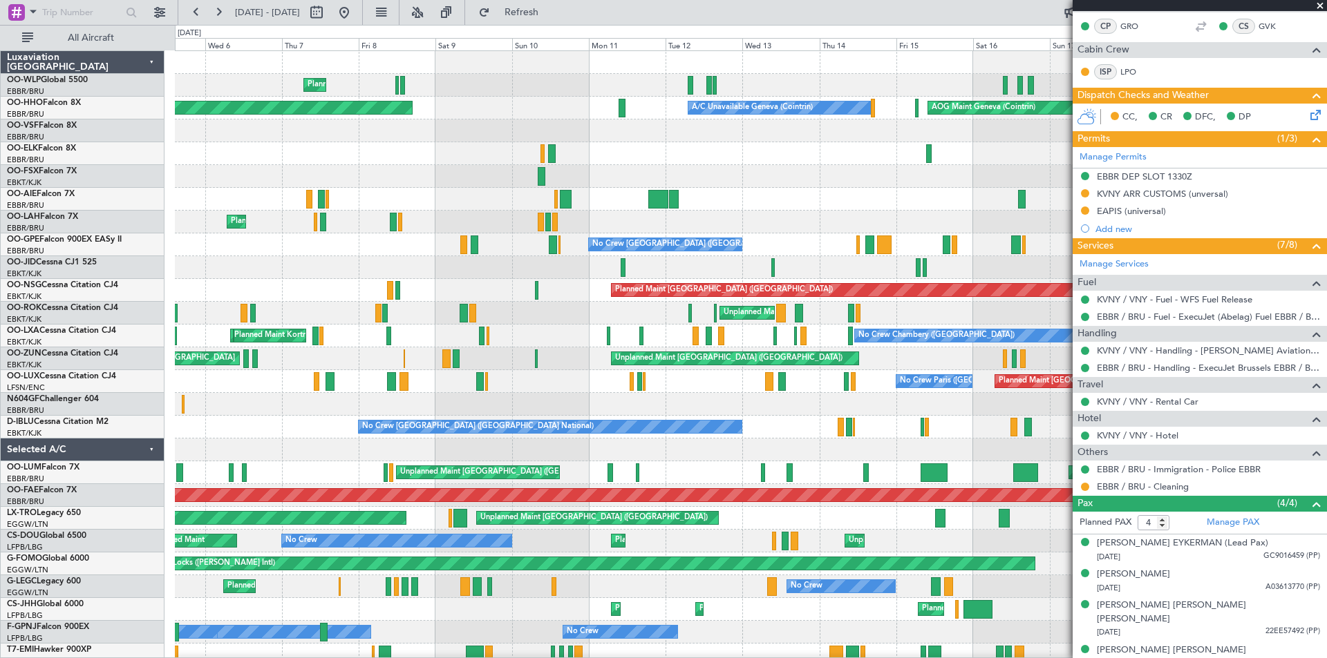
click at [775, 418] on div "No Crew [GEOGRAPHIC_DATA] ([GEOGRAPHIC_DATA] National)" at bounding box center [750, 427] width 1151 height 23
click at [600, 339] on div "No Crew Chambery ([GEOGRAPHIC_DATA]) A/C Unavailable [GEOGRAPHIC_DATA] ([GEOGRA…" at bounding box center [750, 336] width 1151 height 23
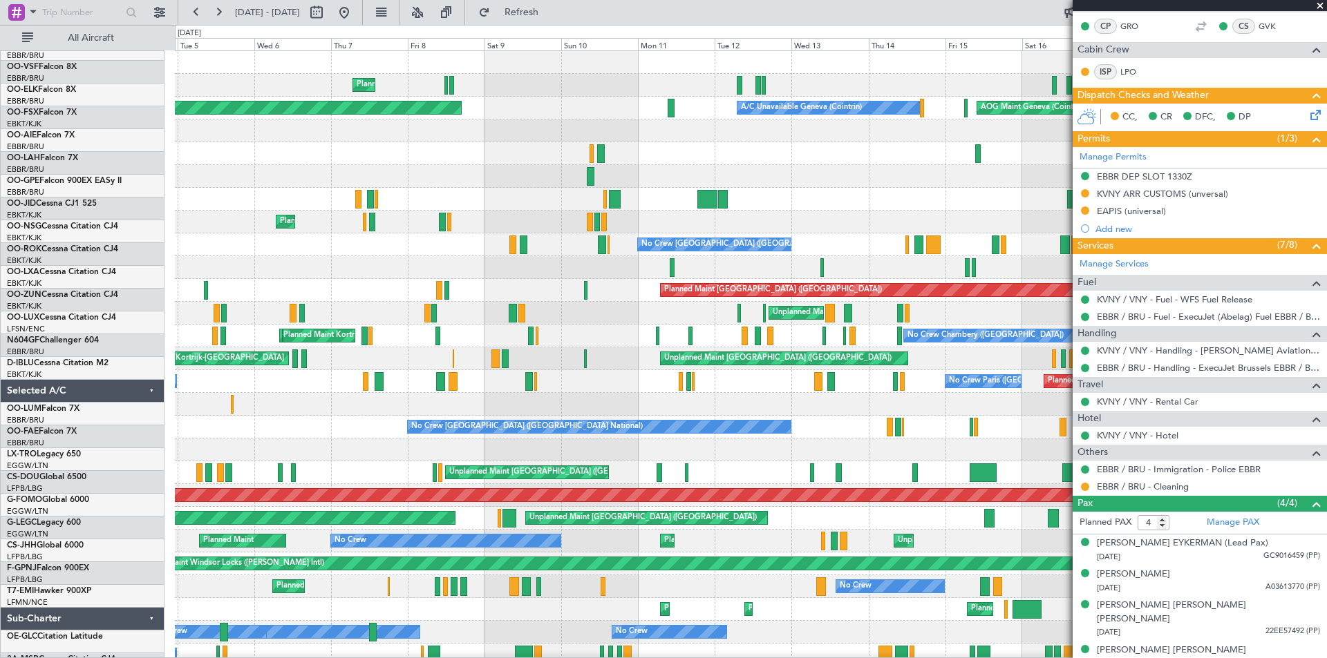
click at [1326, 297] on html "[DATE] - [DATE] Refresh Quick Links All Aircraft Planned Maint Milan ([GEOGRAPH…" at bounding box center [663, 329] width 1327 height 658
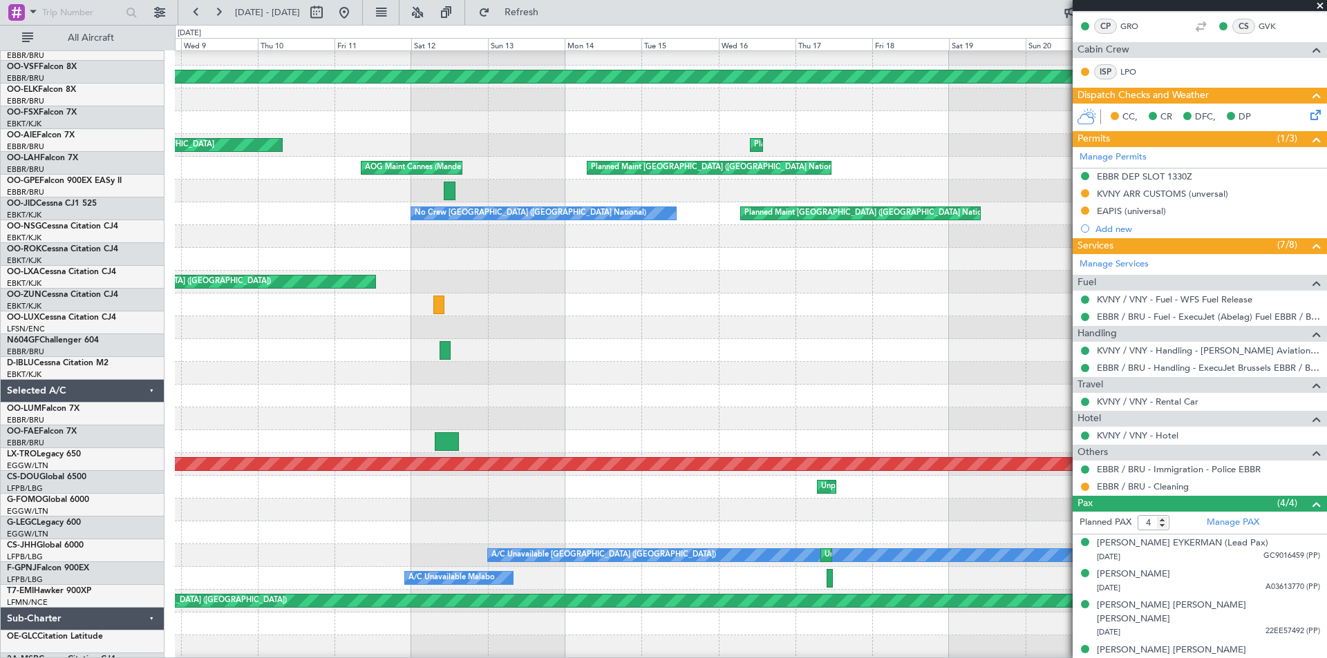
scroll to position [32, 0]
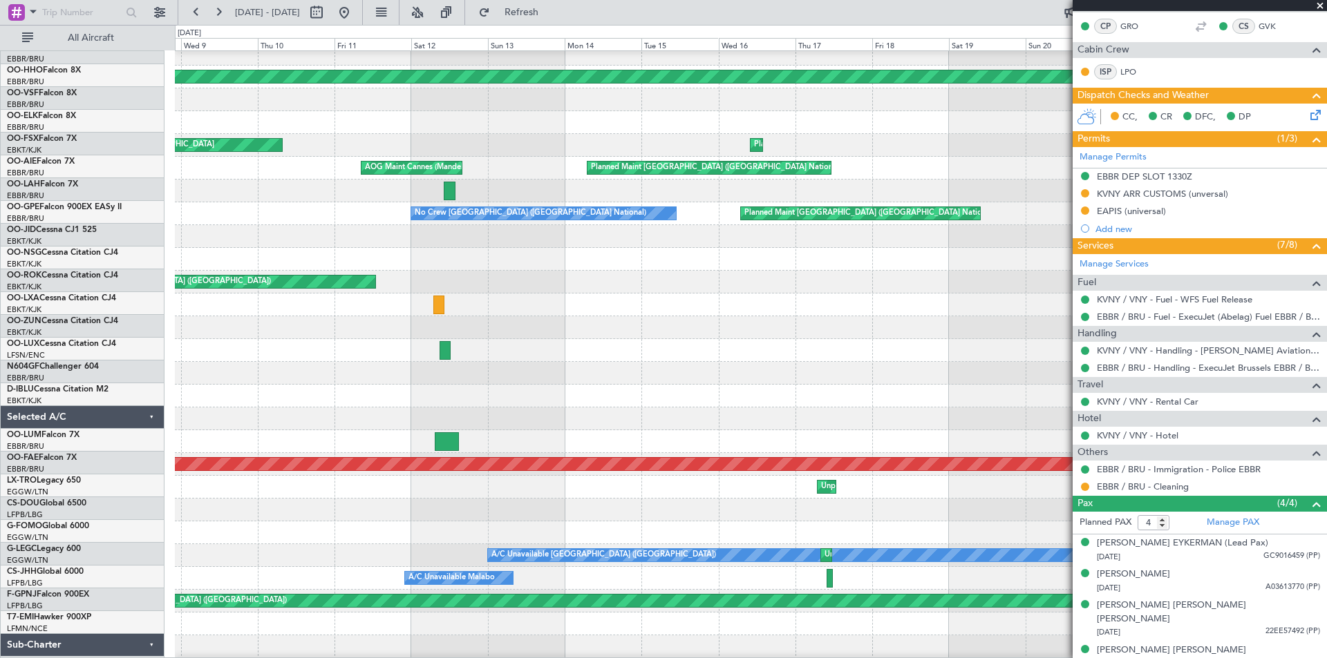
click at [1326, 362] on html "[DATE] - [DATE] Refresh Quick Links All Aircraft Planned Maint Geneva ([GEOGRAP…" at bounding box center [663, 329] width 1327 height 658
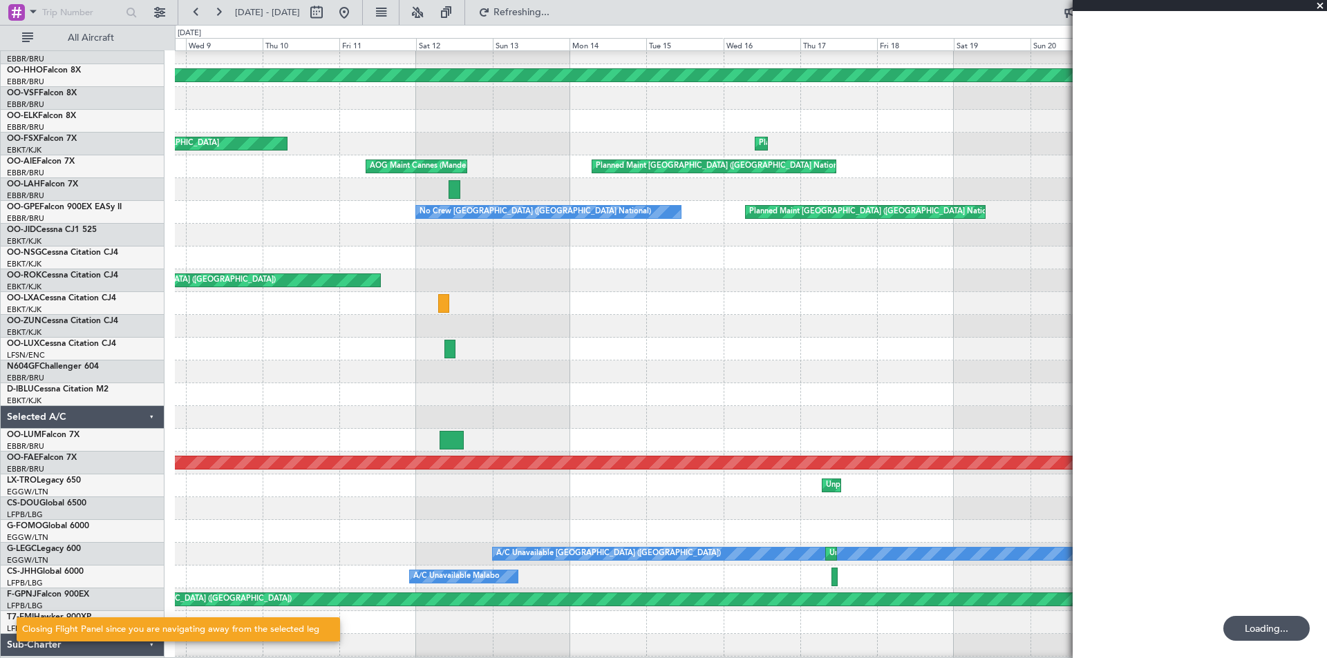
scroll to position [8, 0]
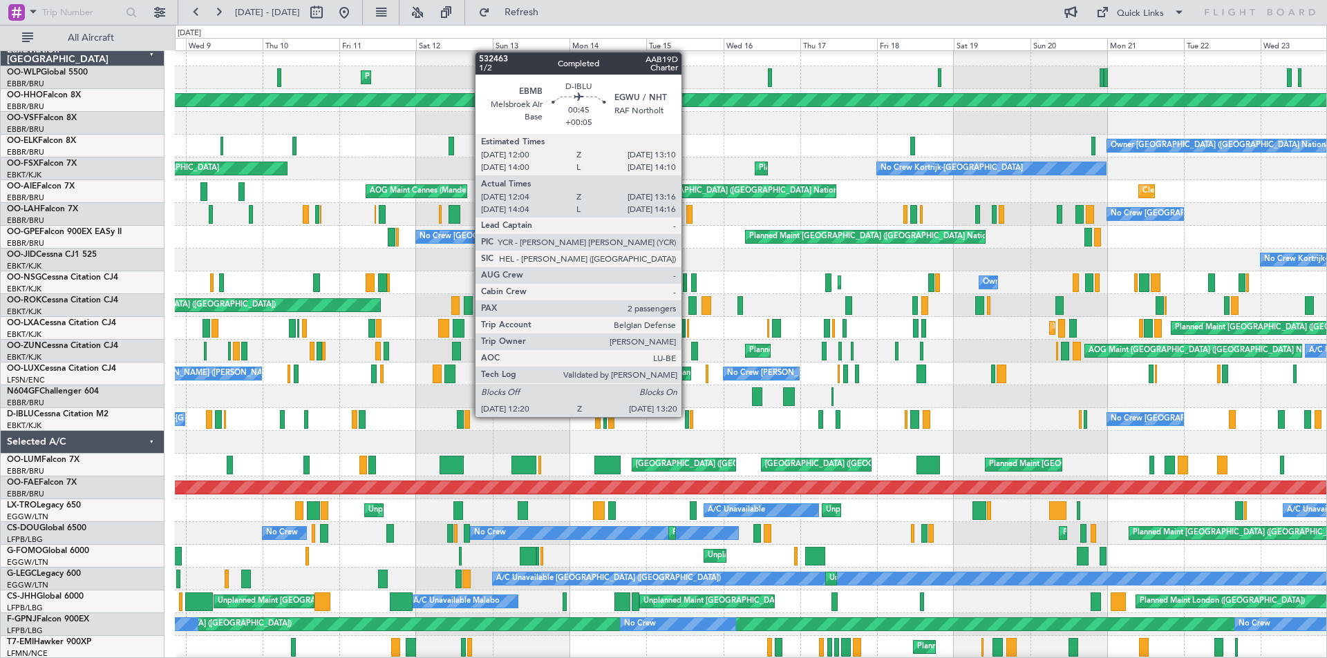
click at [687, 416] on div at bounding box center [686, 419] width 3 height 19
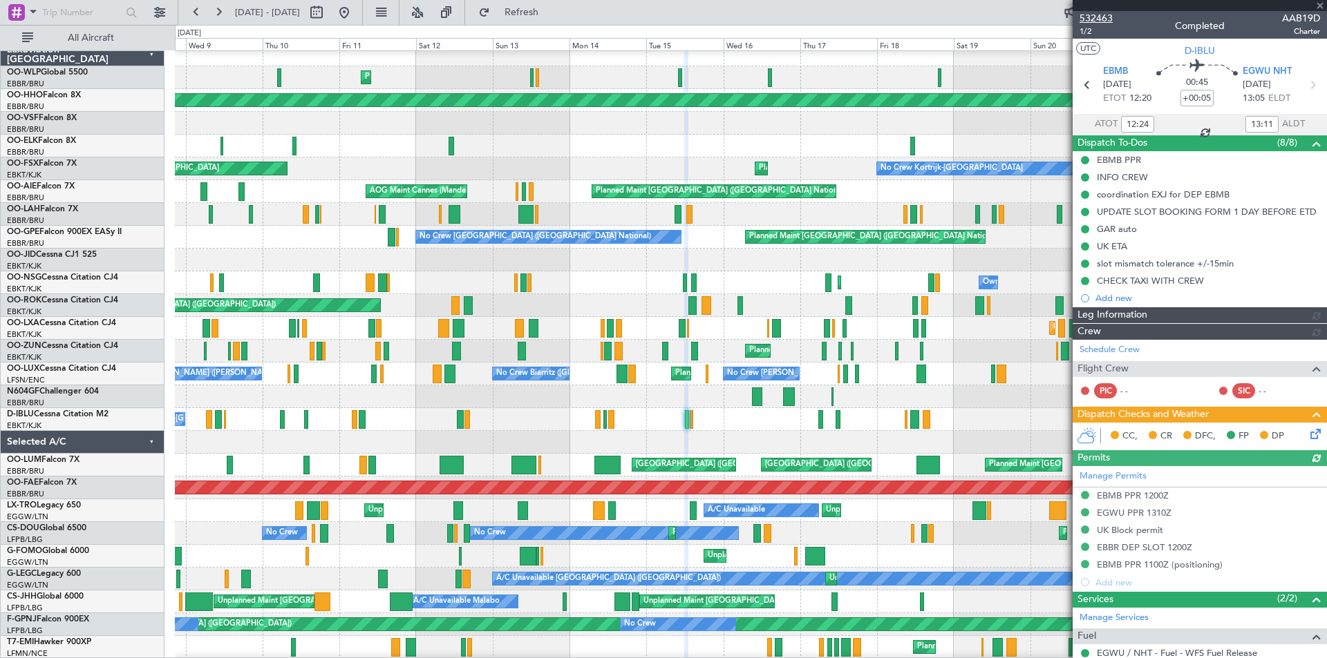
click at [1093, 17] on span "532463" at bounding box center [1095, 18] width 33 height 15
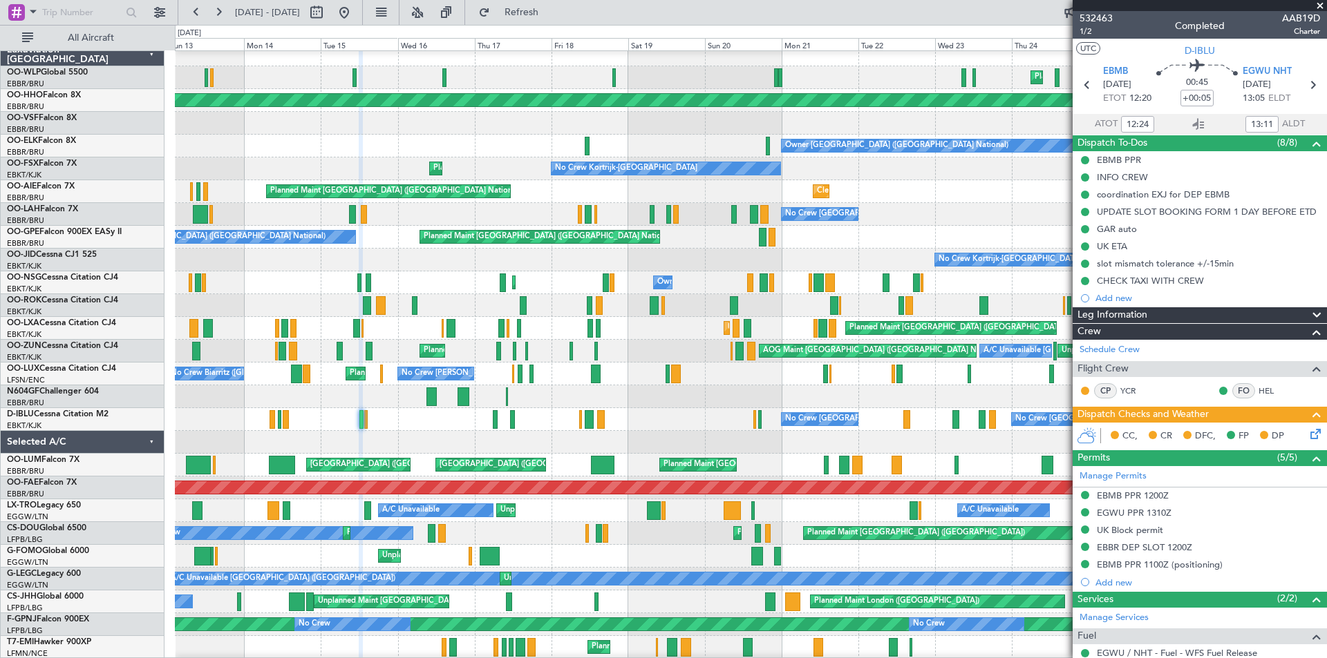
click at [428, 430] on div "No Crew [GEOGRAPHIC_DATA] ([GEOGRAPHIC_DATA] National) No Crew [GEOGRAPHIC_DATA…" at bounding box center [750, 419] width 1151 height 23
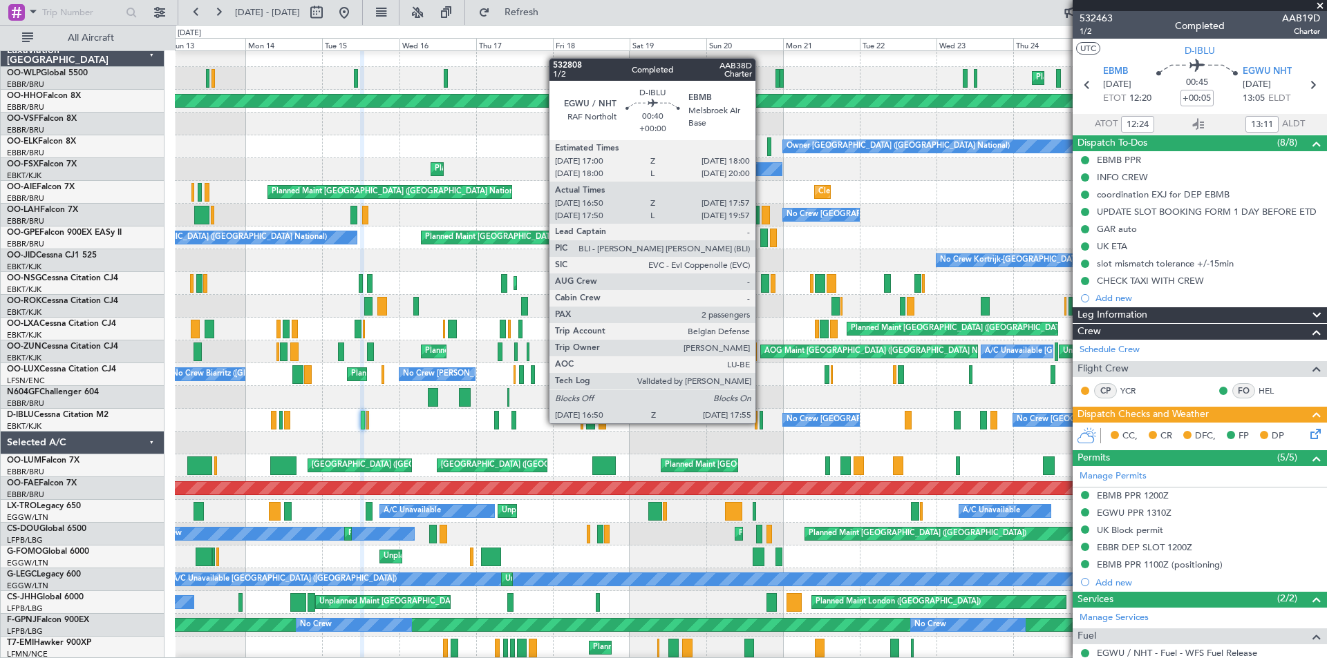
click at [761, 422] on div at bounding box center [761, 420] width 4 height 19
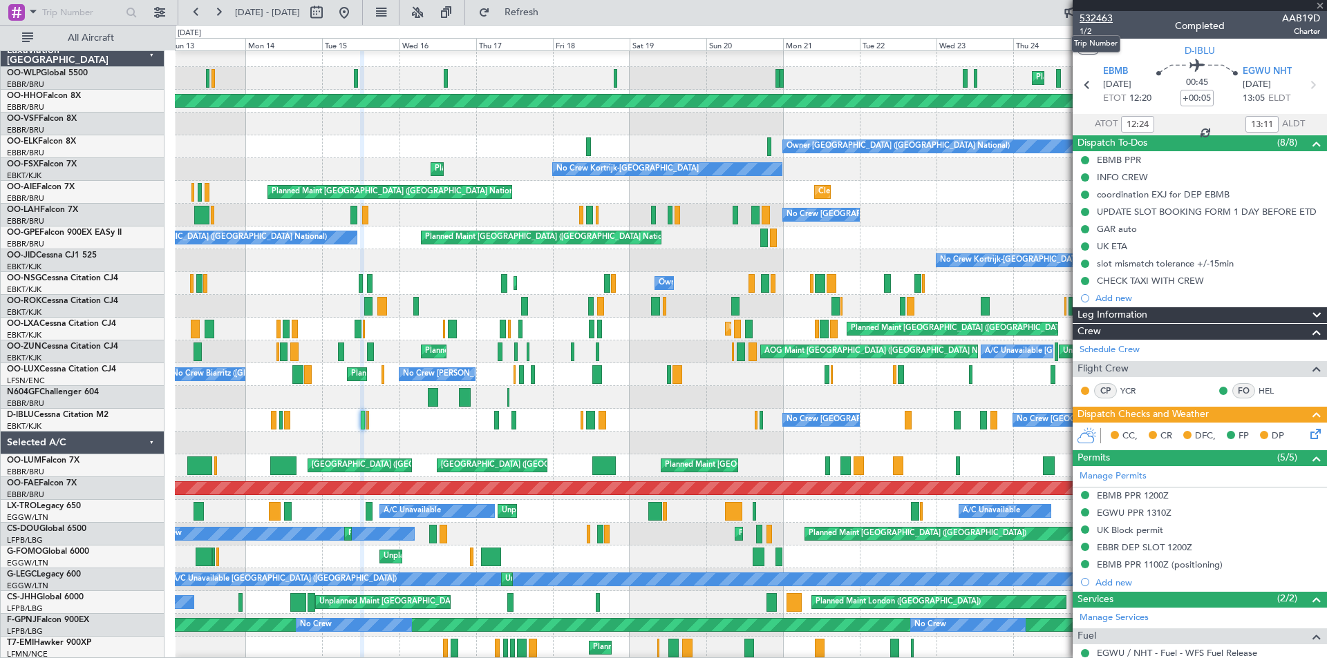
type input "17:00"
type input "17:47"
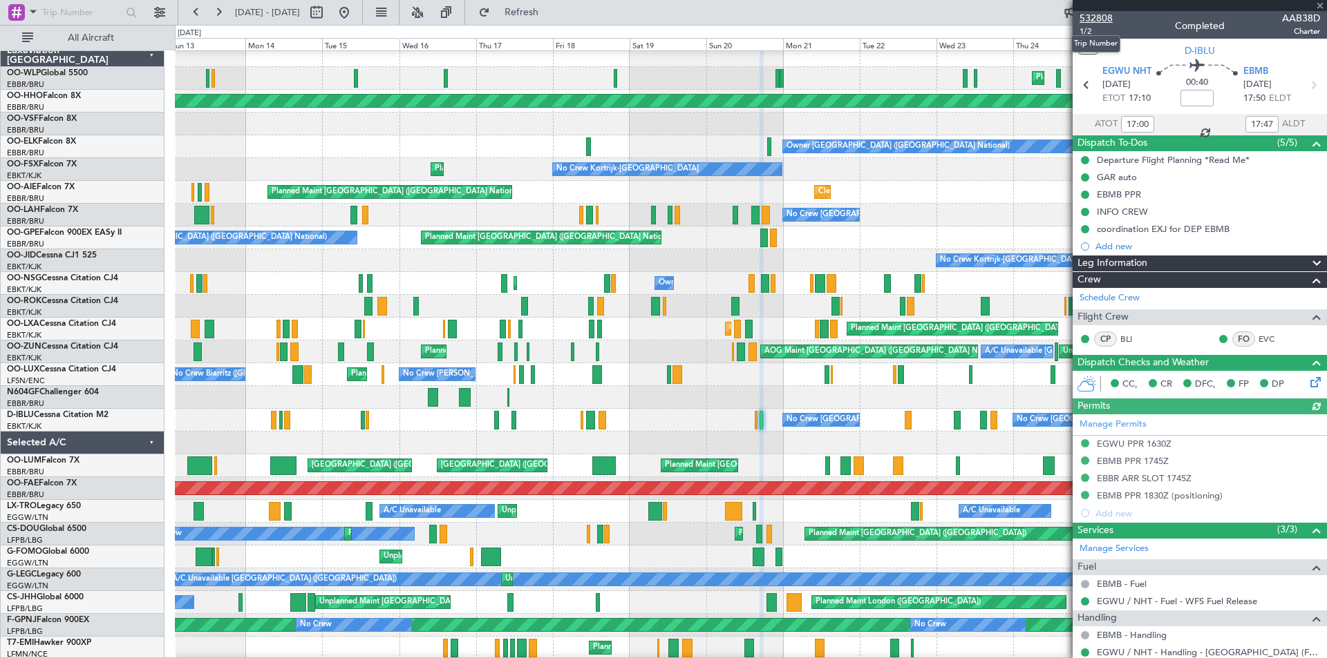
click at [1095, 14] on span "532808" at bounding box center [1095, 18] width 33 height 15
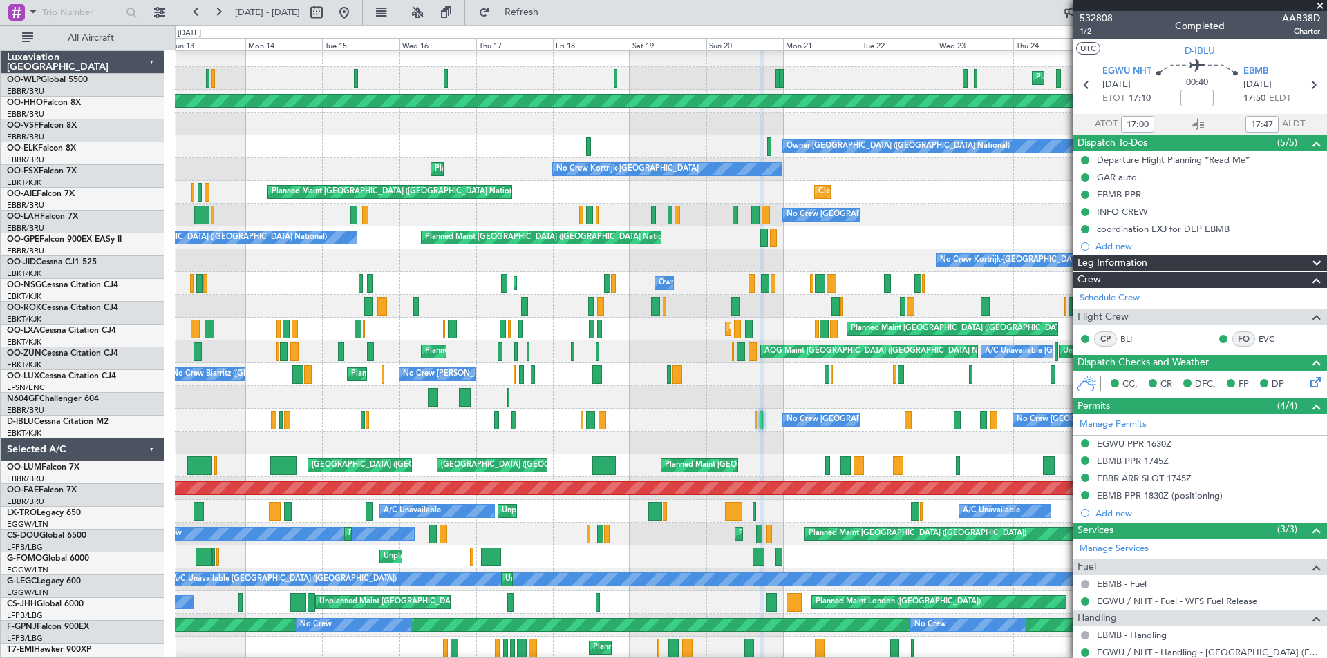
scroll to position [7, 0]
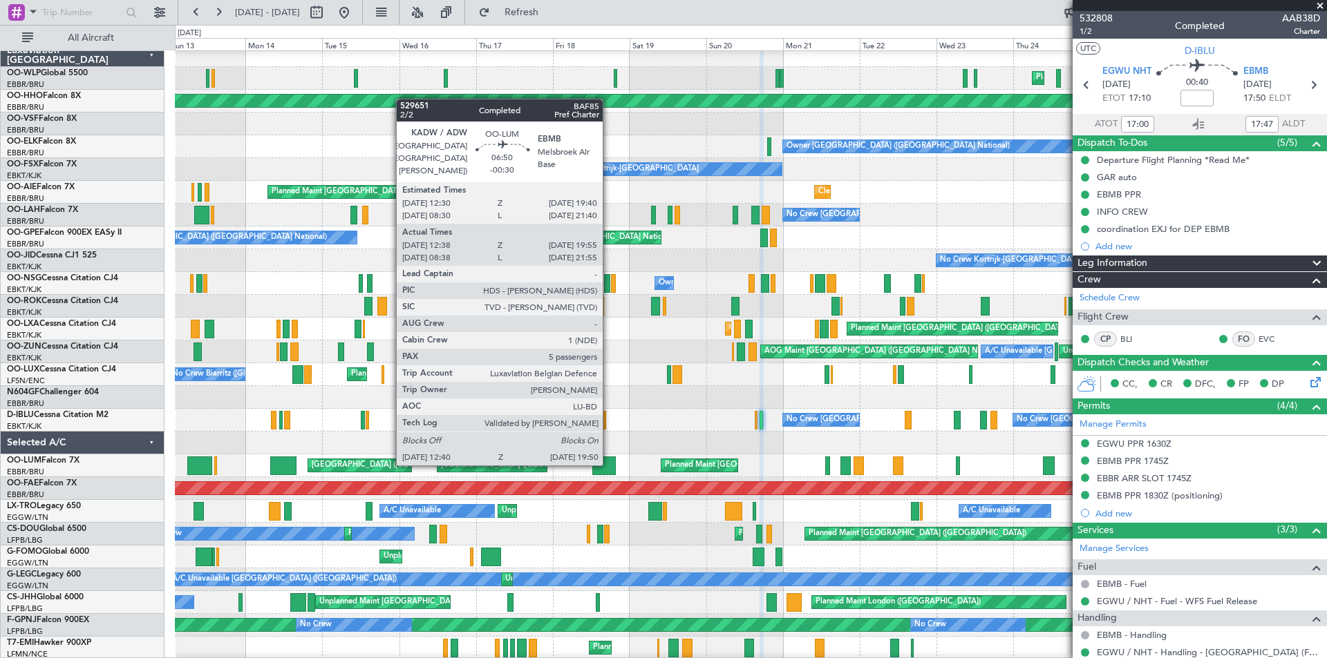
click at [609, 464] on div at bounding box center [603, 466] width 23 height 19
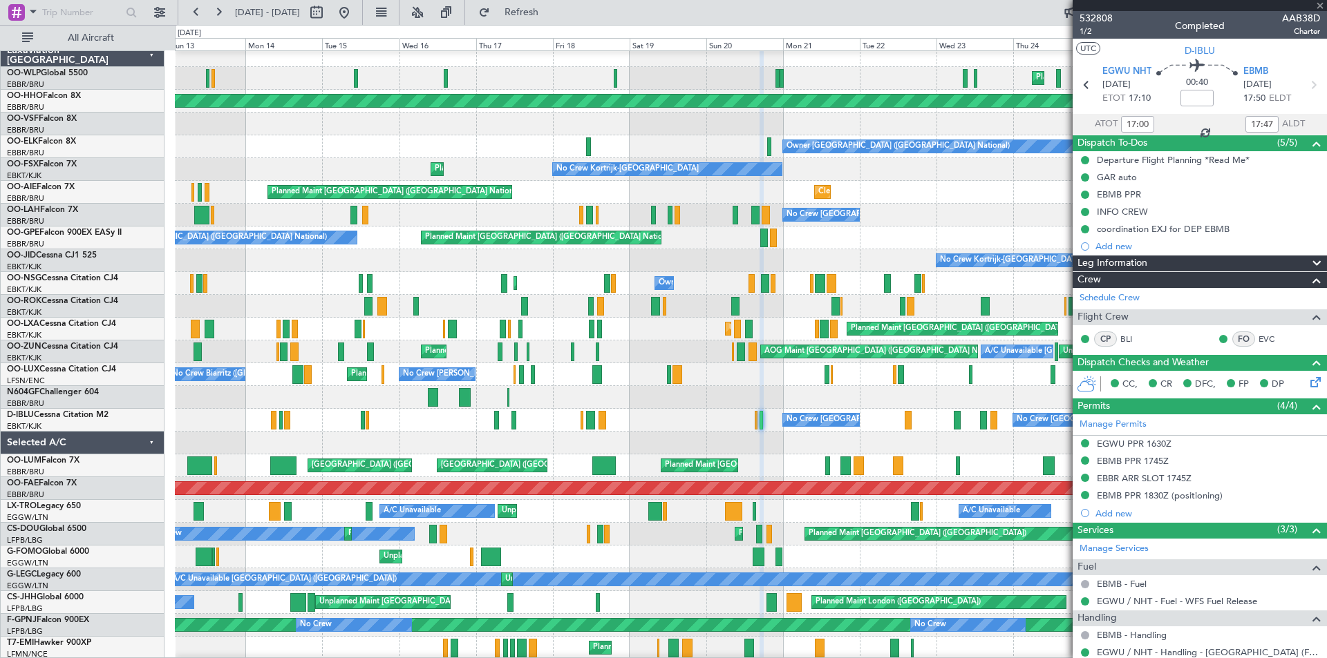
type input "-00:30"
type input "12:48"
type input "19:45"
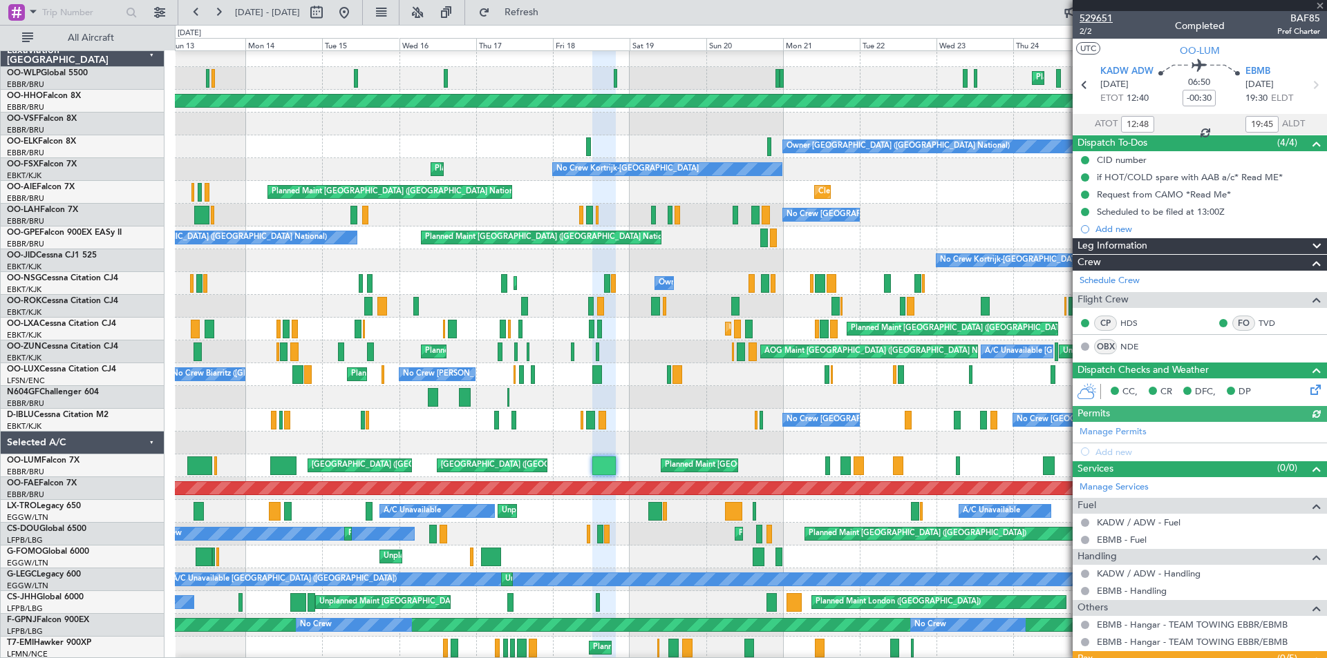
click at [1090, 17] on span "529651" at bounding box center [1095, 18] width 33 height 15
click at [551, 17] on span "Refresh" at bounding box center [522, 13] width 58 height 10
click at [1319, 6] on span at bounding box center [1320, 6] width 14 height 12
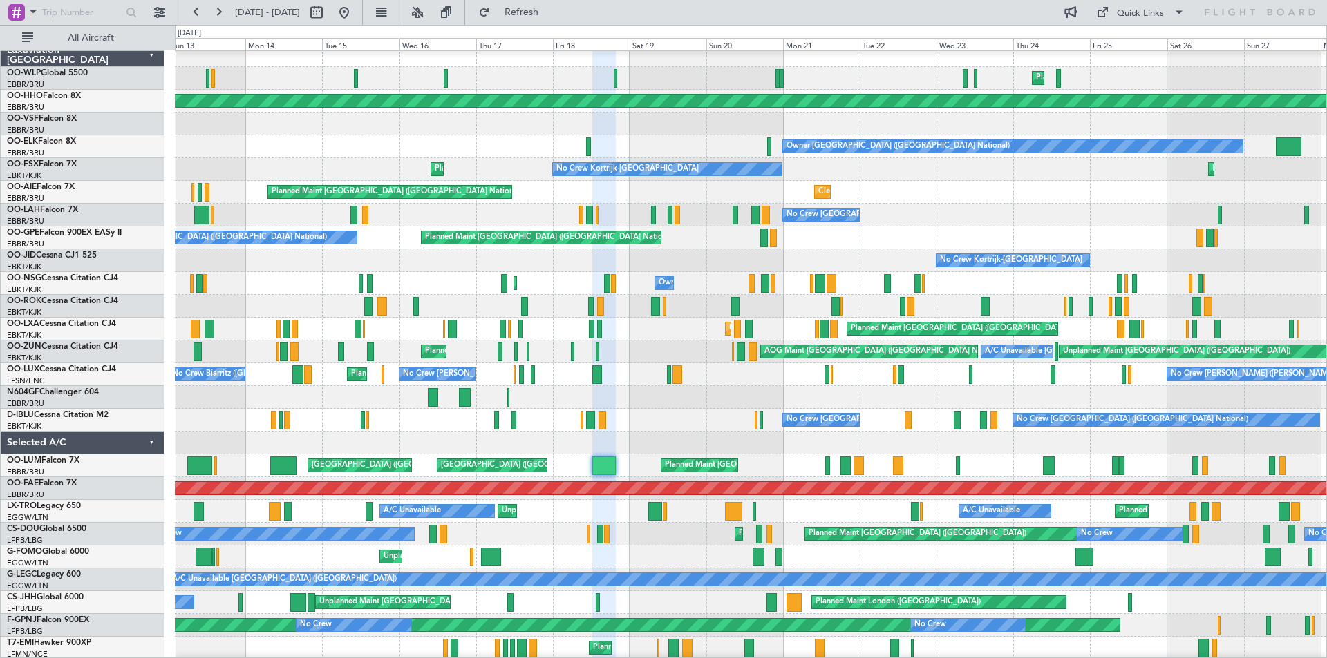
type input "0"
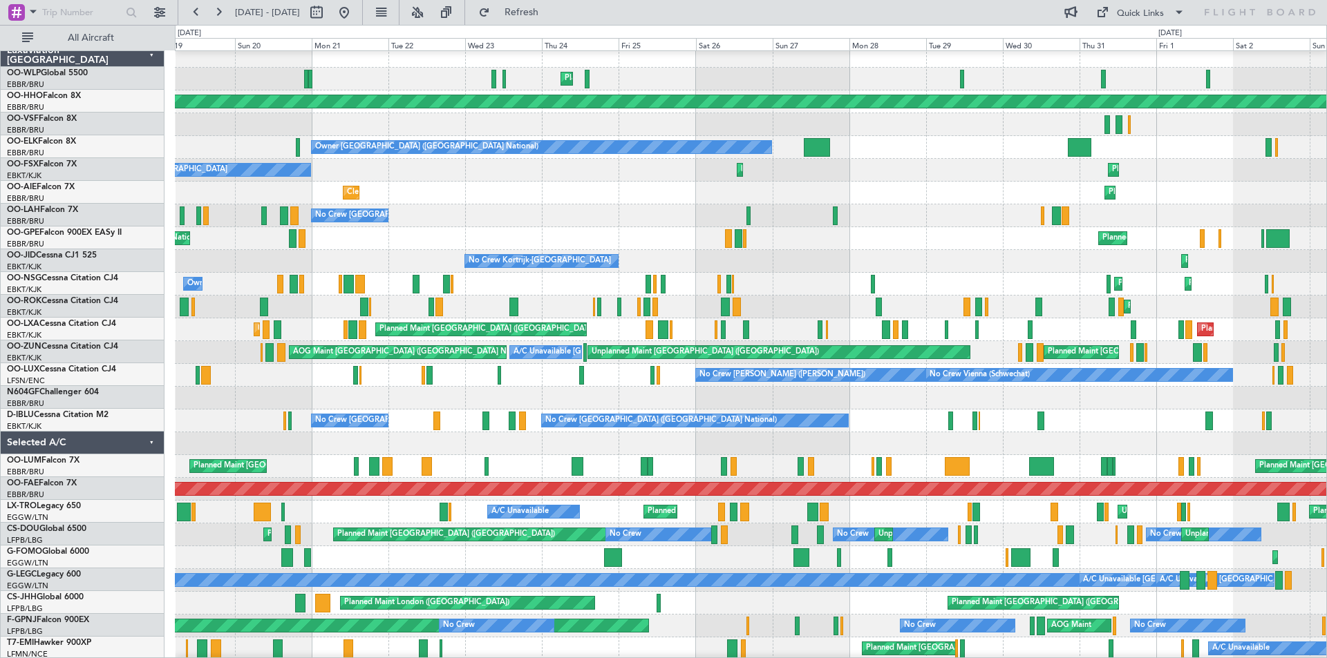
scroll to position [0, 0]
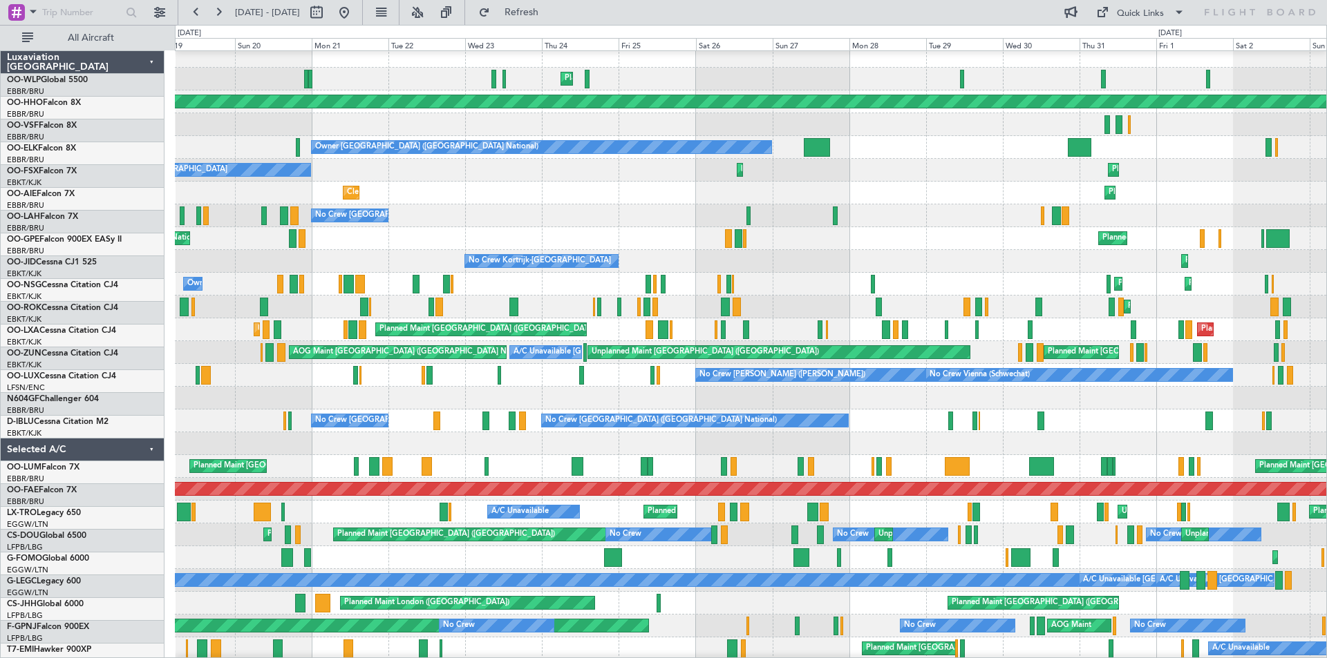
click at [117, 399] on div "Planned Maint Milan (Linate) Planned Maint Geneva (Cointrin) Owner Brussels (Br…" at bounding box center [663, 342] width 1327 height 634
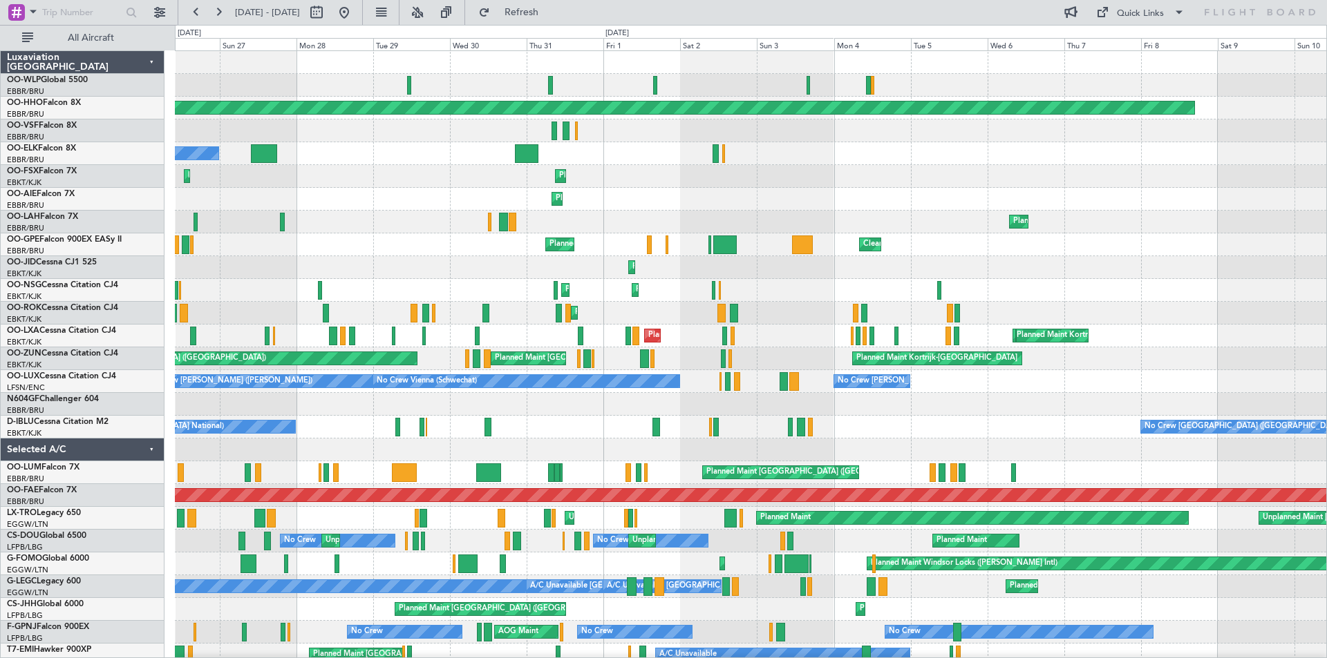
click at [406, 419] on div "Planned Maint Milan (Linate) Planned Maint Geneva (Cointrin) Owner Brussels (Br…" at bounding box center [750, 404] width 1151 height 707
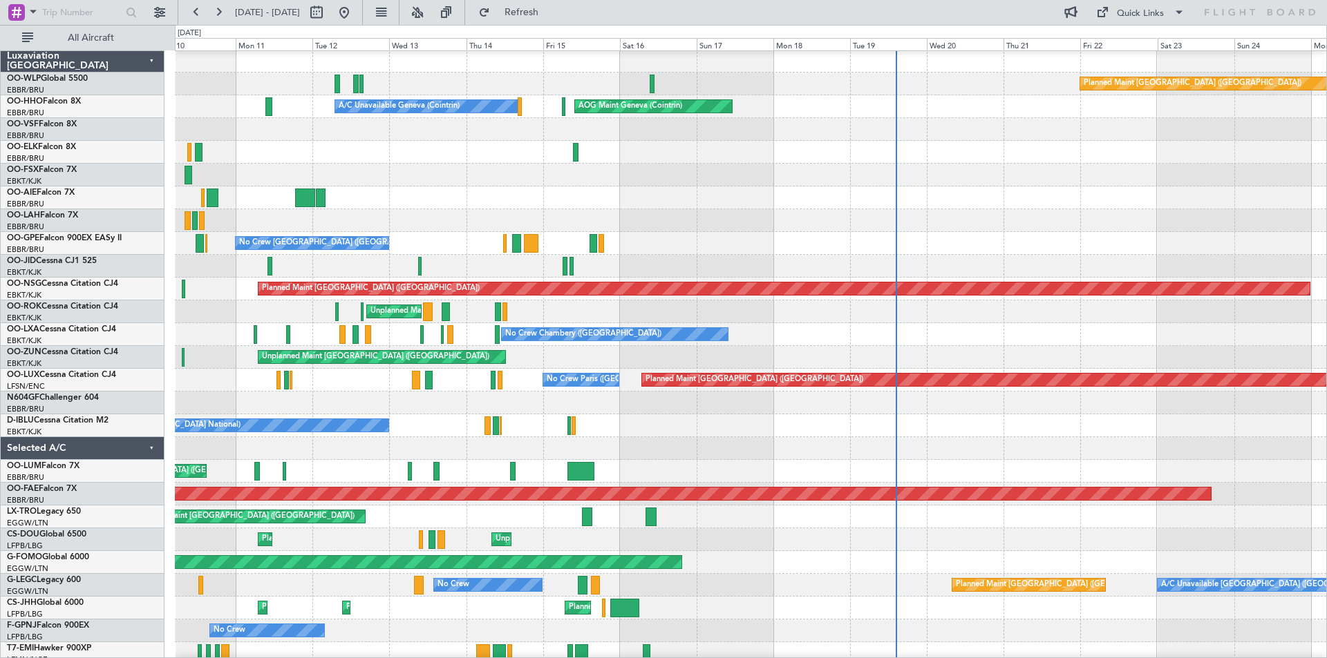
click at [7, 235] on div "Planned Maint Berlin (Brandenburg) Planned Maint Milan (Linate) A/C Unavailable…" at bounding box center [663, 342] width 1327 height 634
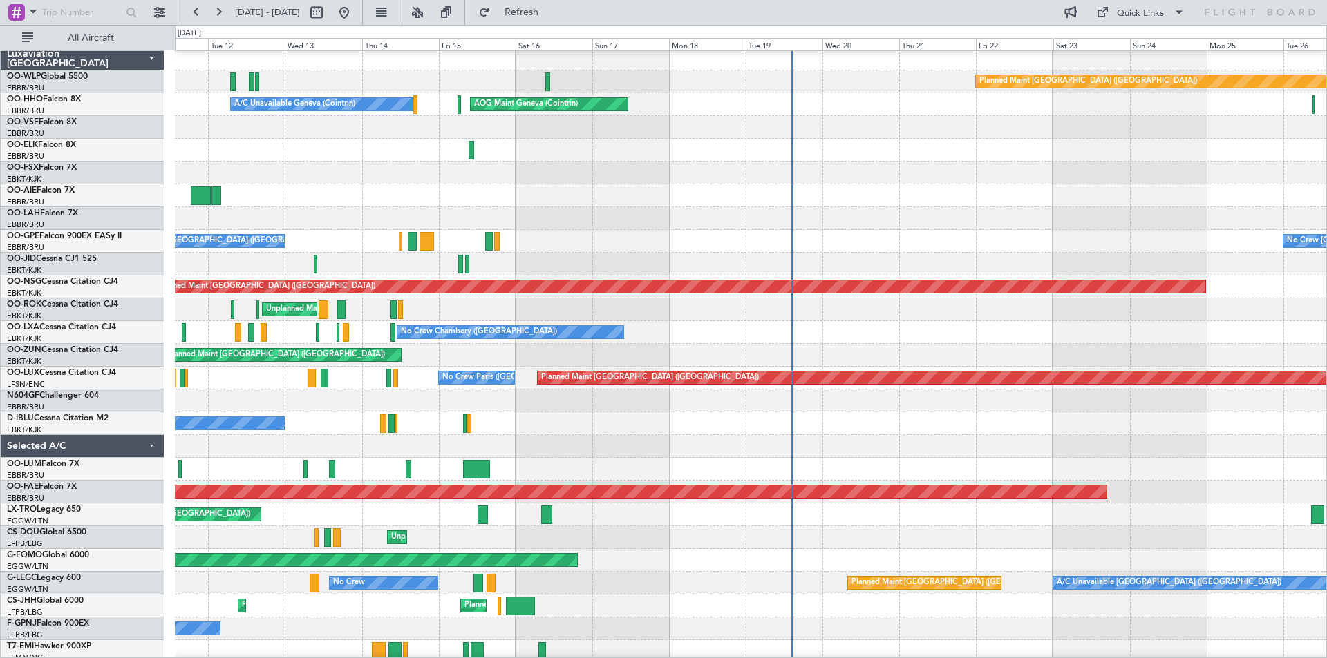
scroll to position [3, 0]
click at [227, 232] on div "No Crew [GEOGRAPHIC_DATA] ([GEOGRAPHIC_DATA] National) No Crew [GEOGRAPHIC_DATA…" at bounding box center [750, 241] width 1151 height 23
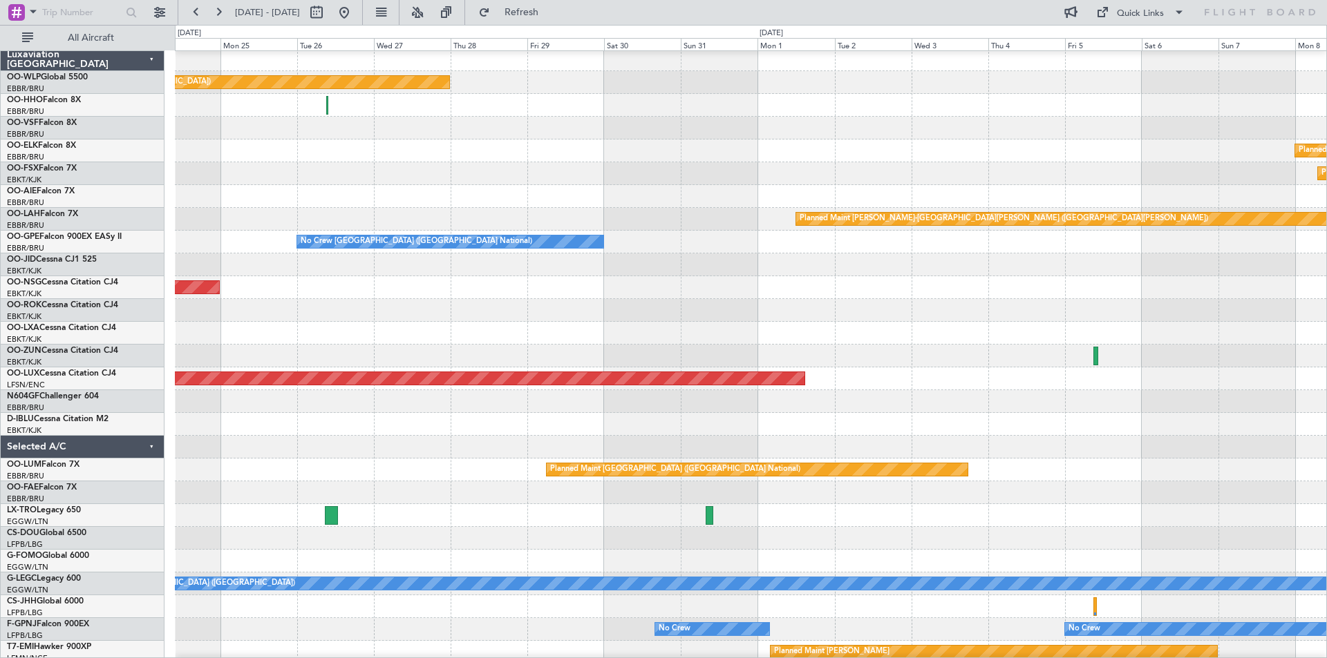
click at [417, 226] on div "Planned Maint [PERSON_NAME]-[GEOGRAPHIC_DATA][PERSON_NAME] ([GEOGRAPHIC_DATA][P…" at bounding box center [750, 219] width 1151 height 23
